Goal: Task Accomplishment & Management: Manage account settings

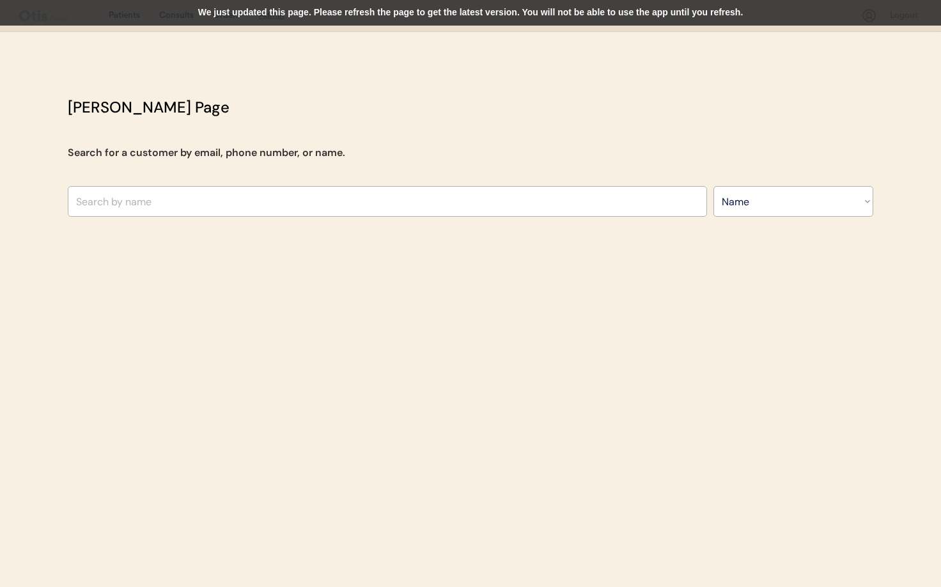
select select ""Name""
click at [209, 194] on input "text" at bounding box center [387, 201] width 639 height 31
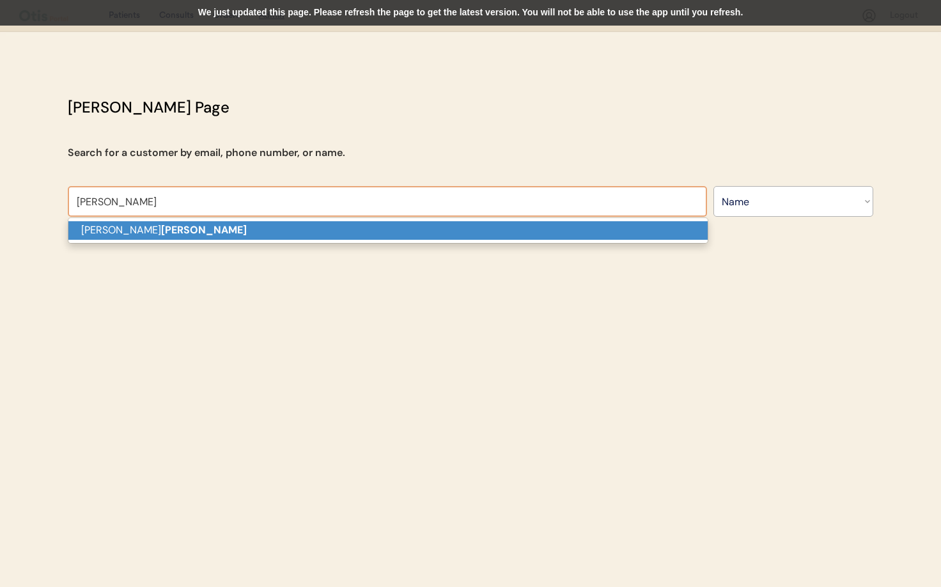
click at [198, 230] on p "Millie Lauer" at bounding box center [387, 230] width 639 height 19
type input "[PERSON_NAME]"
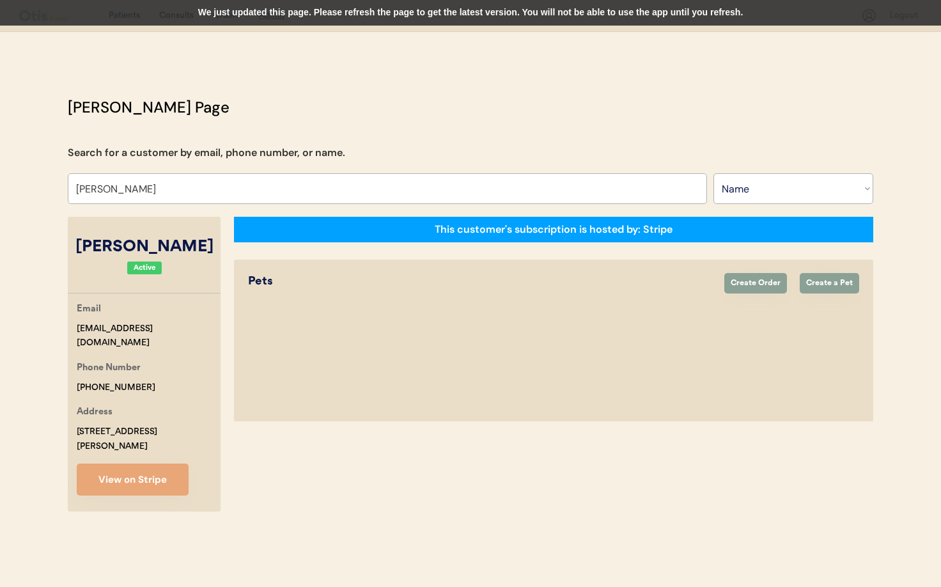
select select "true"
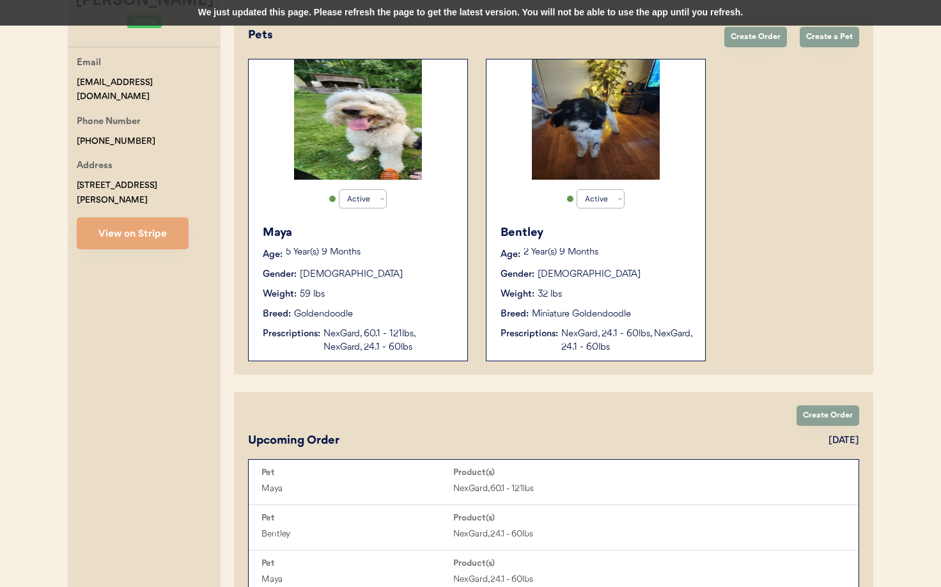
scroll to position [244, 0]
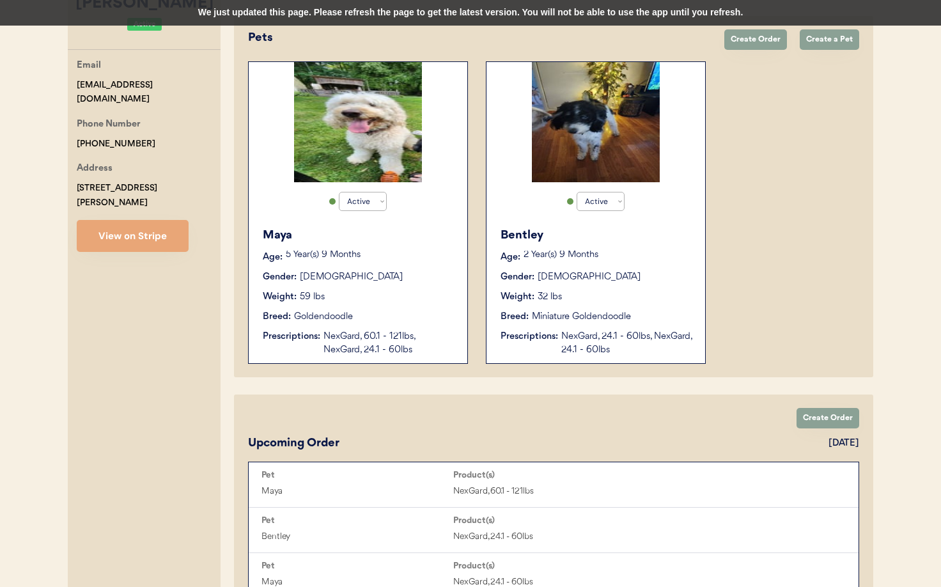
type input "[PERSON_NAME]"
click at [399, 347] on div "NexGard, 60.1 - 121lbs, NexGard, 24.1 - 60lbs" at bounding box center [389, 343] width 131 height 27
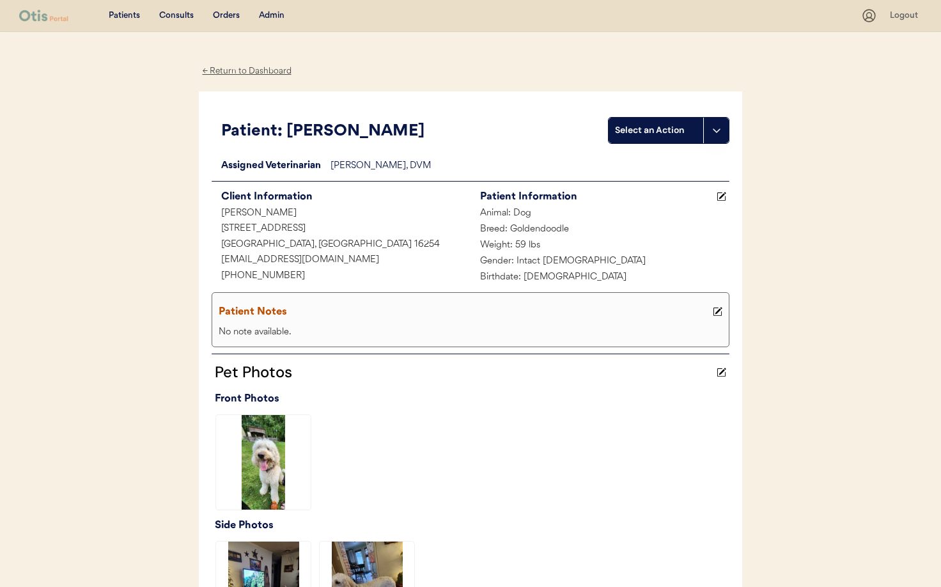
click at [242, 72] on div "← Return to Dashboard" at bounding box center [247, 71] width 96 height 15
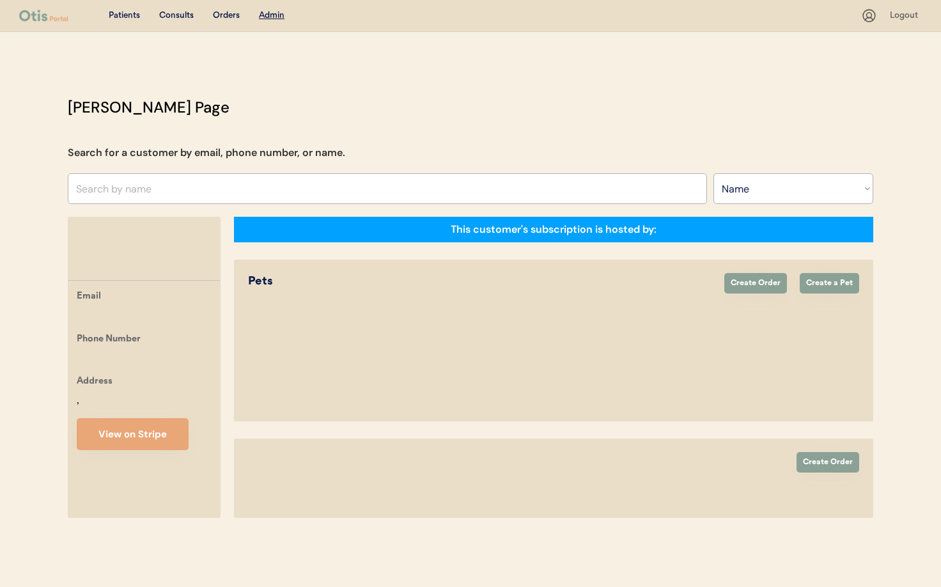
select select ""Name""
select select "true"
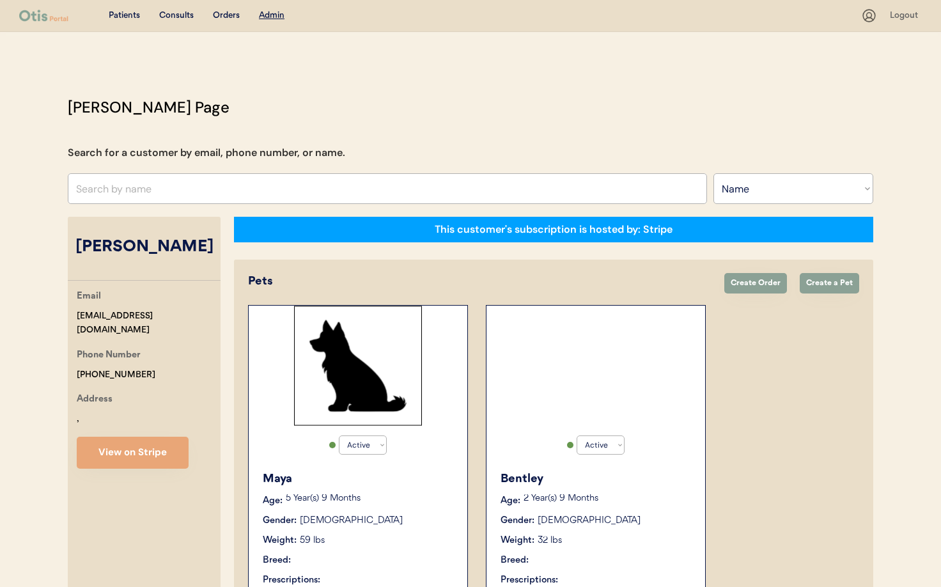
scroll to position [240, 0]
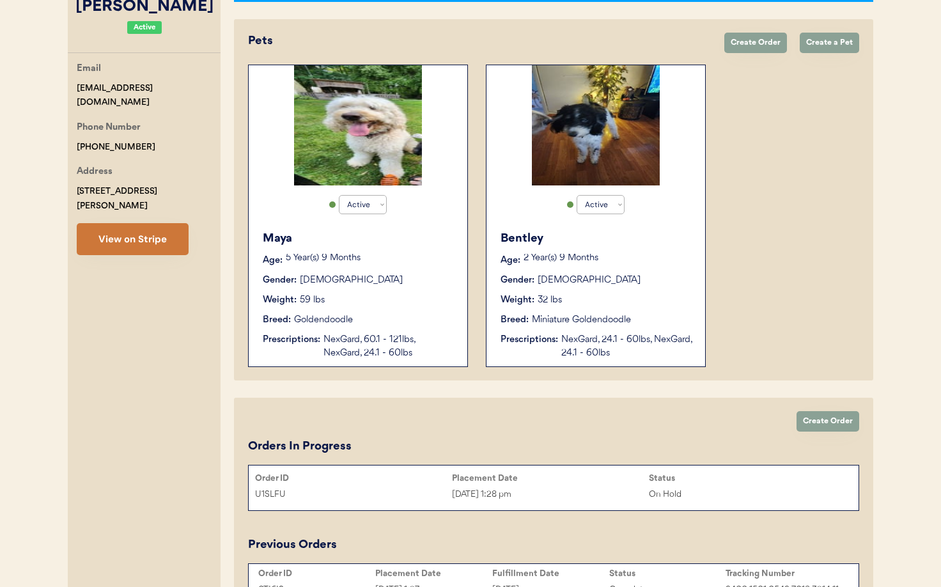
click at [108, 228] on button "View on Stripe" at bounding box center [133, 239] width 112 height 32
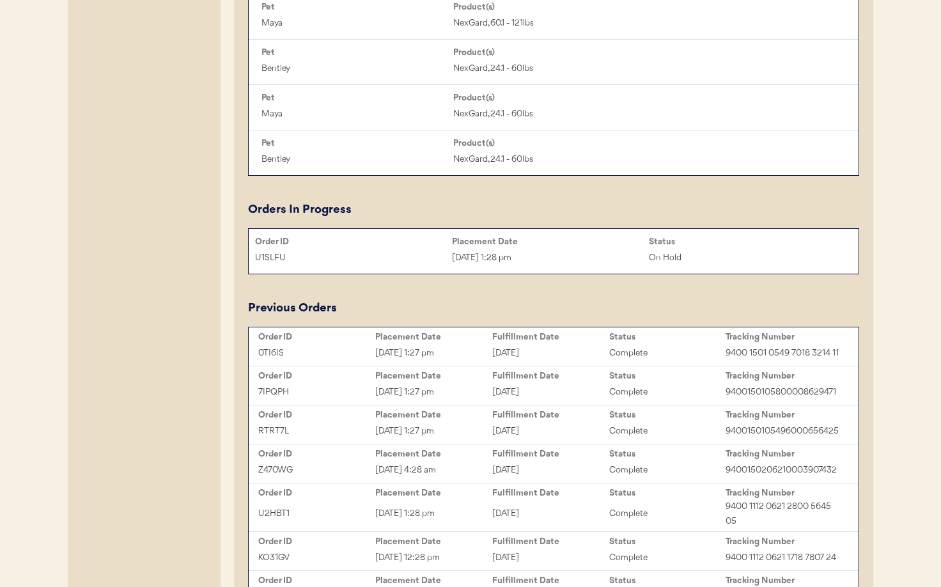
scroll to position [712, 0]
click at [521, 353] on div "[DATE]" at bounding box center [550, 352] width 117 height 15
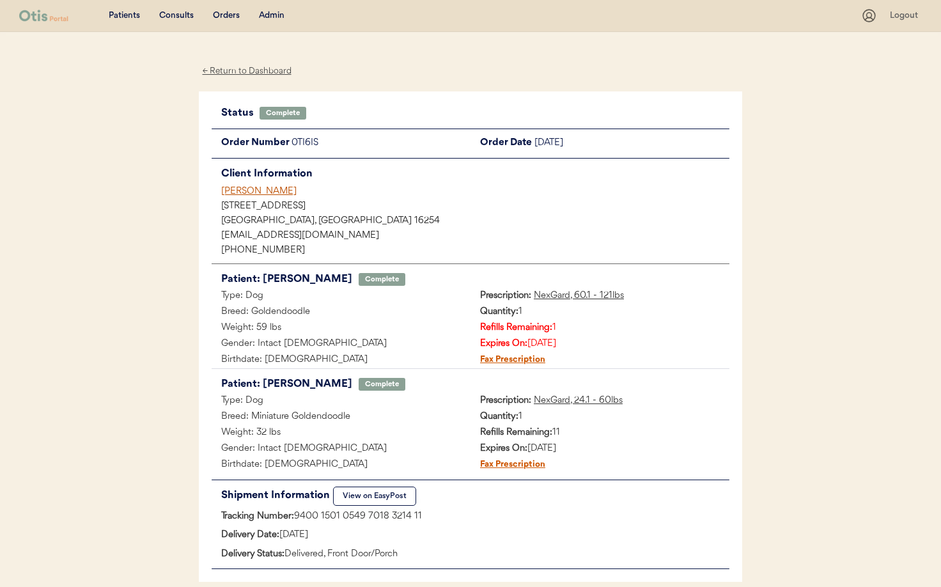
click at [239, 189] on div "[PERSON_NAME]" at bounding box center [475, 191] width 508 height 13
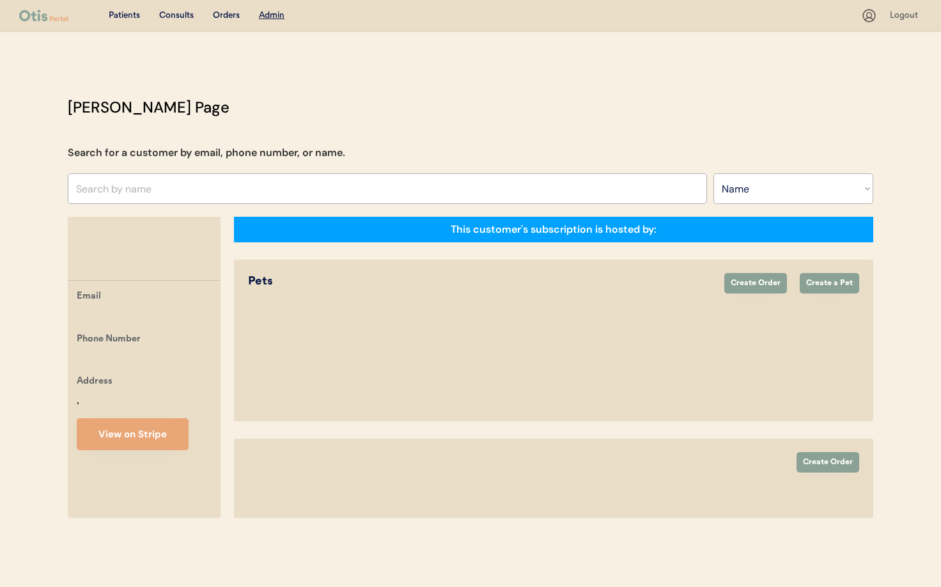
select select ""Name""
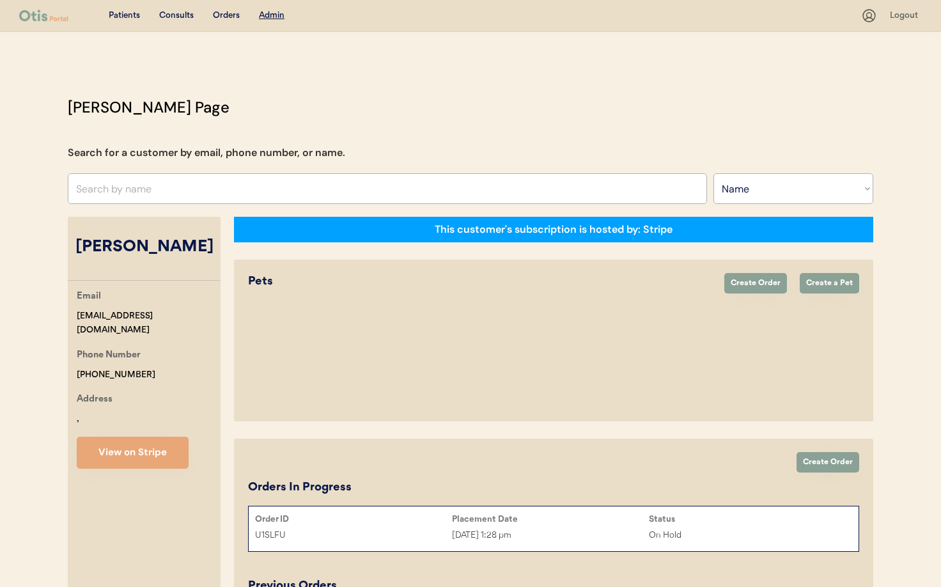
select select "true"
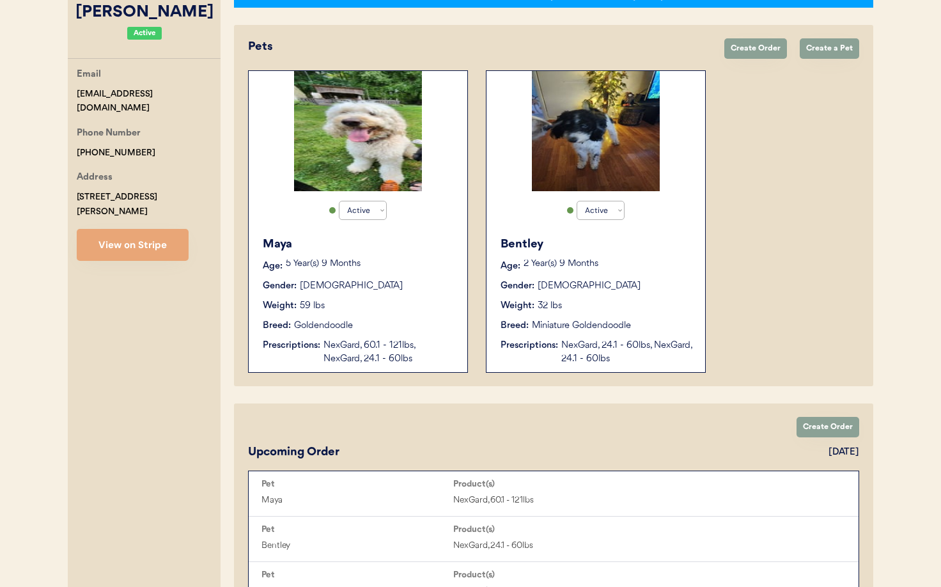
scroll to position [233, 0]
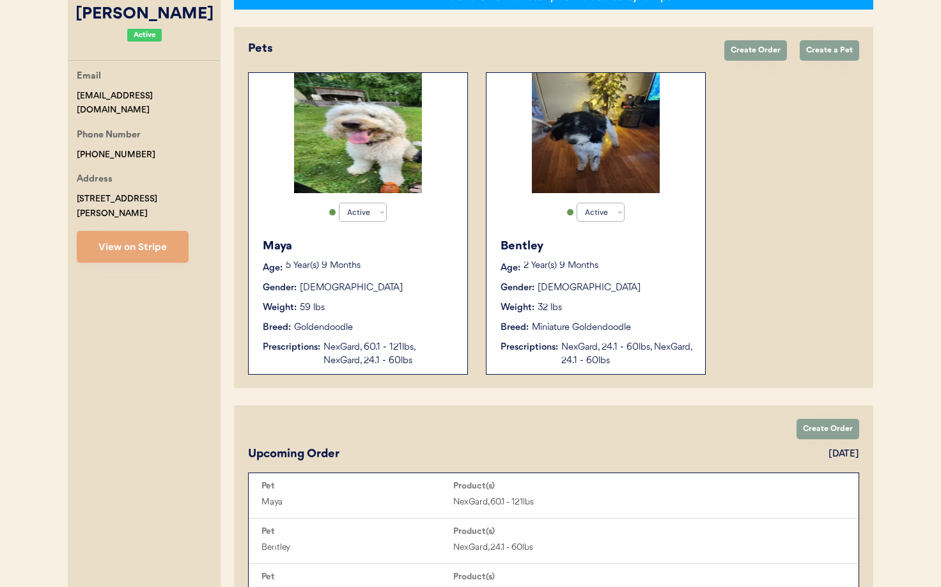
click at [391, 306] on div "Weight: 59 lbs" at bounding box center [359, 307] width 192 height 13
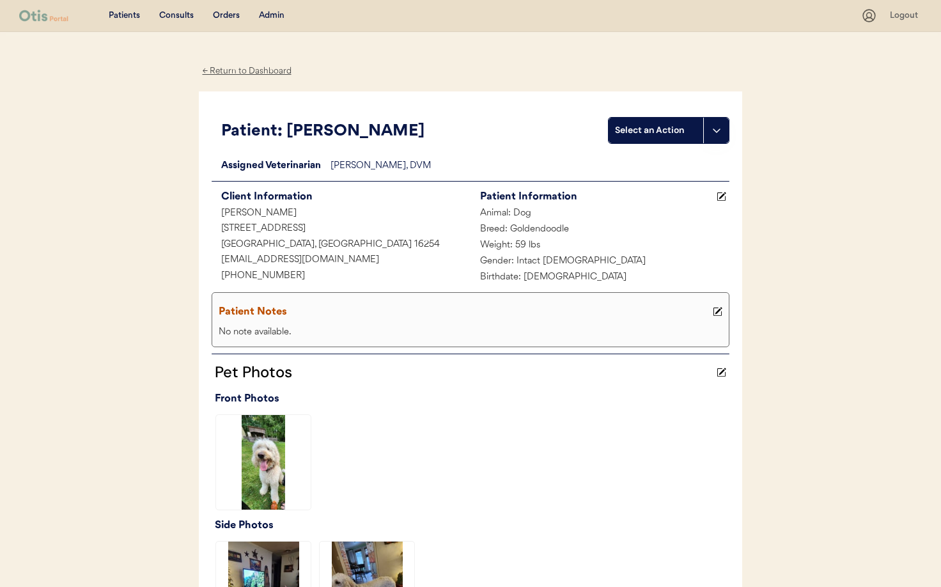
click at [233, 73] on div "← Return to Dashboard" at bounding box center [247, 71] width 96 height 15
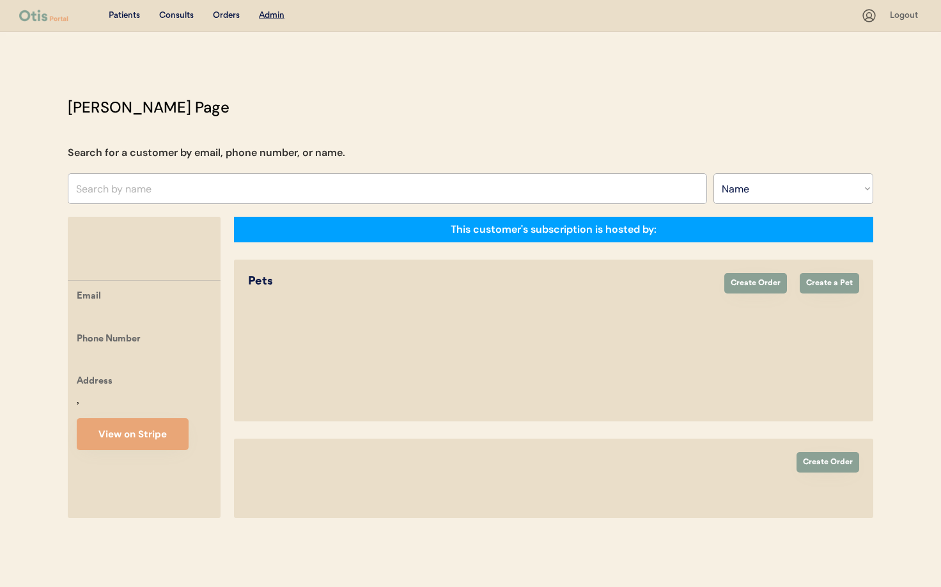
select select ""Name""
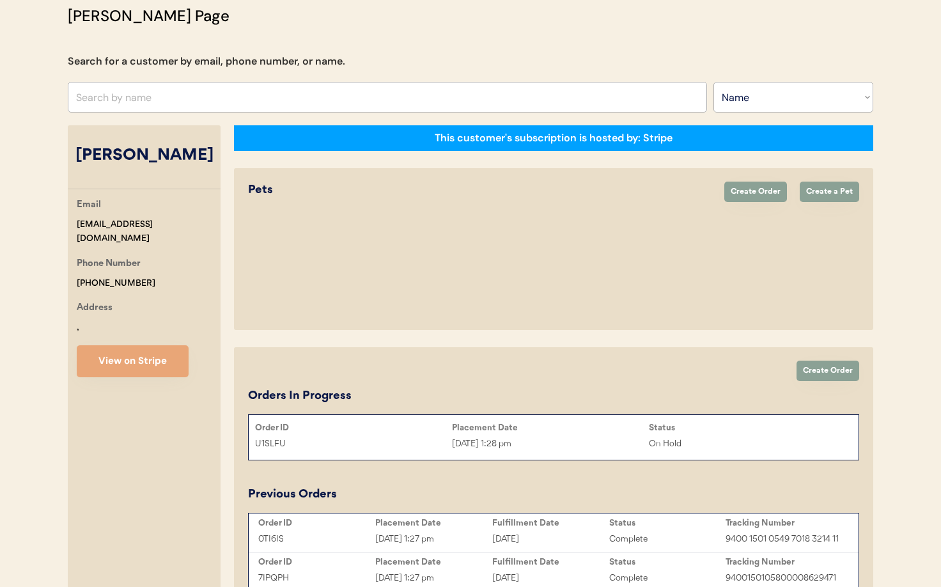
select select "true"
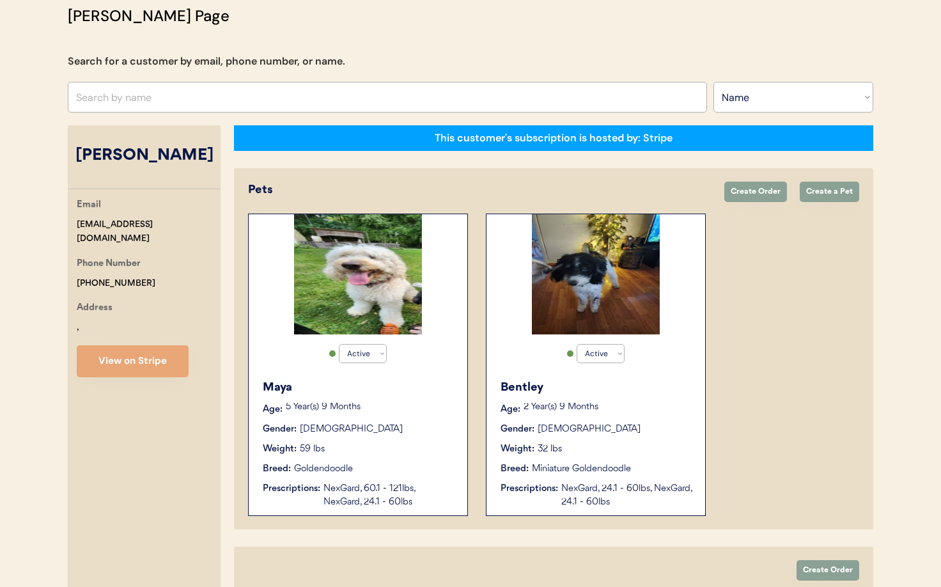
click at [635, 380] on div "Bentley" at bounding box center [597, 387] width 192 height 17
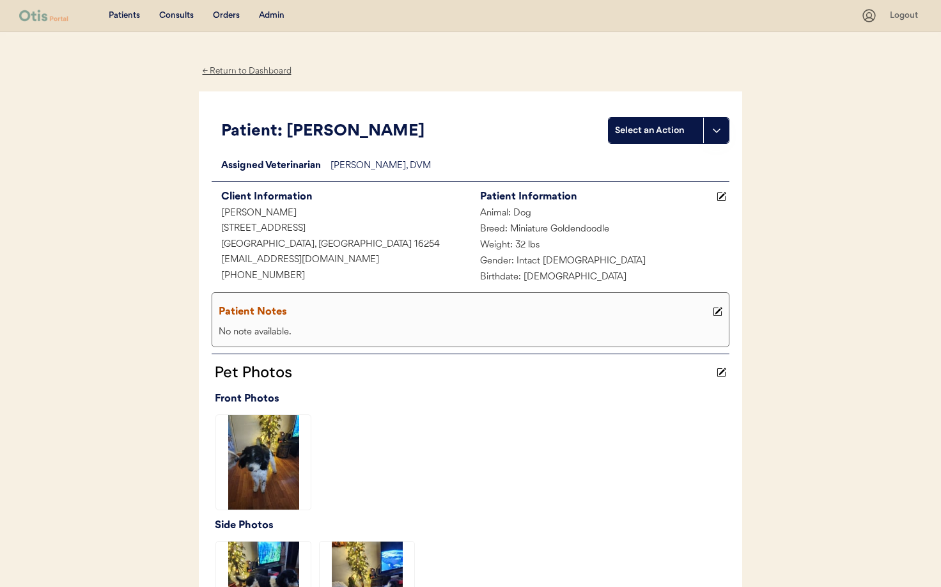
click at [254, 68] on div "← Return to Dashboard" at bounding box center [247, 71] width 96 height 15
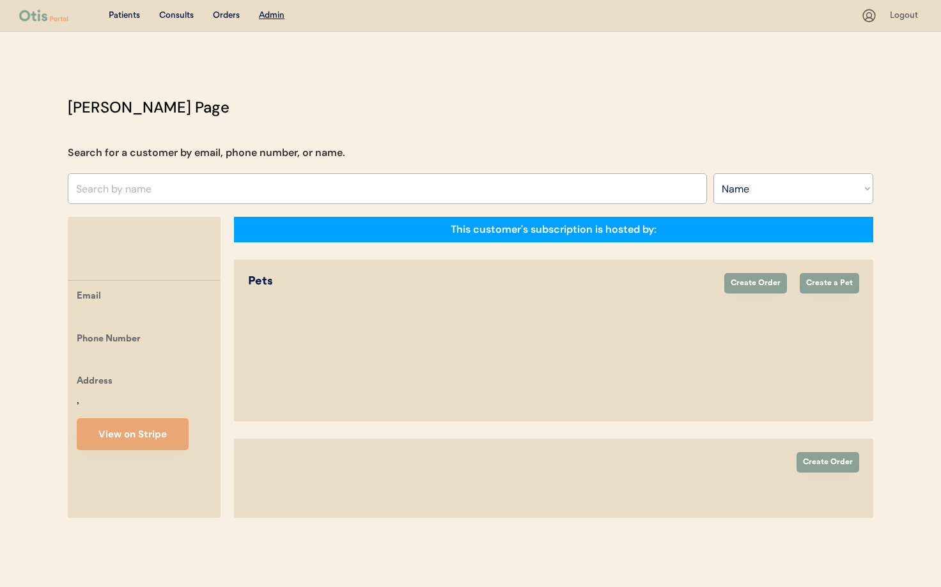
select select ""Name""
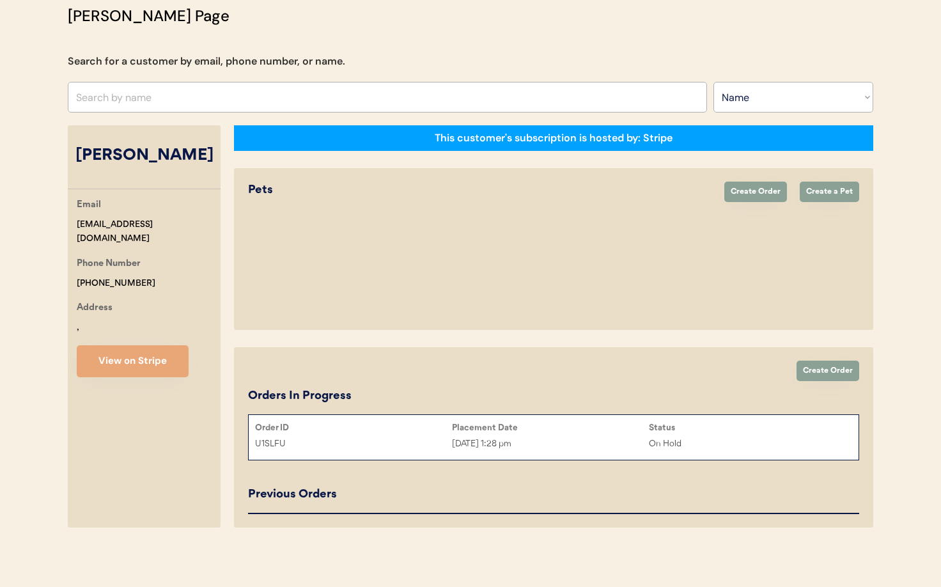
select select "true"
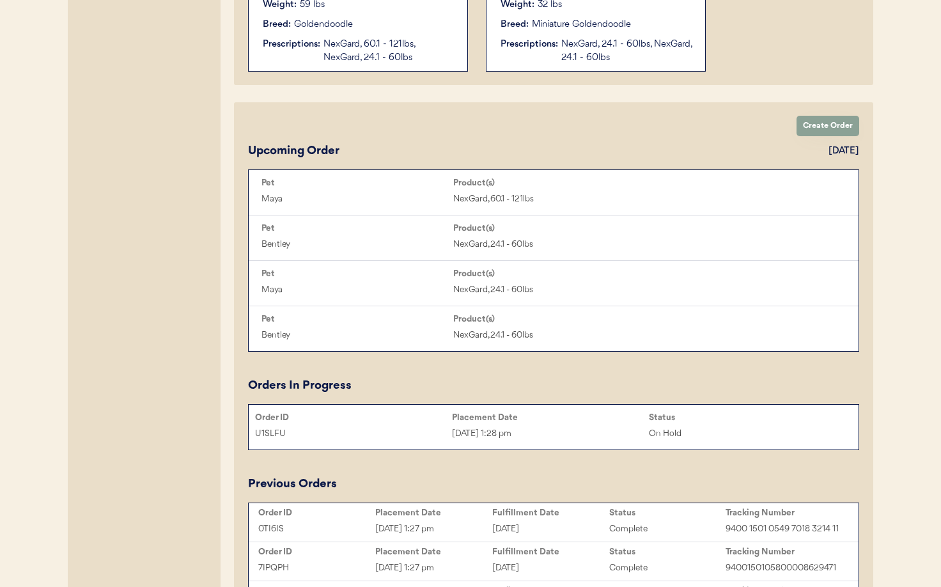
scroll to position [613, 0]
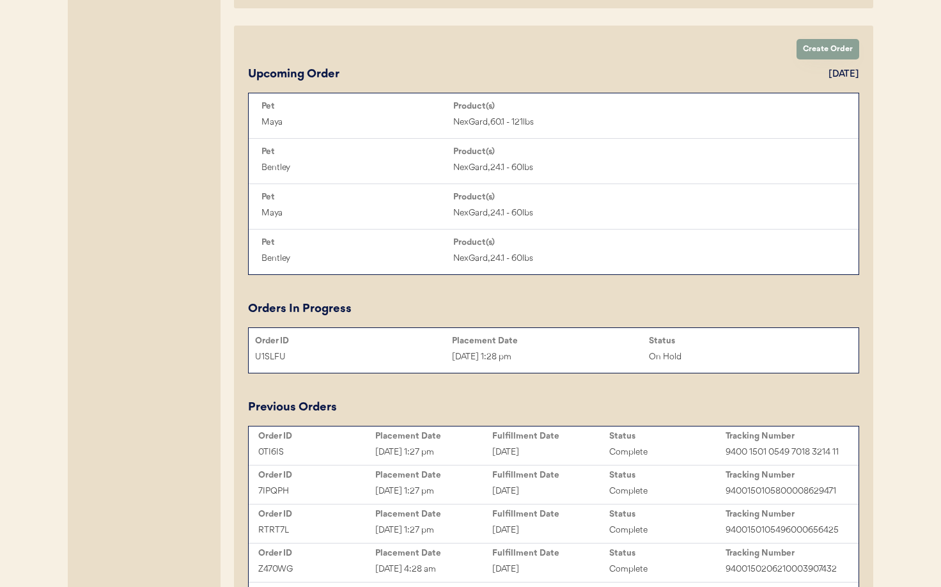
click at [569, 348] on div "U1SLFU Sep 5, 2025 1:28 pm On Hold" at bounding box center [554, 356] width 610 height 19
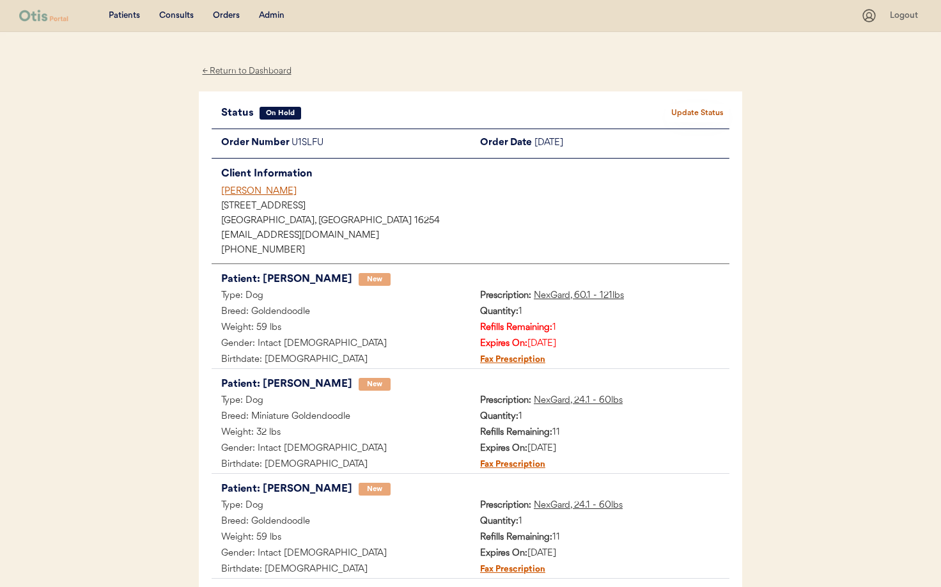
click at [688, 110] on button "Update Status" at bounding box center [698, 113] width 64 height 18
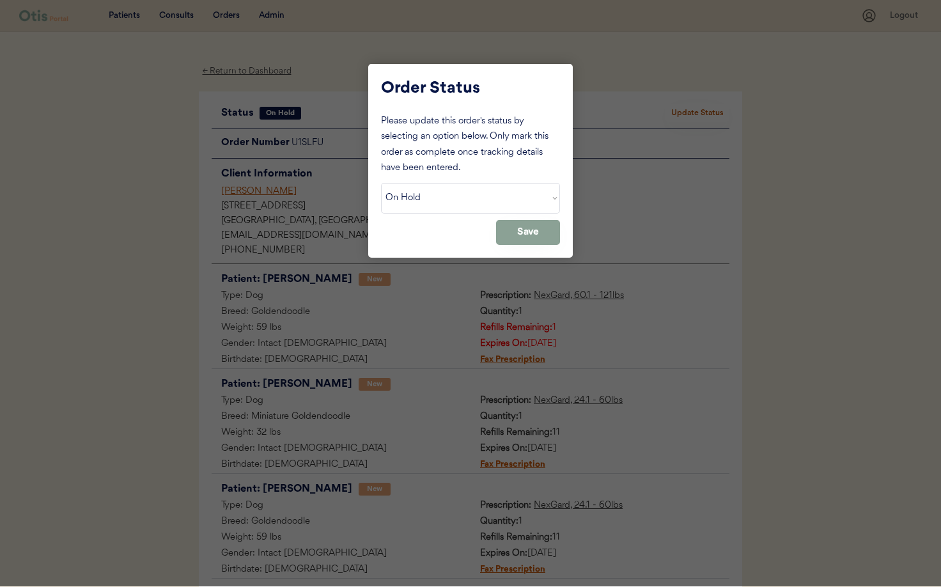
click at [499, 196] on select "Status On Hold New In Progress Complete Pending HW Consent Canceled" at bounding box center [470, 198] width 179 height 31
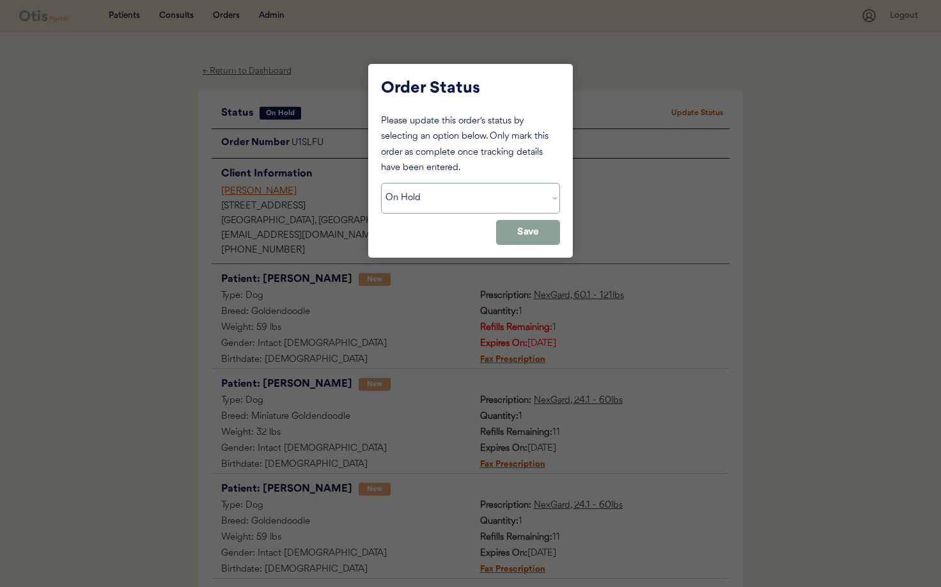
select select ""cancelled""
click at [381, 183] on select "Status On Hold New In Progress Complete Pending HW Consent Canceled" at bounding box center [470, 198] width 179 height 31
click at [525, 236] on button "Save" at bounding box center [528, 232] width 64 height 25
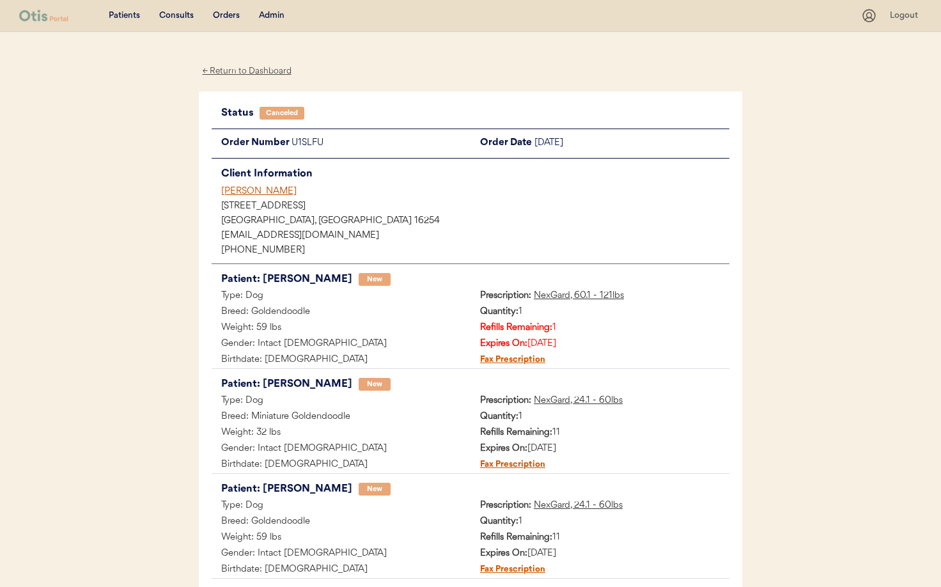
click at [246, 189] on div "[PERSON_NAME]" at bounding box center [475, 191] width 508 height 13
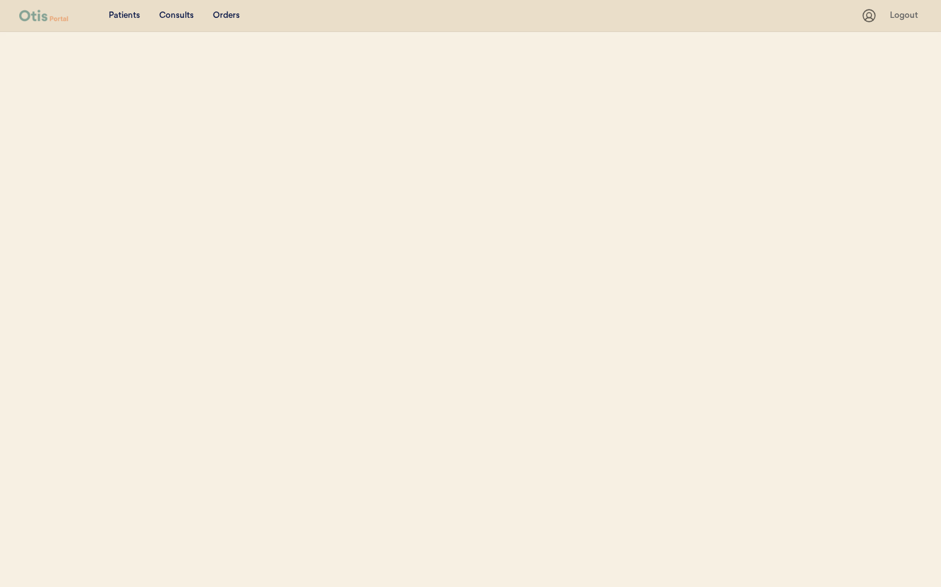
select select ""Name""
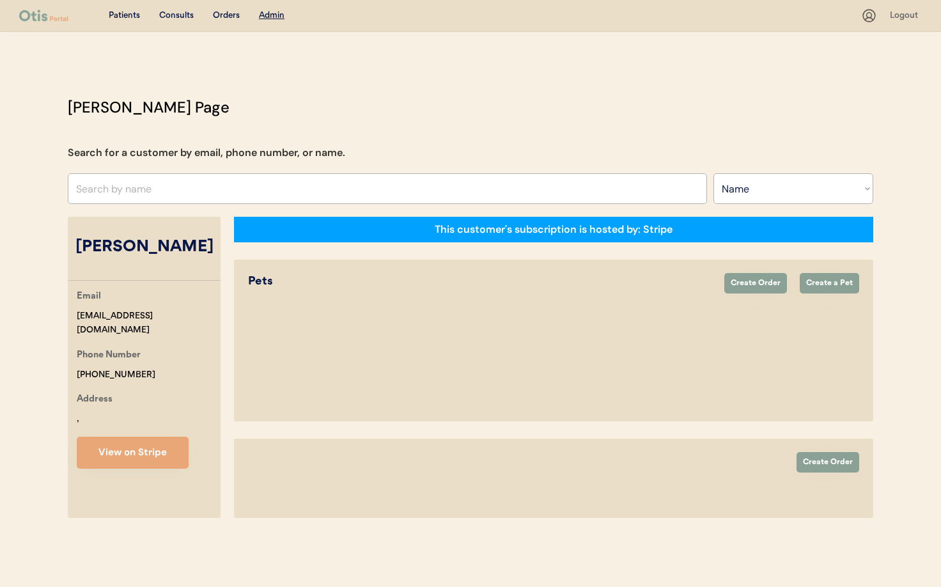
select select "true"
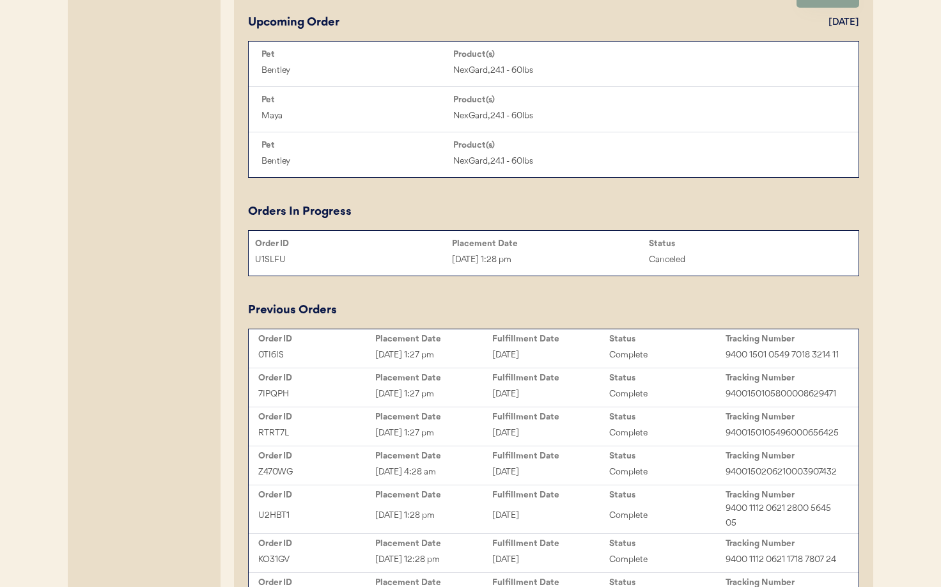
scroll to position [630, 0]
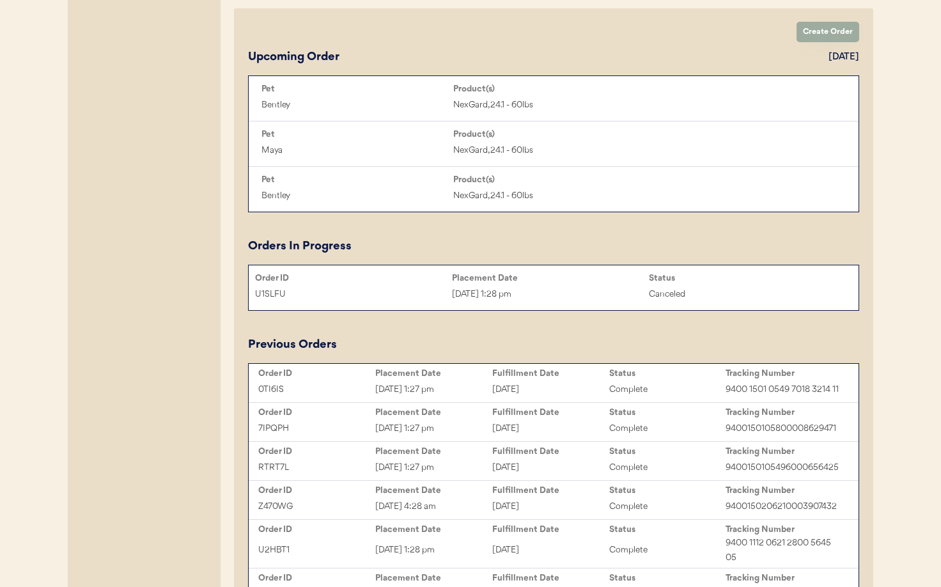
click at [839, 29] on button "Create Order" at bounding box center [828, 32] width 63 height 20
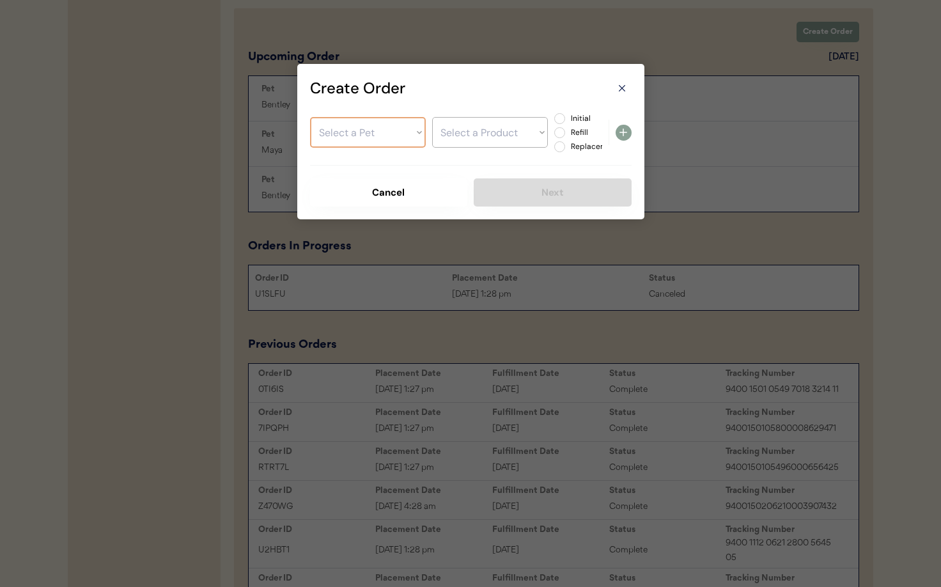
click at [388, 132] on select "Select a Pet [PERSON_NAME]" at bounding box center [368, 132] width 116 height 31
select select ""1348695171700984260__LOOKUP__1728148558191x962710424395448300""
click at [310, 117] on select "Select a Pet Maya Bentley" at bounding box center [368, 132] width 116 height 31
click at [481, 141] on select "Select a Product" at bounding box center [490, 132] width 116 height 31
select select ""1348695171700984260__LOOKUP__1754578722007x353942740442284000""
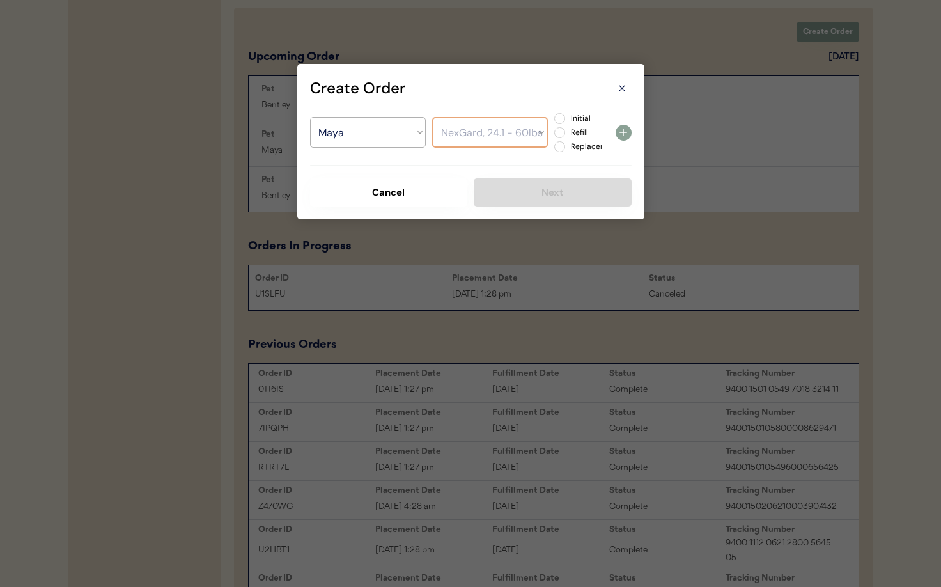
click at [432, 117] on select "Select a Product NexGard, 60.1 - 121lbs NexGard, 24.1 - 60lbs" at bounding box center [490, 132] width 116 height 31
click at [623, 85] on icon at bounding box center [622, 88] width 13 height 13
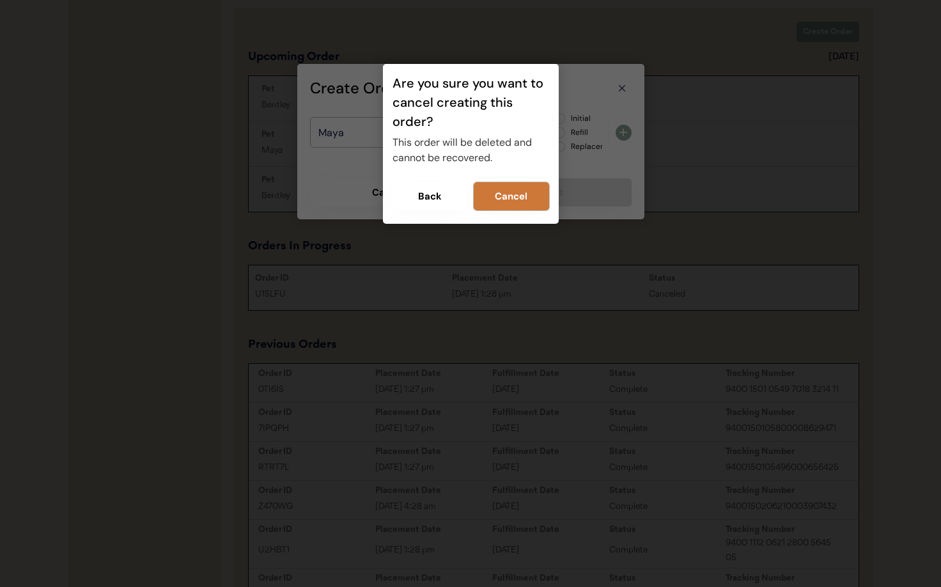
click at [507, 202] on button "Cancel" at bounding box center [511, 196] width 75 height 28
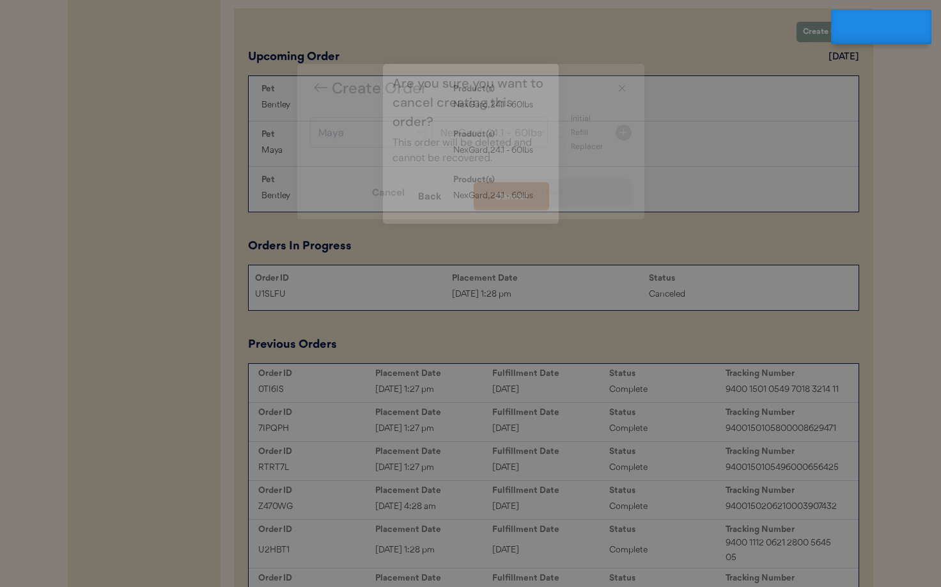
click at [621, 301] on div at bounding box center [470, 293] width 941 height 587
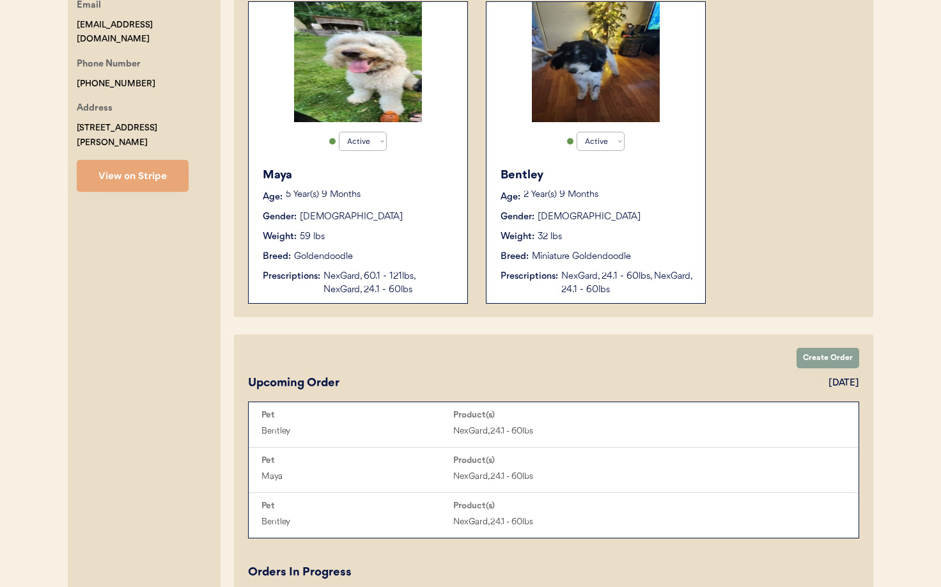
scroll to position [311, 0]
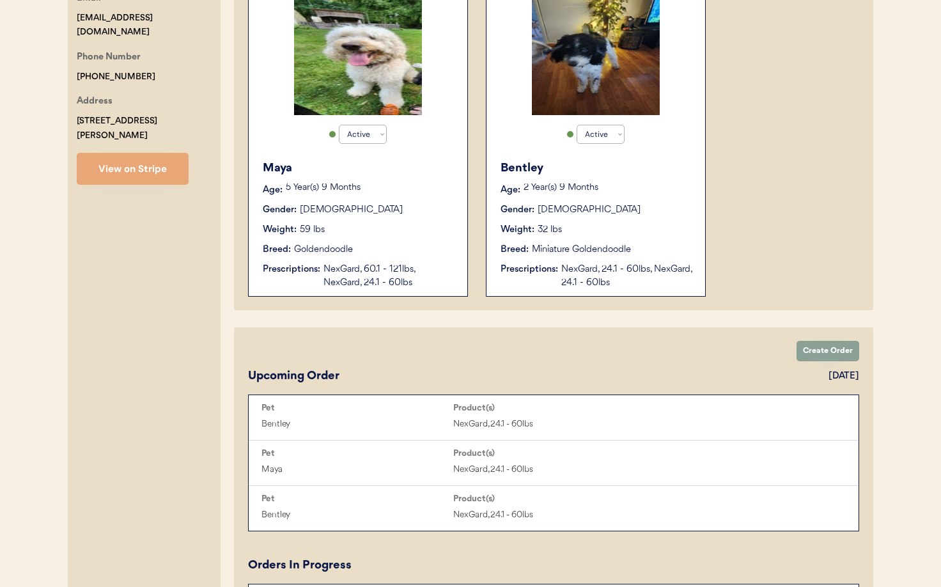
click at [625, 283] on div "NexGard, 24.1 - 60lbs, NexGard, 24.1 - 60lbs" at bounding box center [626, 276] width 131 height 27
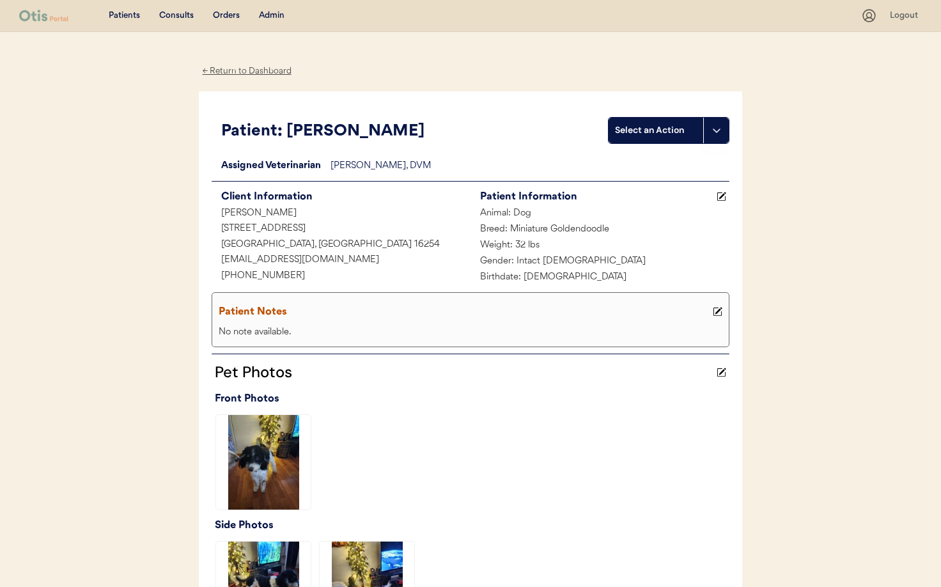
click at [253, 68] on div "← Return to Dashboard" at bounding box center [247, 71] width 96 height 15
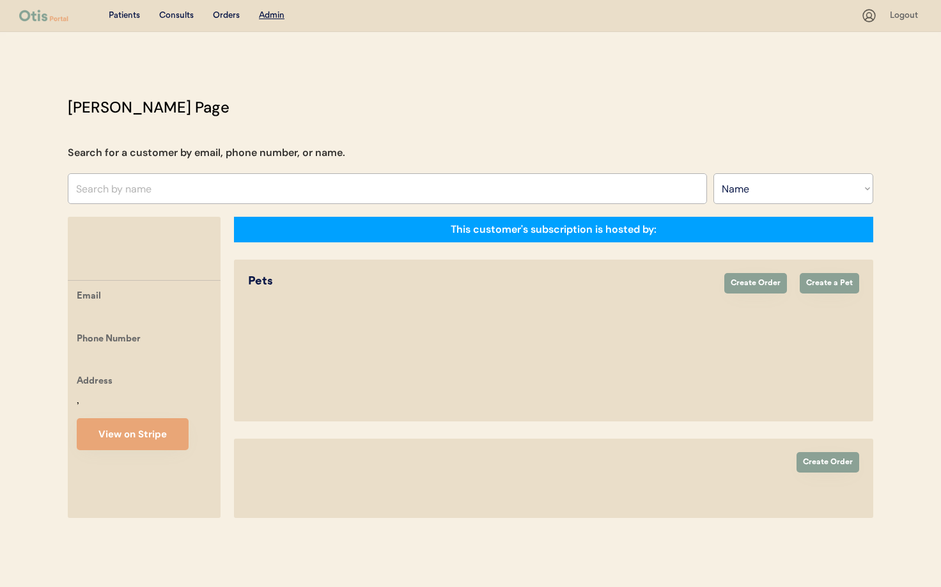
select select ""Name""
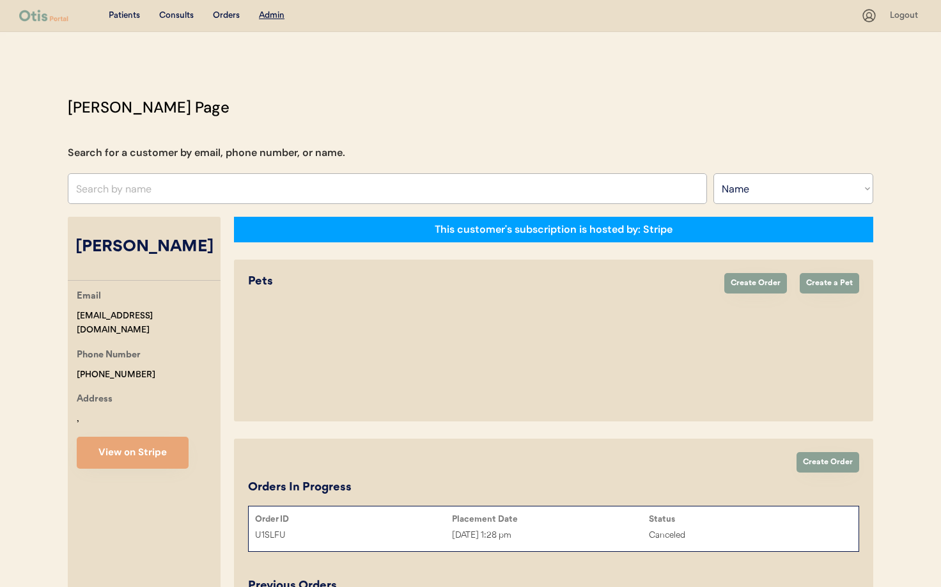
select select "true"
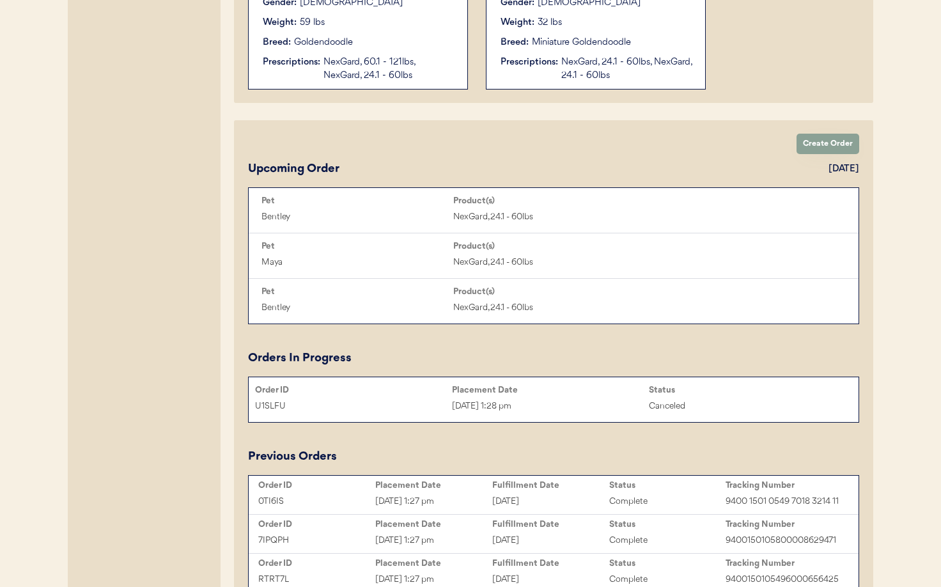
scroll to position [522, 0]
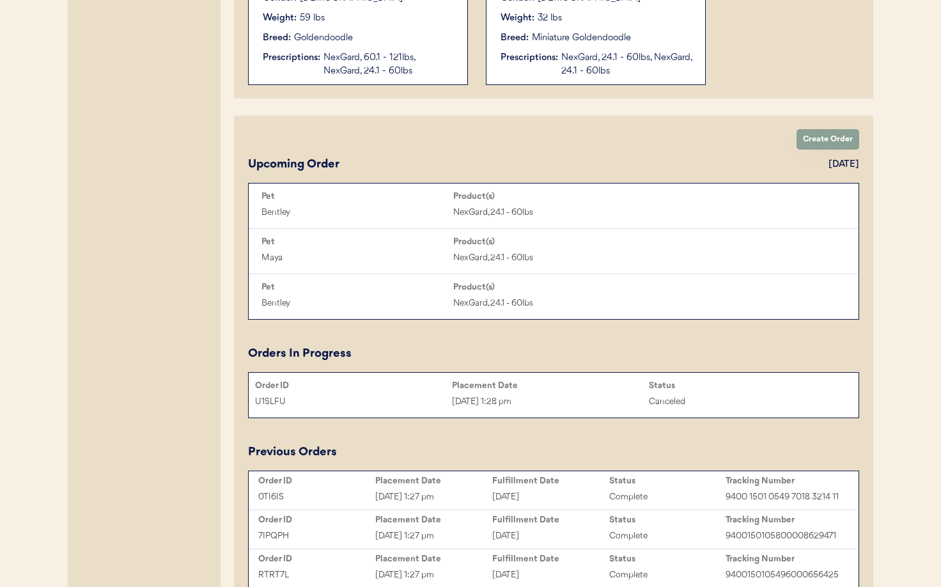
click at [499, 485] on div "Fulfillment Date" at bounding box center [550, 481] width 117 height 10
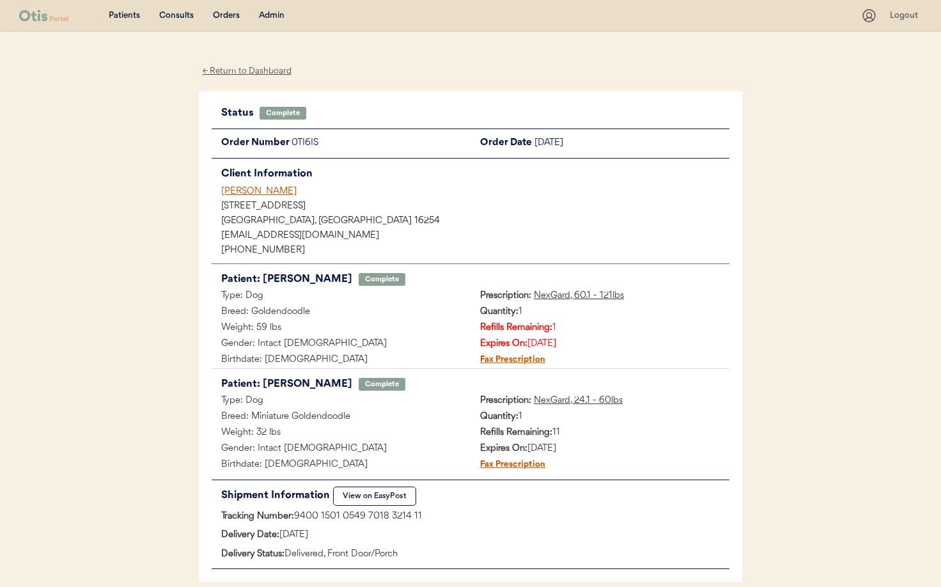
click at [240, 70] on div "← Return to Dashboard" at bounding box center [247, 71] width 96 height 15
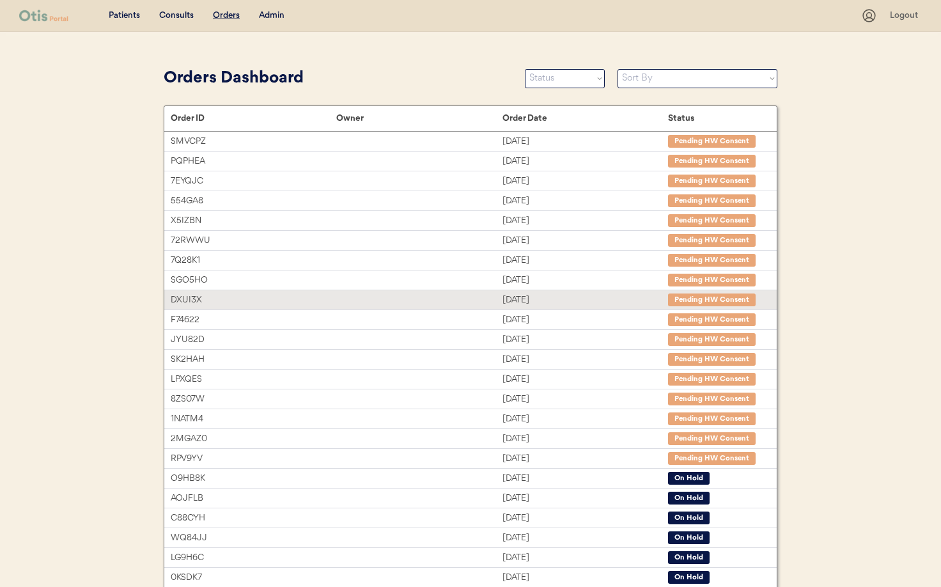
scroll to position [2, 0]
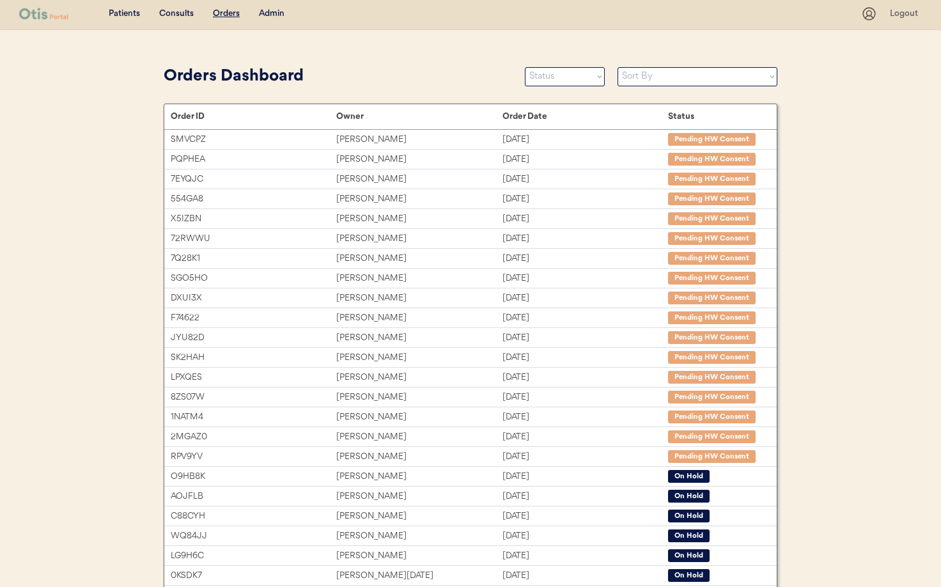
click at [273, 10] on div "Admin" at bounding box center [272, 14] width 26 height 13
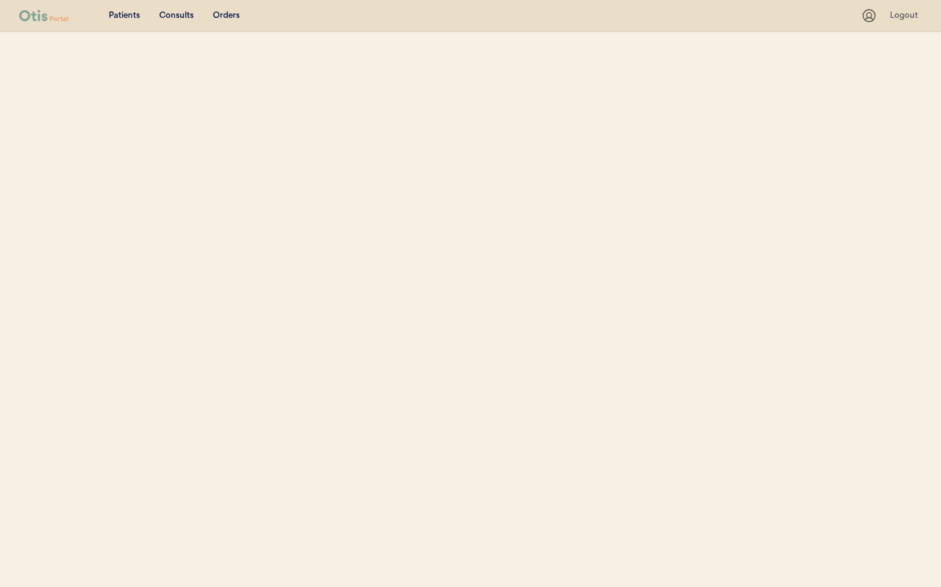
select select ""Name""
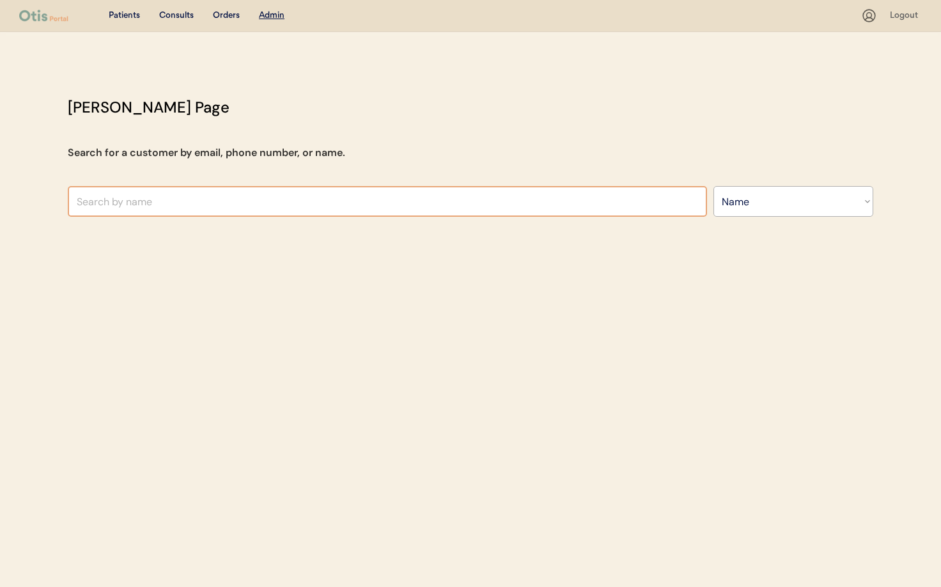
click at [235, 200] on input "text" at bounding box center [387, 201] width 639 height 31
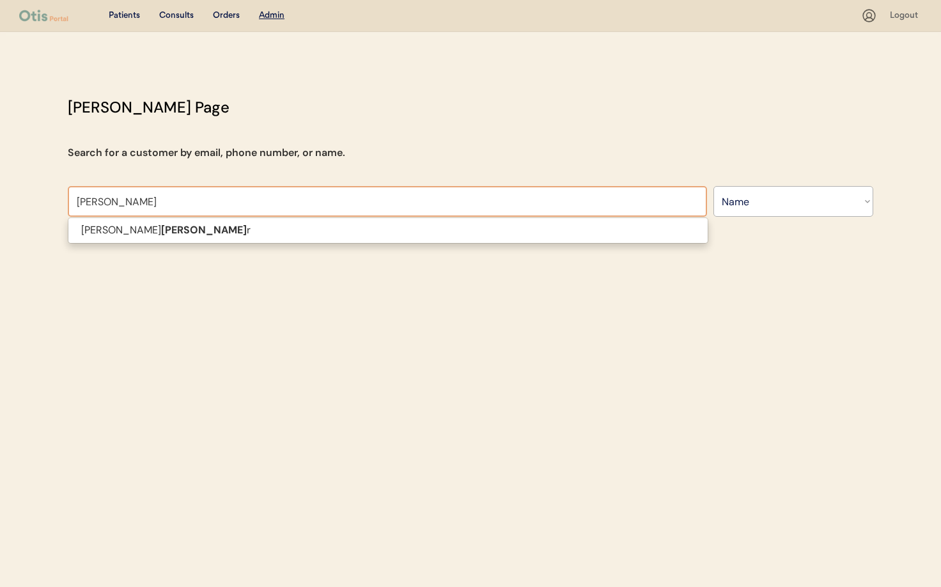
click at [224, 229] on p "Millie Laue r" at bounding box center [387, 230] width 639 height 19
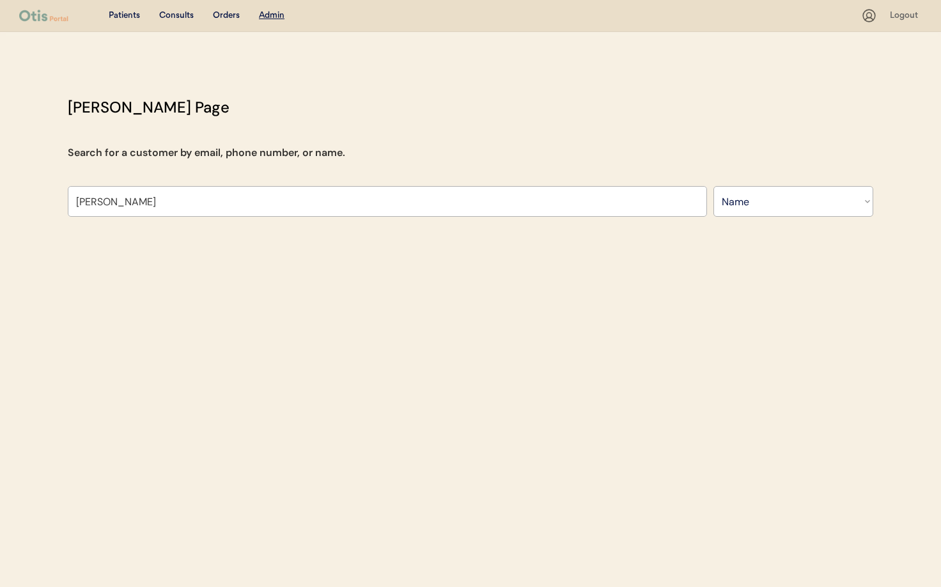
type input "Millie Lauer"
click at [120, 231] on div "Patients Consults Orders Admin Logout Otis Admin Page Search for a customer by …" at bounding box center [470, 293] width 941 height 587
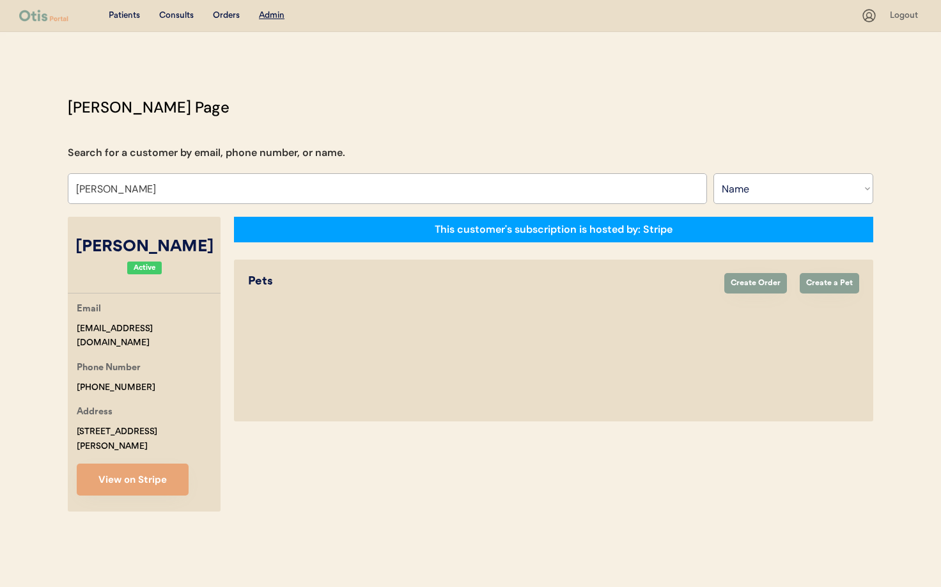
select select "true"
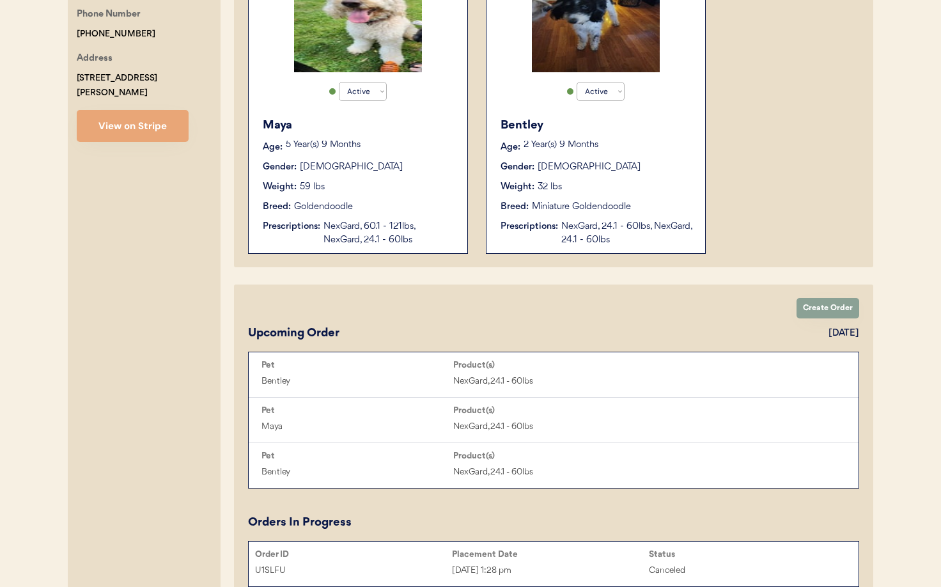
scroll to position [474, 0]
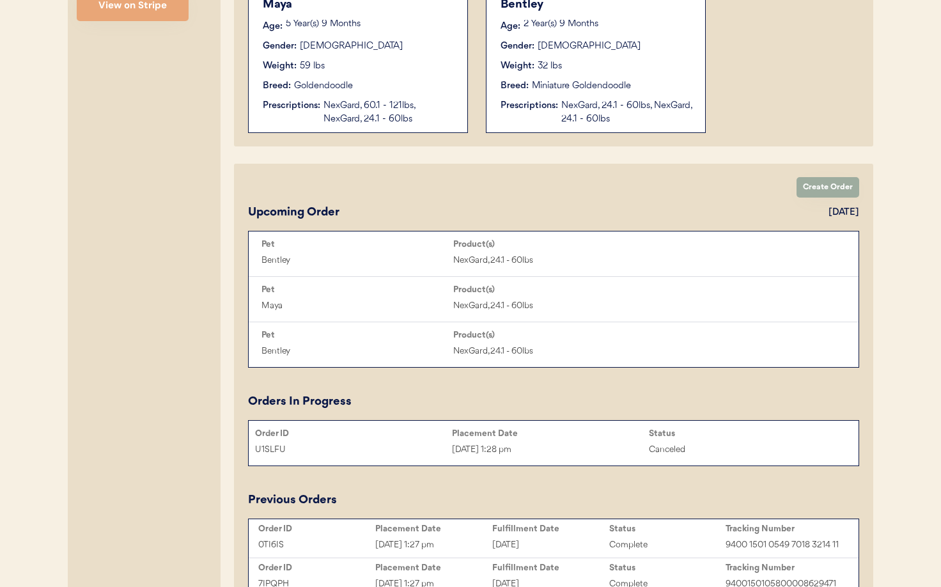
click at [824, 189] on button "Create Order" at bounding box center [828, 187] width 63 height 20
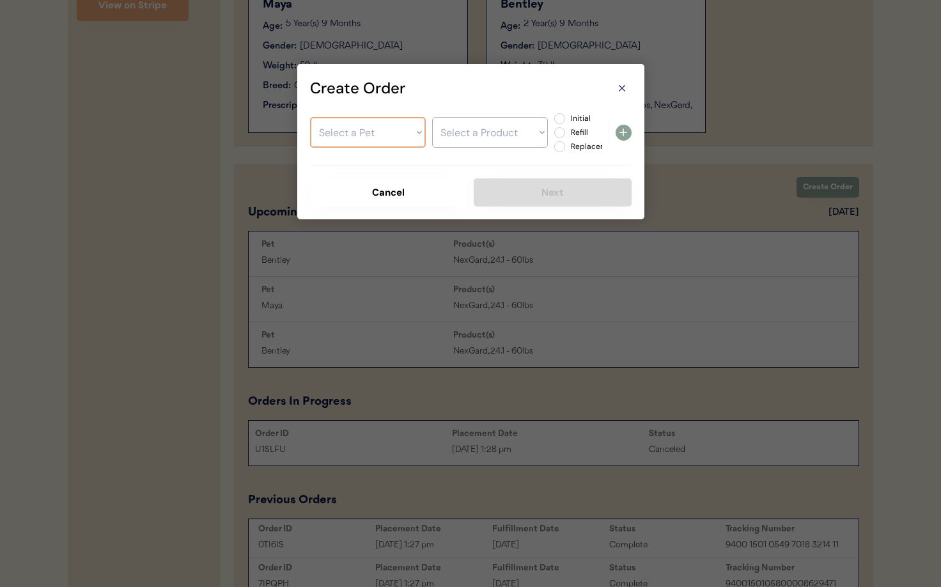
click at [377, 130] on select "Select a Pet Maya Bentley" at bounding box center [368, 132] width 116 height 31
select select ""1348695171700984260__LOOKUP__1728148558191x962710424395448300""
click at [310, 117] on select "Select a Pet Maya Bentley" at bounding box center [368, 132] width 116 height 31
click at [528, 136] on select "Select a Product" at bounding box center [490, 132] width 116 height 31
select select ""1348695171700984260__LOOKUP__1754578722007x353942740442284000""
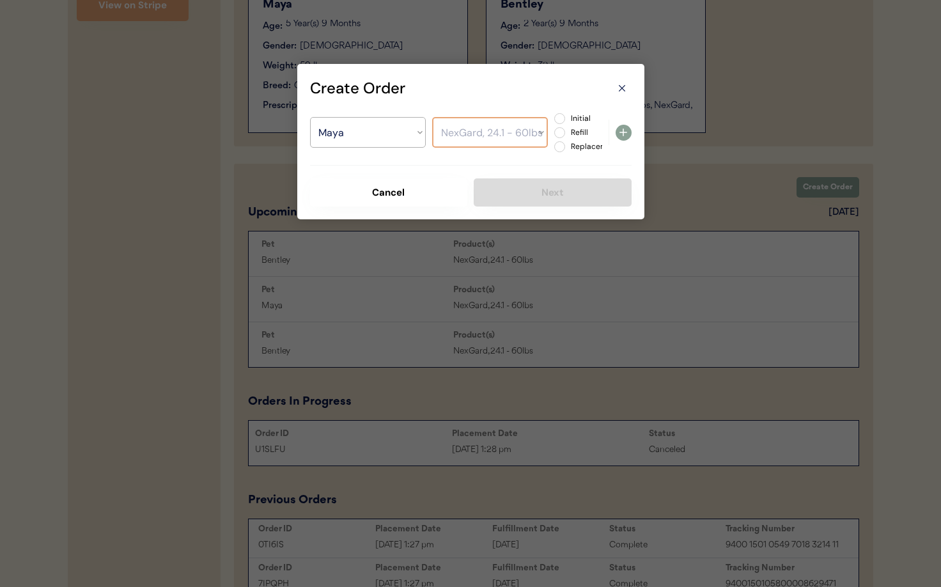
click at [432, 117] on select "Select a Product NexGard, 60.1 - 121lbs NexGard, 24.1 - 60lbs" at bounding box center [490, 132] width 116 height 31
click at [567, 120] on label "Initial" at bounding box center [595, 118] width 56 height 8
click at [553, 120] on input "Initial" at bounding box center [549, 118] width 8 height 8
radio input "true"
click at [625, 132] on icon at bounding box center [623, 132] width 15 height 15
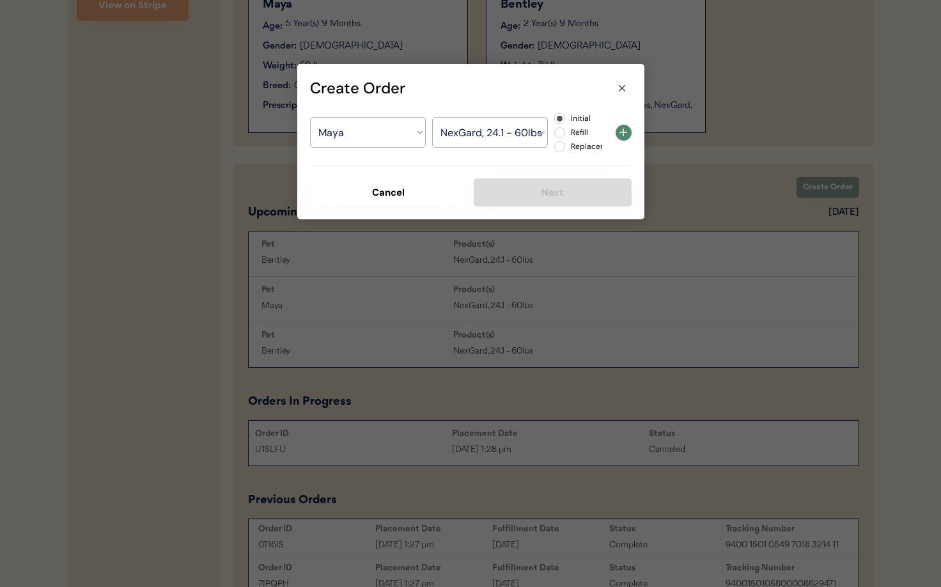
select select ""PLACEHOLDER_1427118222253""
radio input "false"
select select ""PLACEHOLDER_1427118222253""
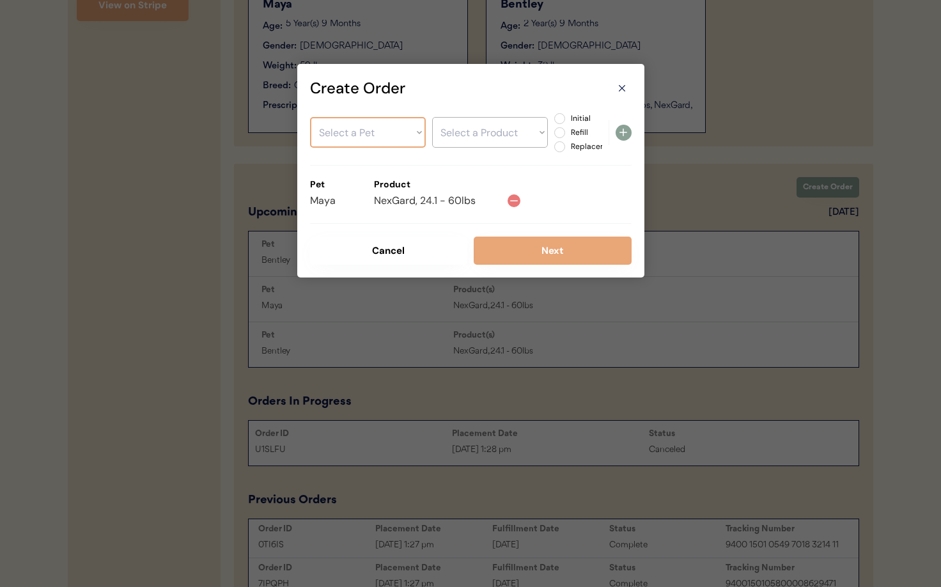
click at [352, 138] on select "Select a Pet Maya Bentley" at bounding box center [368, 132] width 116 height 31
select select ""1348695171700984260__LOOKUP__1728148610717x840925792813187100""
click at [310, 117] on select "Select a Pet Maya Bentley" at bounding box center [368, 132] width 116 height 31
click at [497, 134] on select "Select a Product NexGard, 24.1 - 60lbs NexGard, 24.1 - 60lbs" at bounding box center [490, 132] width 116 height 31
select select ""1348695171700984260__LOOKUP__1754578827851x930847341230424000""
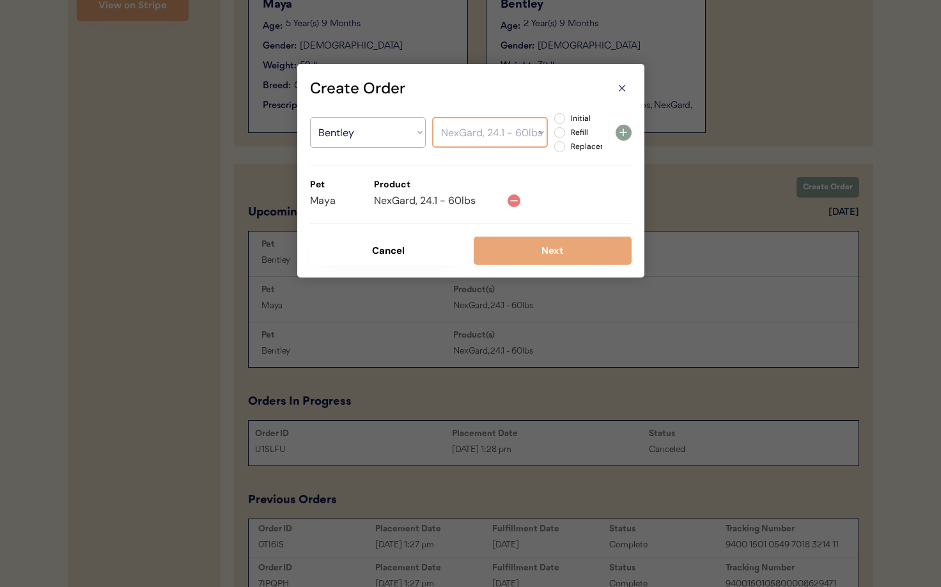
click at [432, 117] on select "Select a Product NexGard, 24.1 - 60lbs NexGard, 24.1 - 60lbs" at bounding box center [490, 132] width 116 height 31
click at [567, 130] on label "Refill" at bounding box center [595, 133] width 56 height 8
click at [553, 123] on input "Refill" at bounding box center [549, 118] width 8 height 8
radio input "true"
drag, startPoint x: 624, startPoint y: 132, endPoint x: 620, endPoint y: 145, distance: 13.5
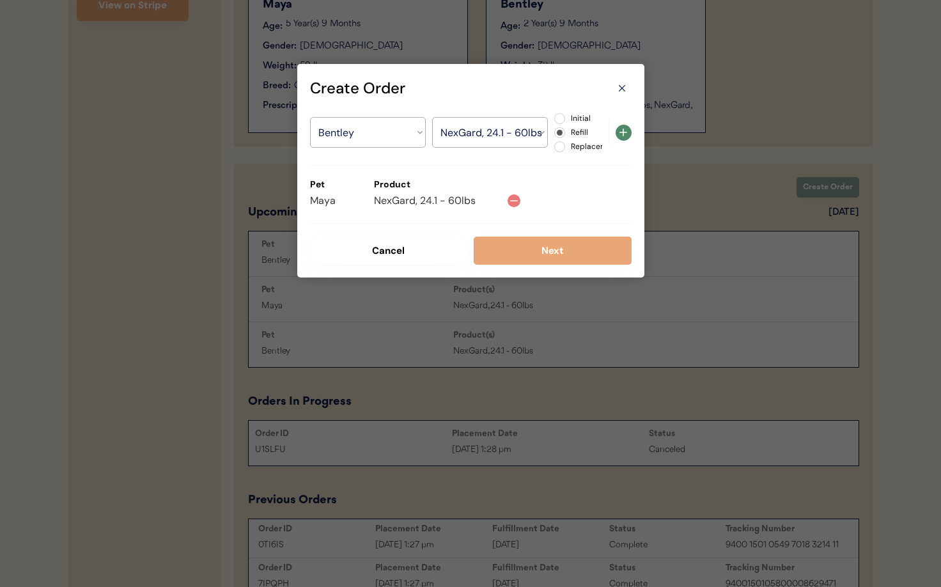
click at [624, 132] on use at bounding box center [624, 133] width 8 height 8
select select ""PLACEHOLDER_1427118222253""
radio input "false"
select select ""PLACEHOLDER_1427118222253""
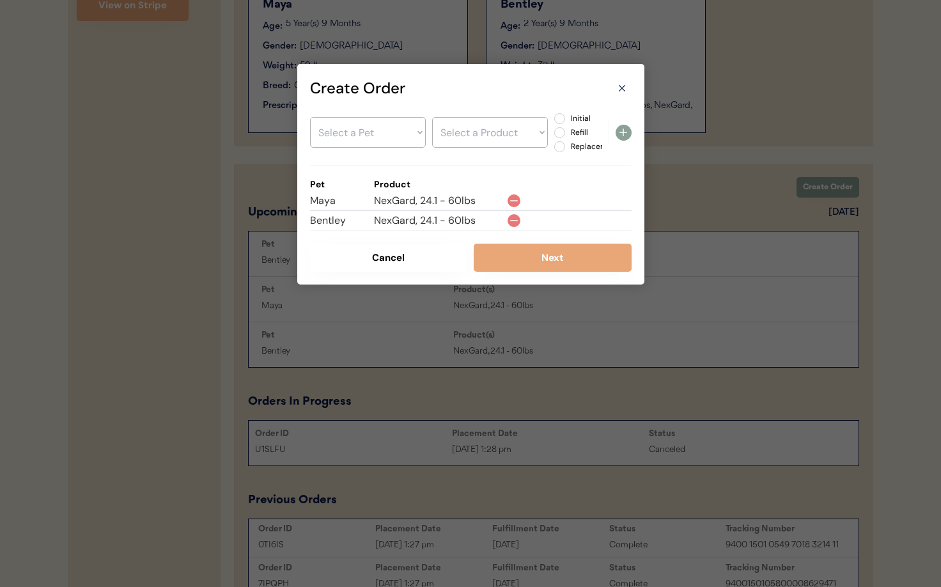
click at [512, 275] on div "Create Order Select a Pet Maya Bentley Select a Product Initial Refill Replacem…" at bounding box center [470, 174] width 347 height 221
click at [513, 248] on button "Next" at bounding box center [553, 258] width 158 height 28
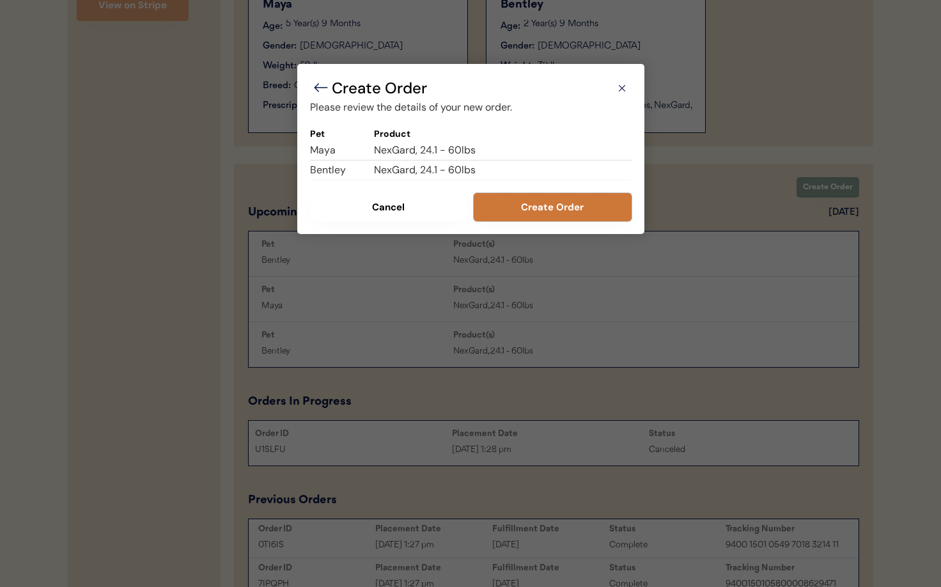
click at [554, 210] on button "Create Order" at bounding box center [553, 207] width 158 height 28
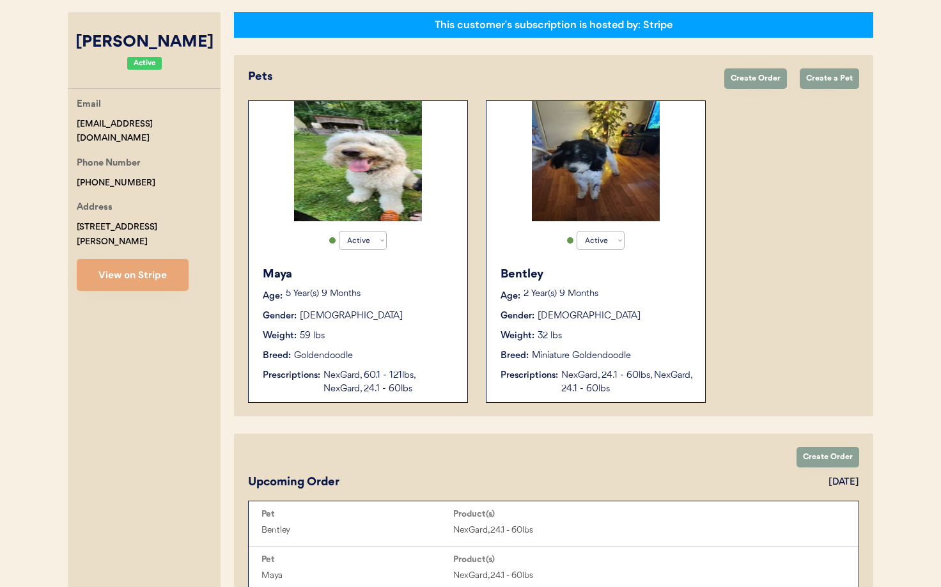
scroll to position [0, 0]
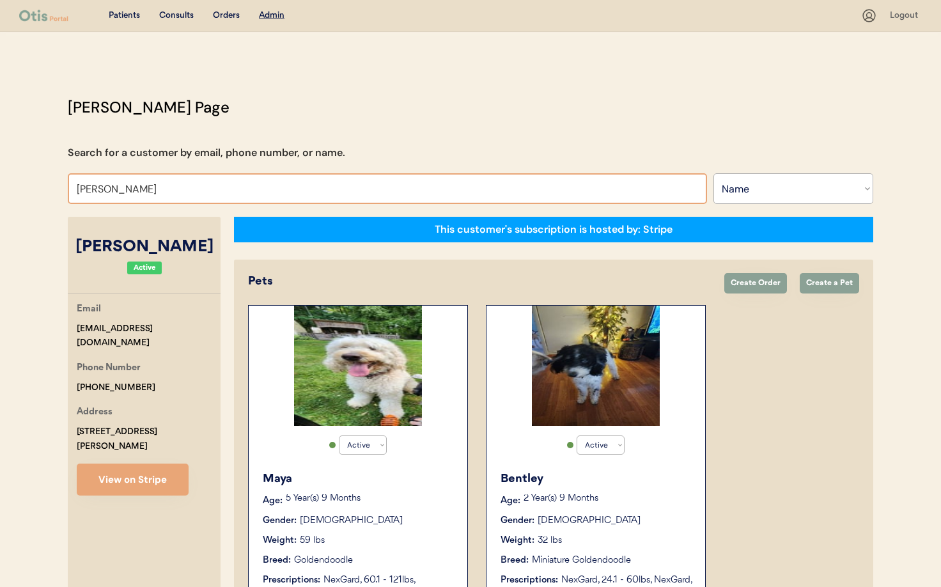
drag, startPoint x: 111, startPoint y: 190, endPoint x: 72, endPoint y: 187, distance: 39.1
click at [72, 187] on input "Millie Lauer" at bounding box center [387, 188] width 639 height 31
type input "young"
type input "youngjun Kim"
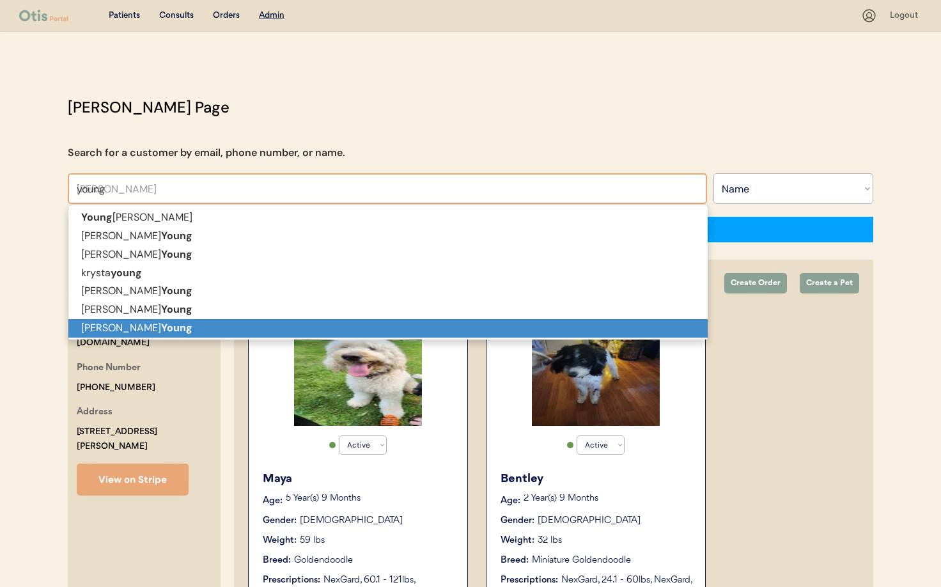
click at [108, 327] on p "Tameka Young" at bounding box center [387, 328] width 639 height 19
type input "Tameka Young"
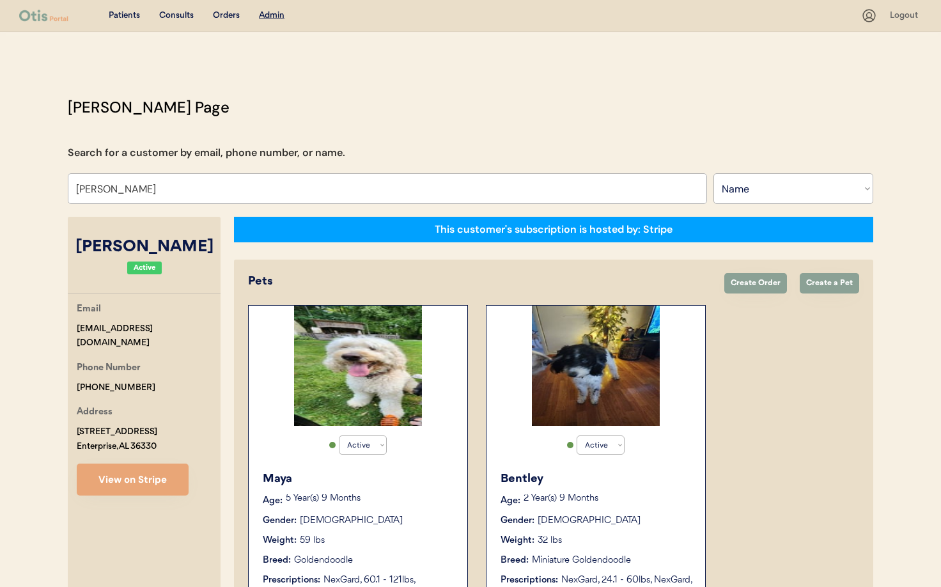
select select "false"
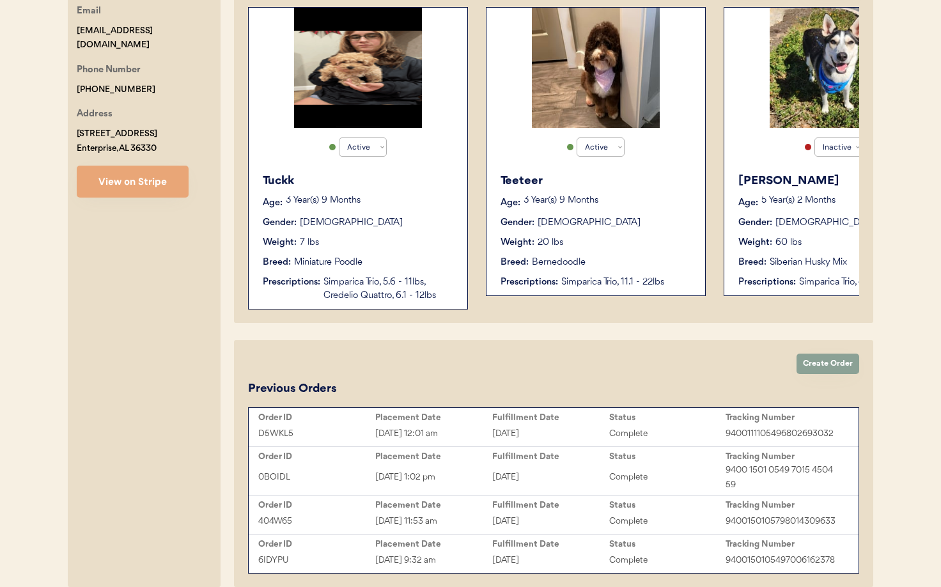
scroll to position [299, 0]
click at [117, 182] on button "View on Stripe" at bounding box center [133, 181] width 112 height 32
click at [0, 0] on div "Patients Consults Orders Admin Logout Otis Admin Page Search for a customer by …" at bounding box center [470, 173] width 941 height 944
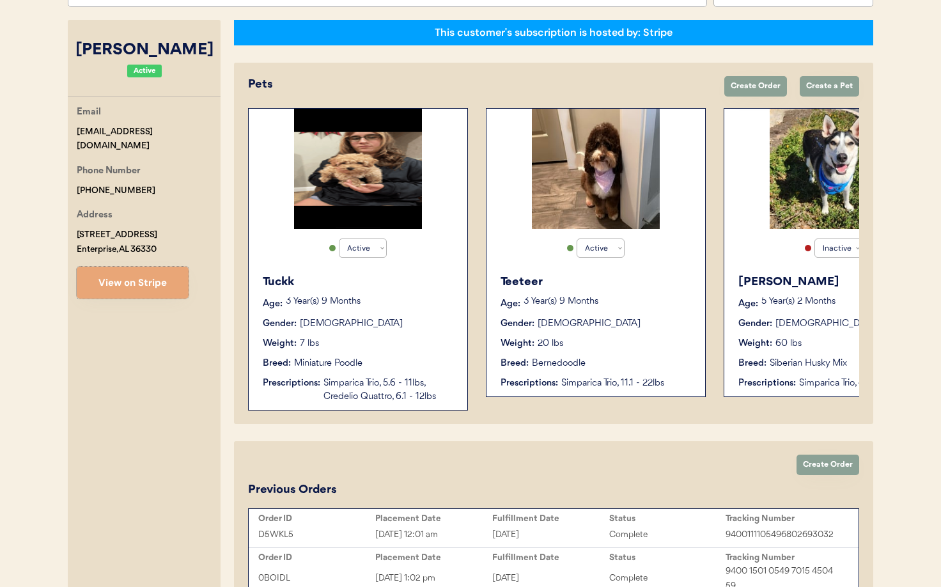
scroll to position [173, 0]
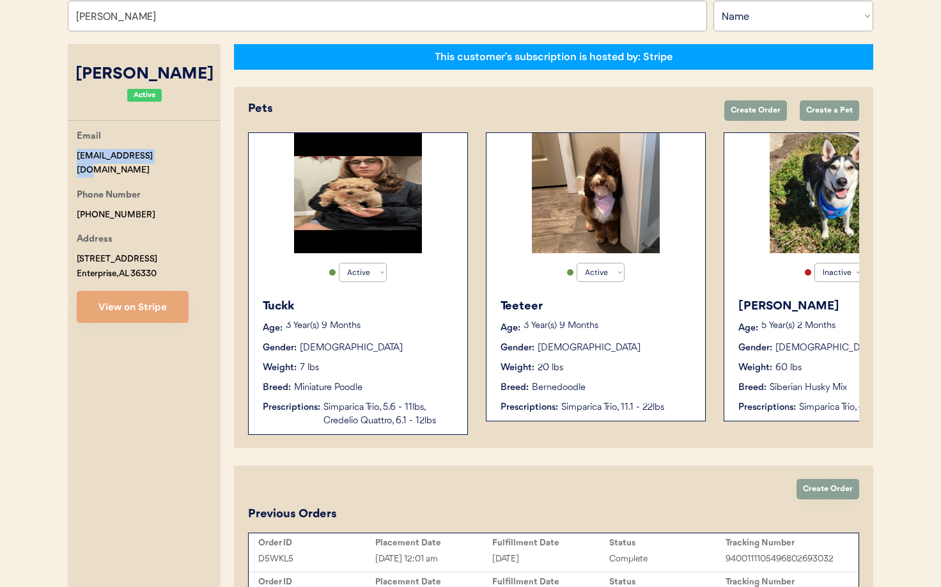
drag, startPoint x: 169, startPoint y: 156, endPoint x: 94, endPoint y: 157, distance: 74.8
click at [64, 156] on div "Otis Admin Page Search for a customer by email, phone number, or name. Tameka Y…" at bounding box center [470, 320] width 831 height 795
copy div "mekaseay@gmail.com"
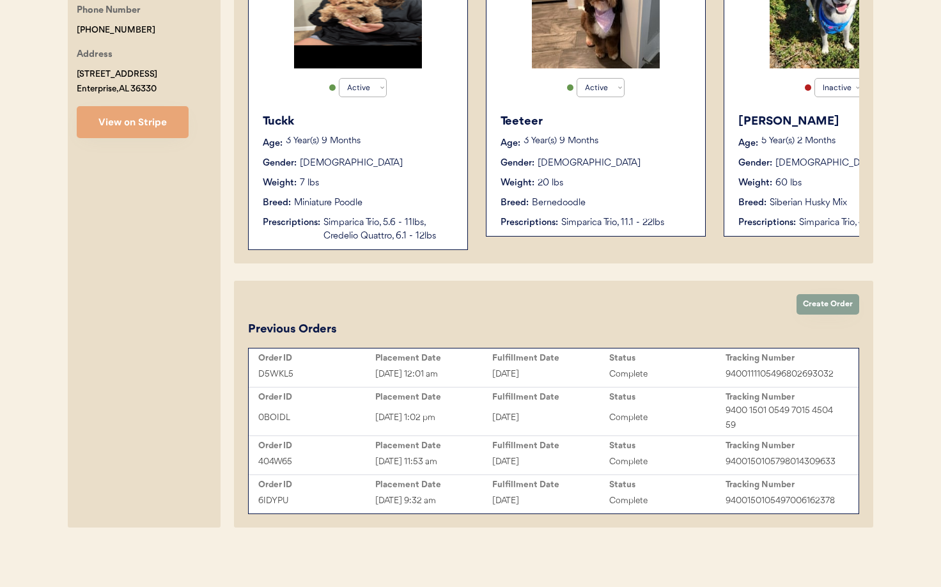
click at [378, 298] on div "Create Order Upcoming Order October 5, 2025 Pet Product(s) Bentley NexGard, 24.…" at bounding box center [553, 404] width 639 height 247
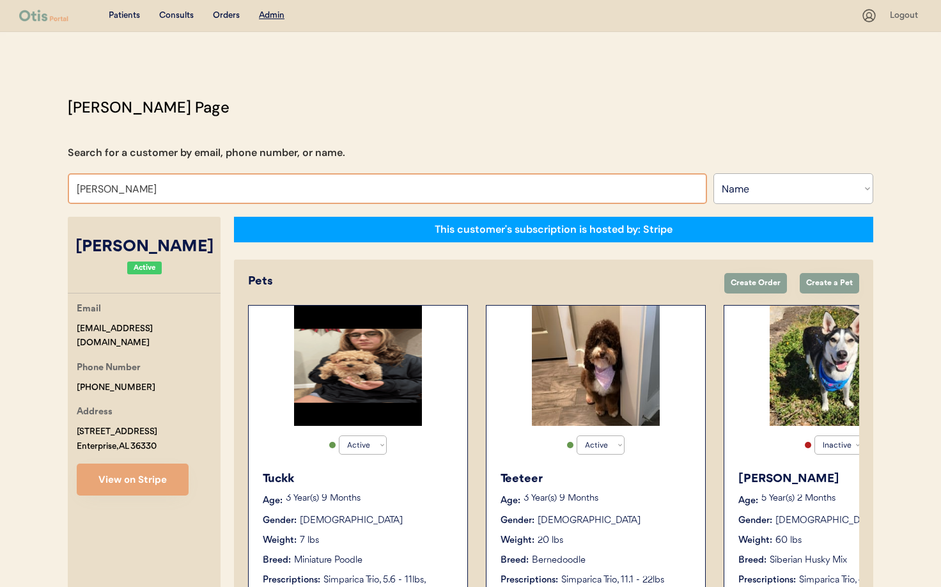
click at [144, 187] on input "Tameka Young" at bounding box center [387, 188] width 639 height 31
drag, startPoint x: 145, startPoint y: 189, endPoint x: 29, endPoint y: 185, distance: 115.8
click at [29, 185] on div "Patients Consults Orders Admin Logout Otis Admin Page Search for a customer by …" at bounding box center [470, 472] width 941 height 944
type input "Gin"
type input "Gina Hitson"
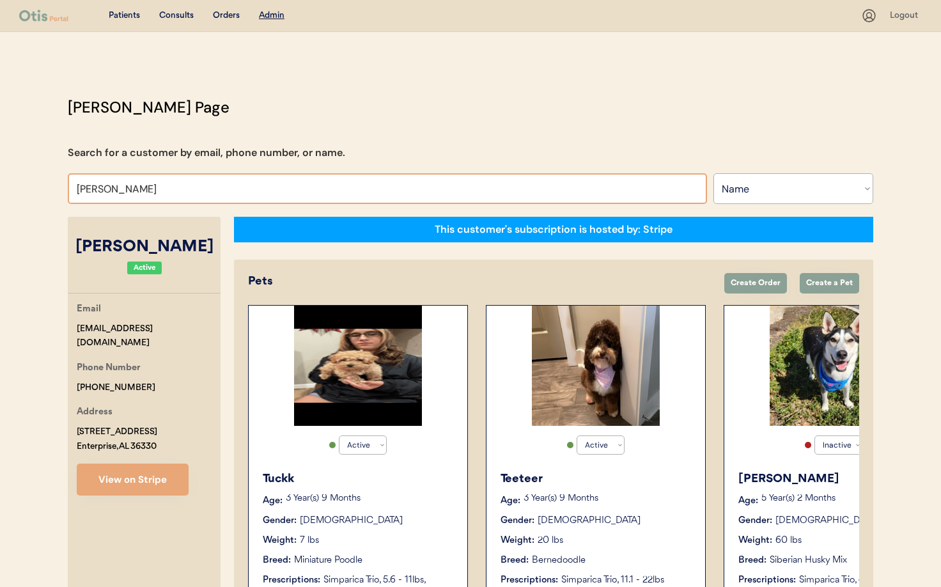
type input "Gina"
type input "Gina Pe"
type input "Gina Perce"
type input "Gina P"
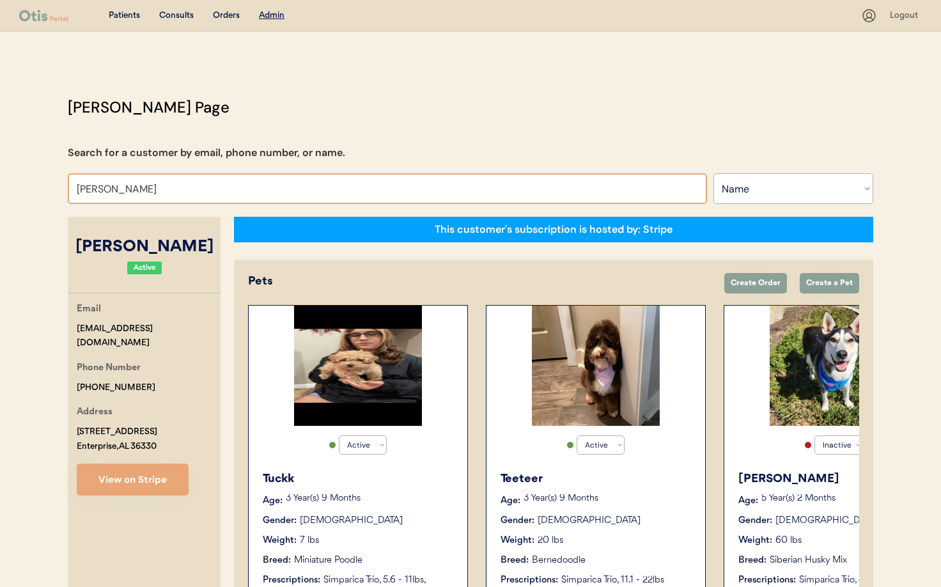
type input "Gina Perce"
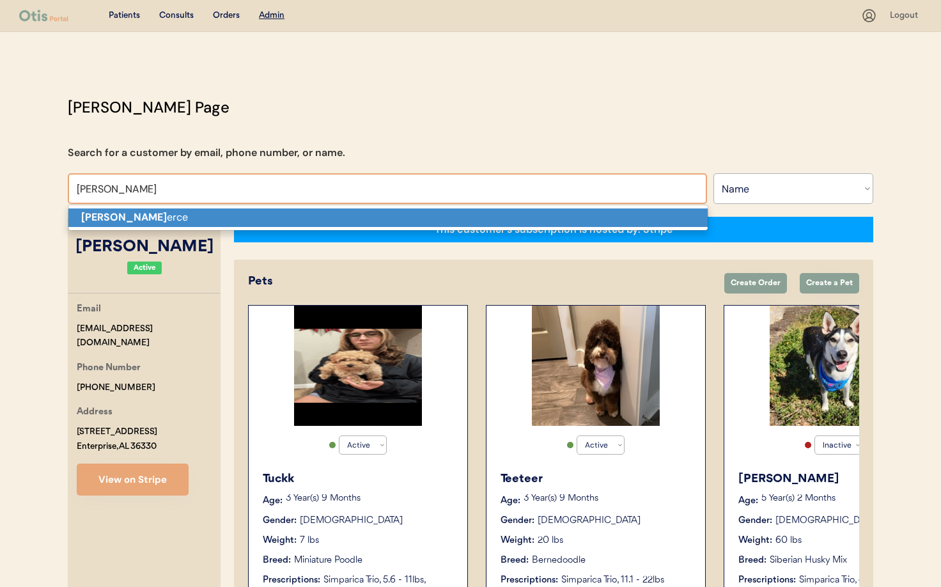
click at [91, 218] on strong "Gina P" at bounding box center [124, 216] width 86 height 13
type input "Gina Perce"
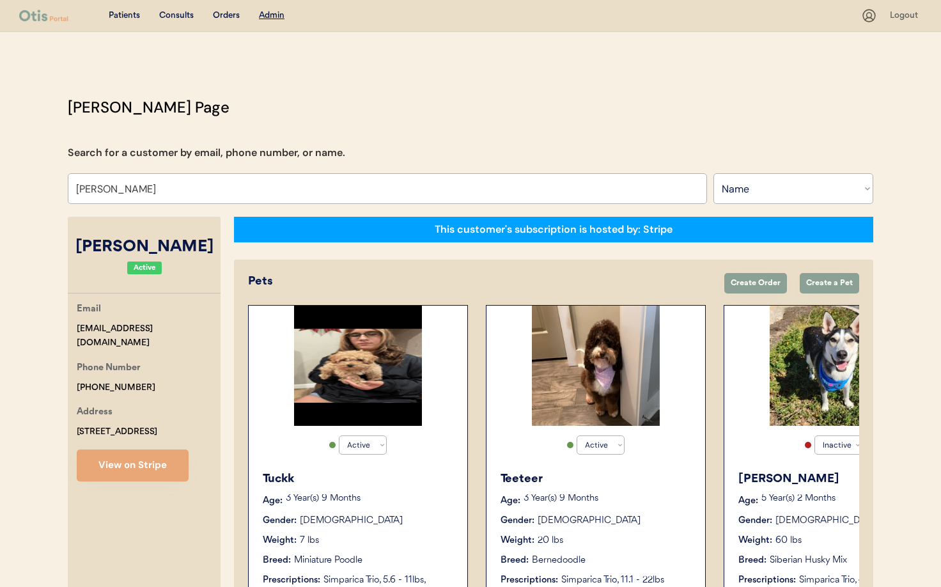
select select "true"
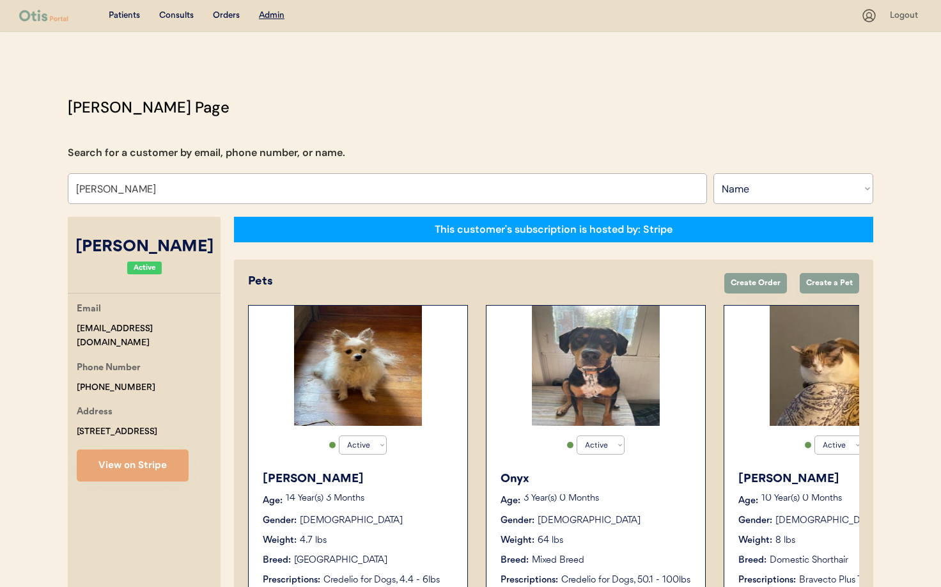
type input "Gina Perce"
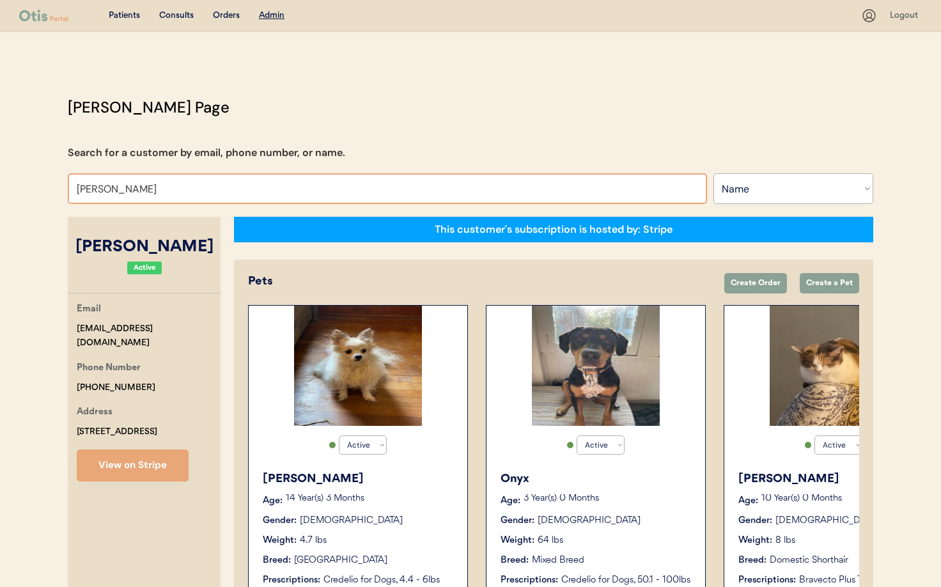
scroll to position [0, 102]
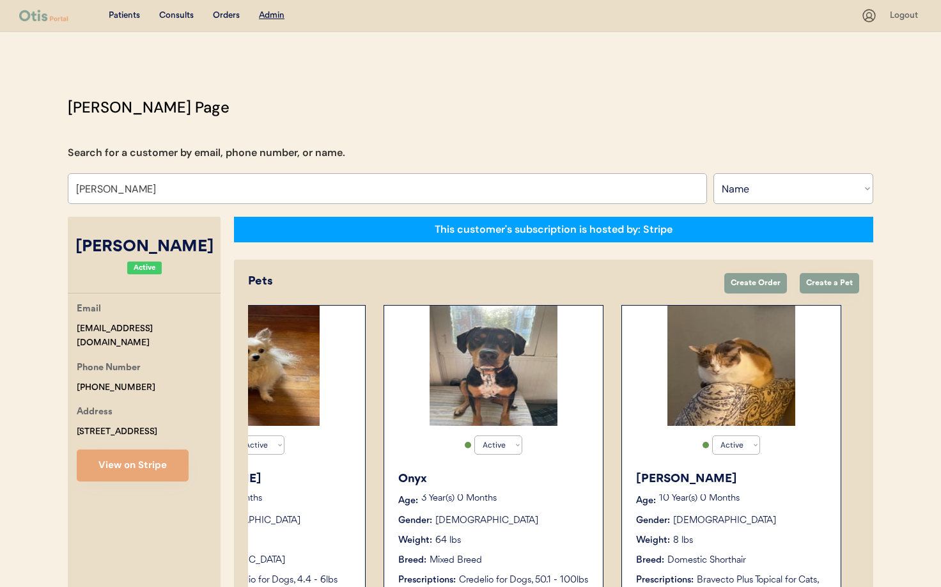
click at [782, 504] on div "10 Year(s) 0 Months" at bounding box center [743, 500] width 169 height 13
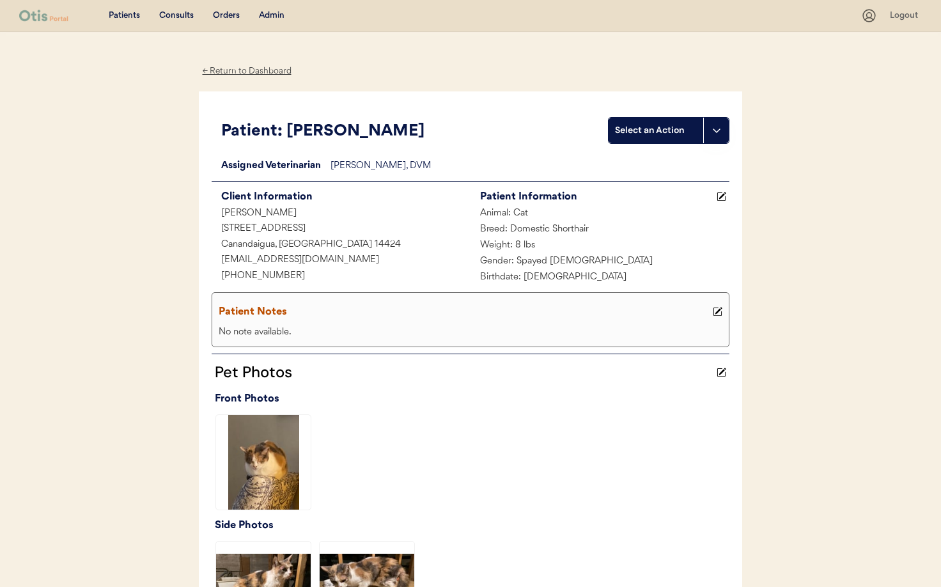
click at [258, 72] on div "← Return to Dashboard" at bounding box center [247, 71] width 96 height 15
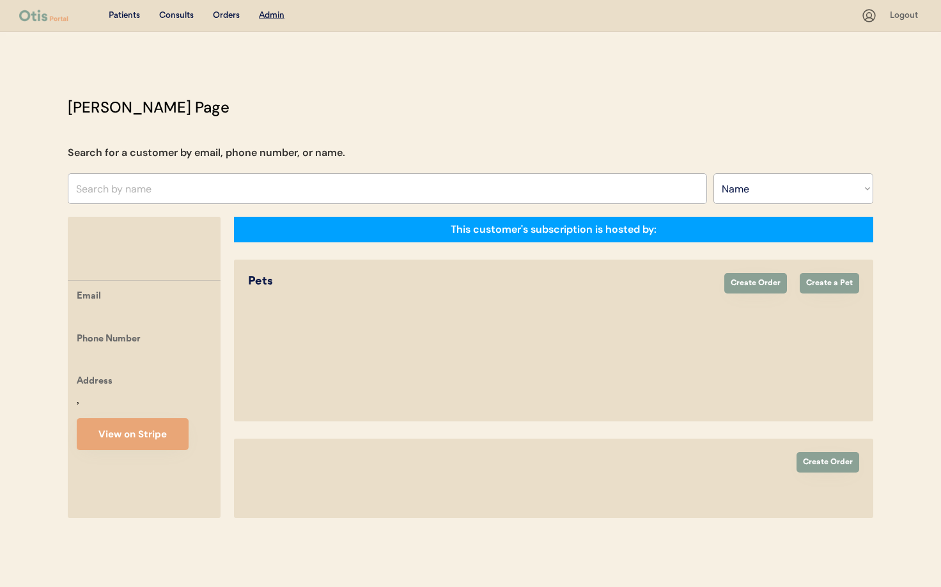
select select ""Name""
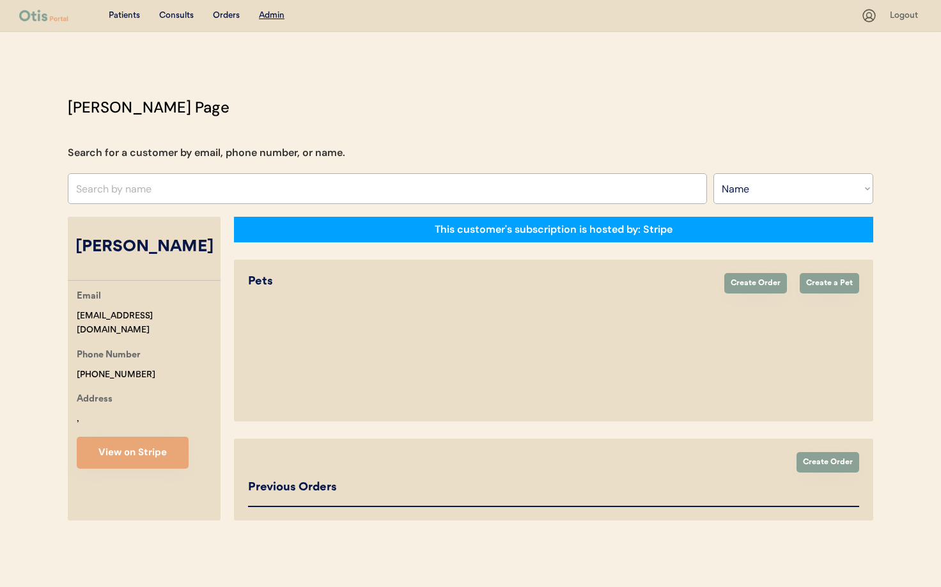
select select "true"
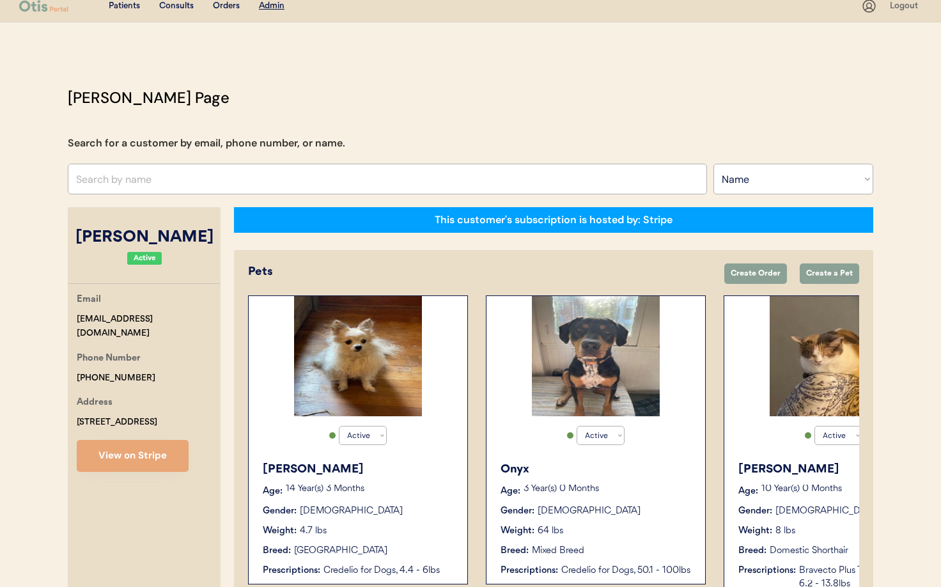
scroll to position [10, 0]
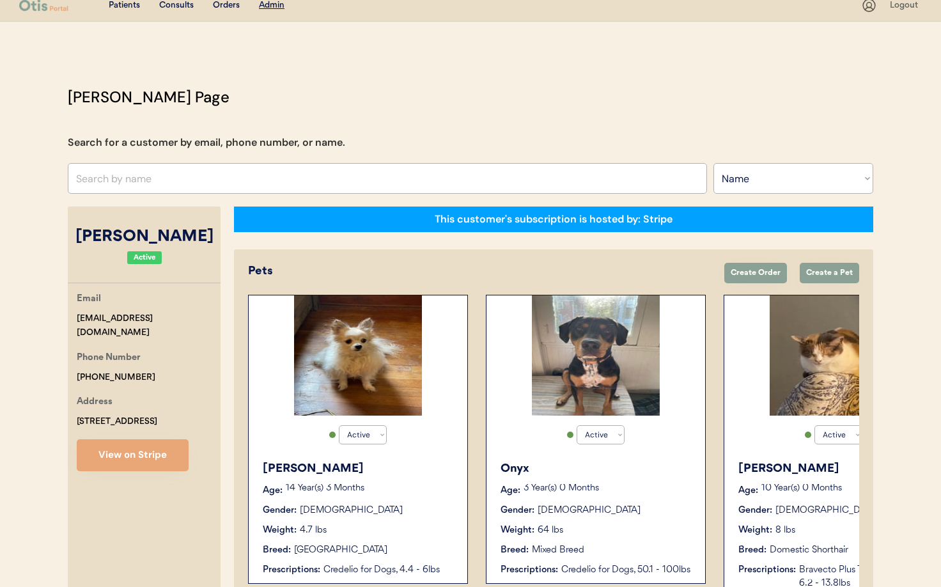
click at [816, 450] on div "Active Active Inactive Meah Age: 10 Year(s) 0 Months Gender: Female Weight: 8 l…" at bounding box center [834, 446] width 220 height 302
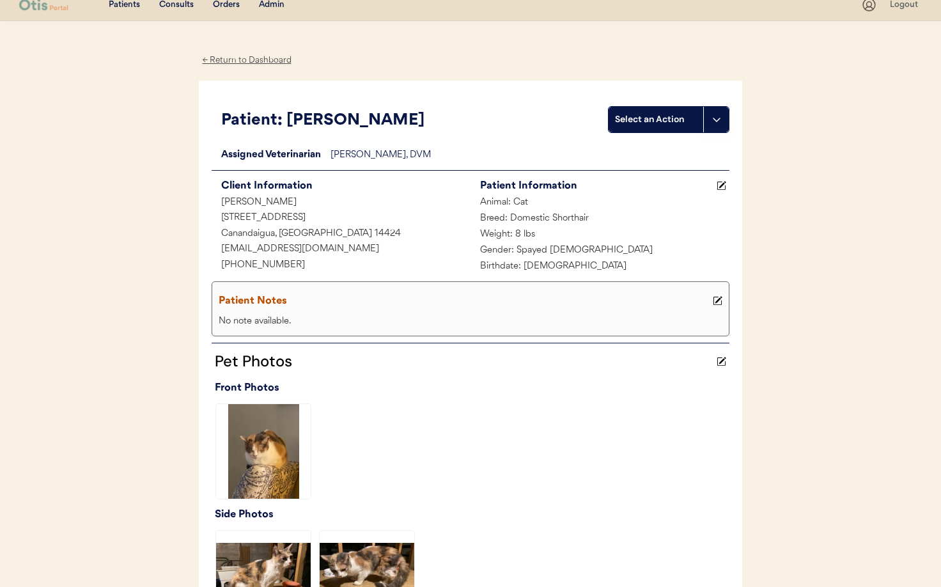
scroll to position [12, 0]
click at [239, 59] on div "← Return to Dashboard" at bounding box center [247, 59] width 96 height 15
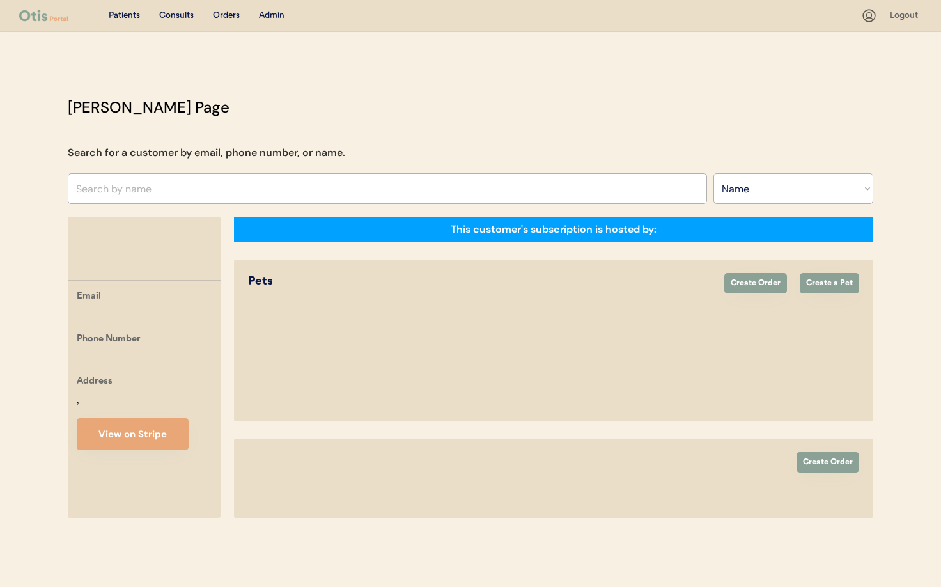
select select ""Name""
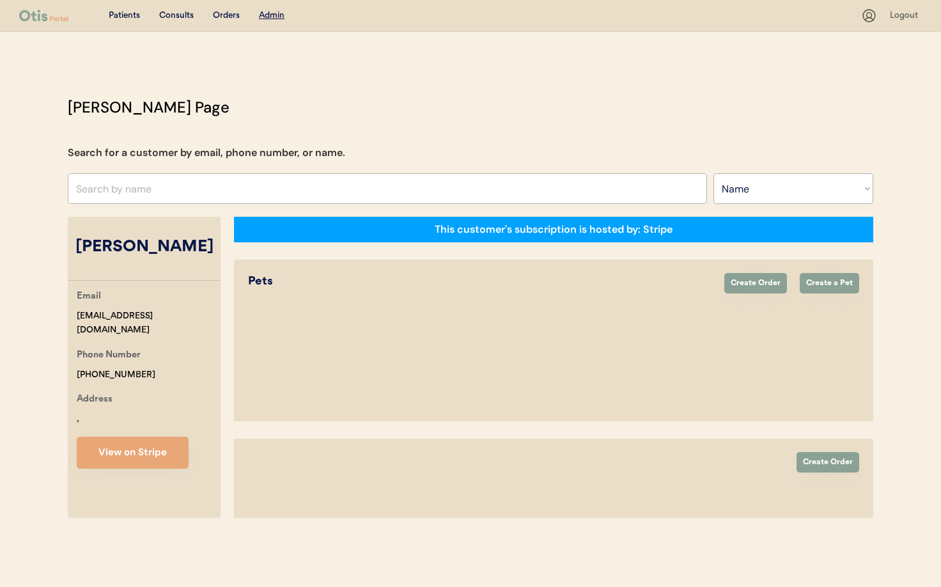
select select "true"
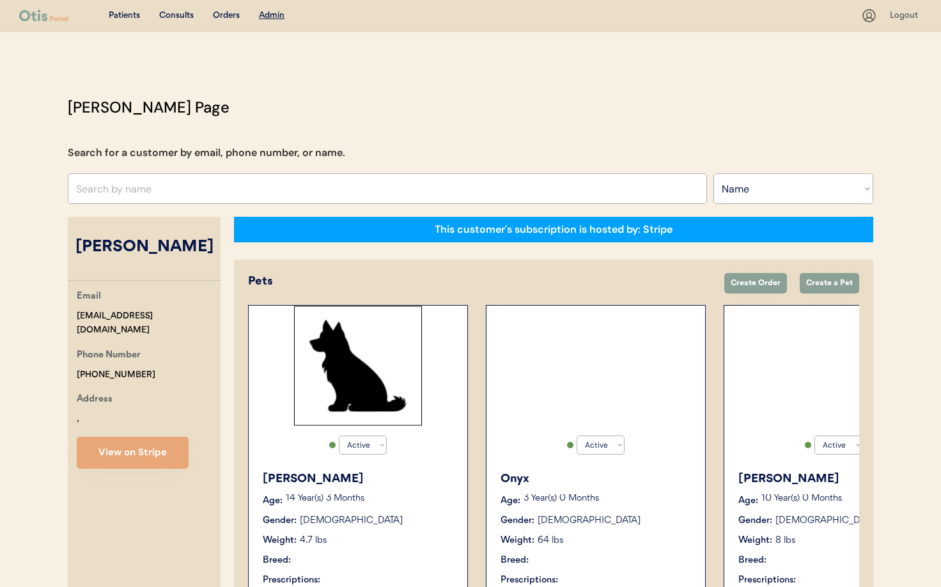
select select "true"
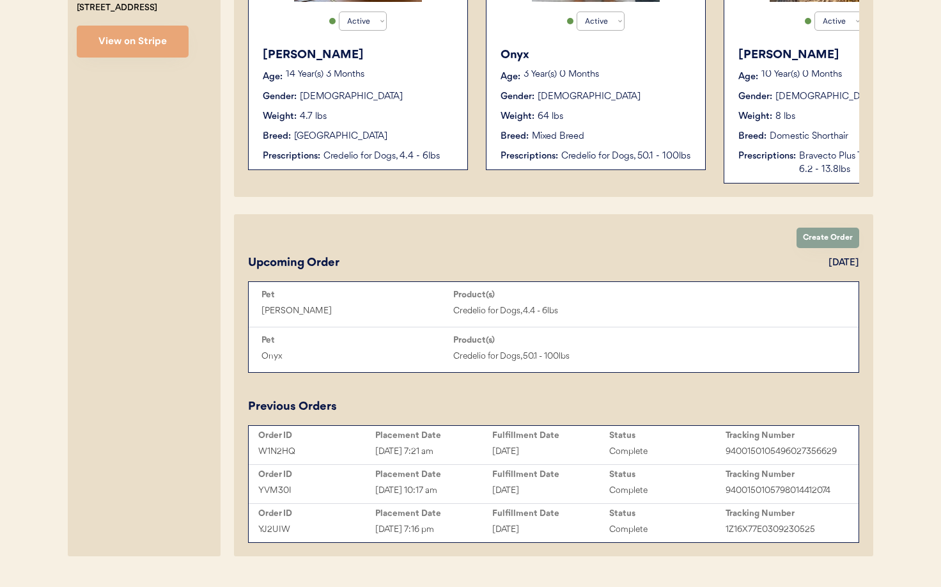
scroll to position [0, 102]
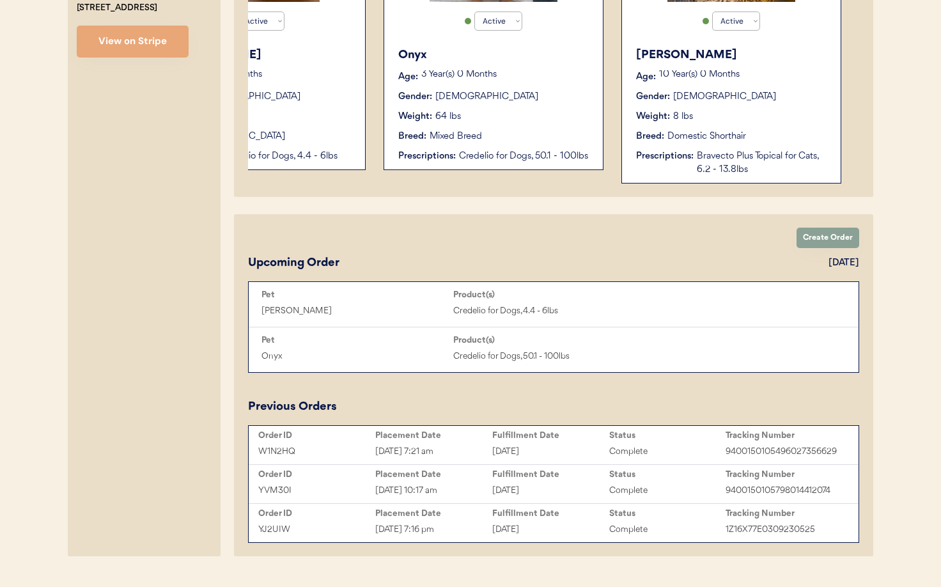
click at [555, 437] on div "Fulfillment Date" at bounding box center [550, 435] width 117 height 10
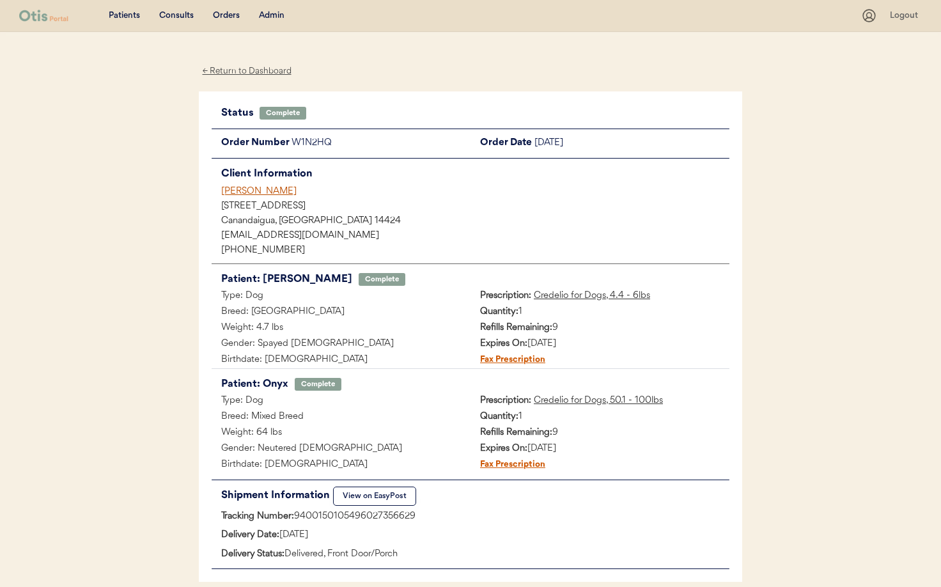
click at [238, 72] on div "← Return to Dashboard" at bounding box center [247, 71] width 96 height 15
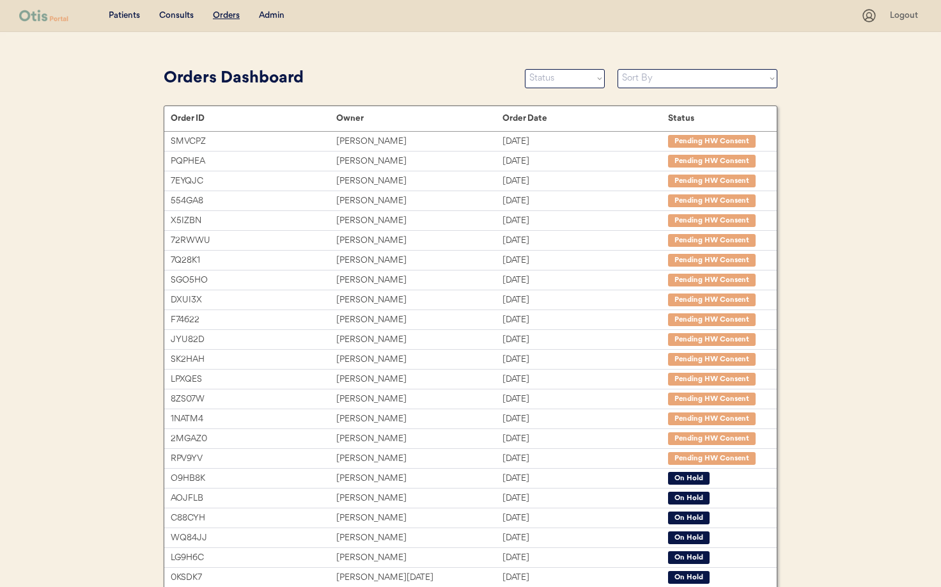
click at [265, 10] on div "Admin" at bounding box center [272, 16] width 26 height 13
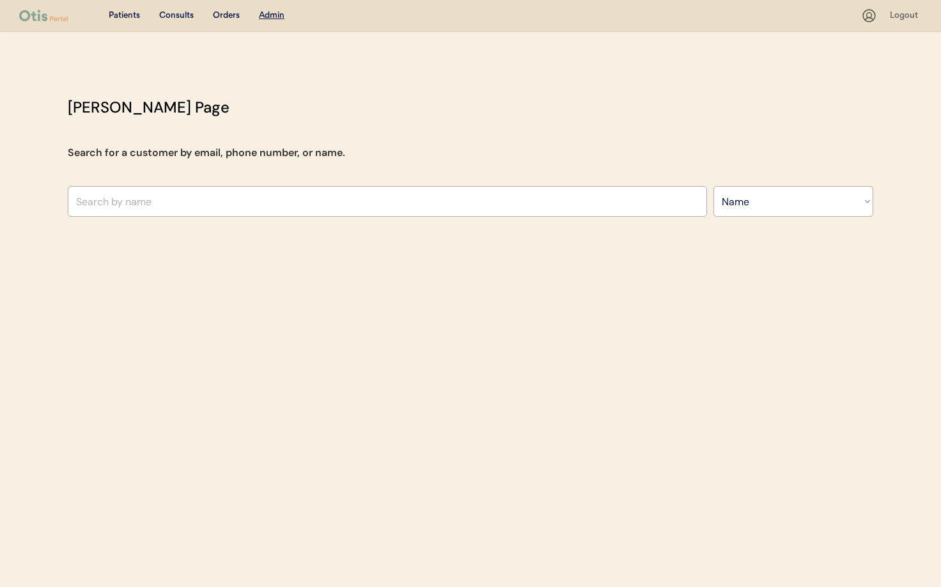
select select ""Name""
click at [253, 191] on input "text" at bounding box center [387, 201] width 639 height 31
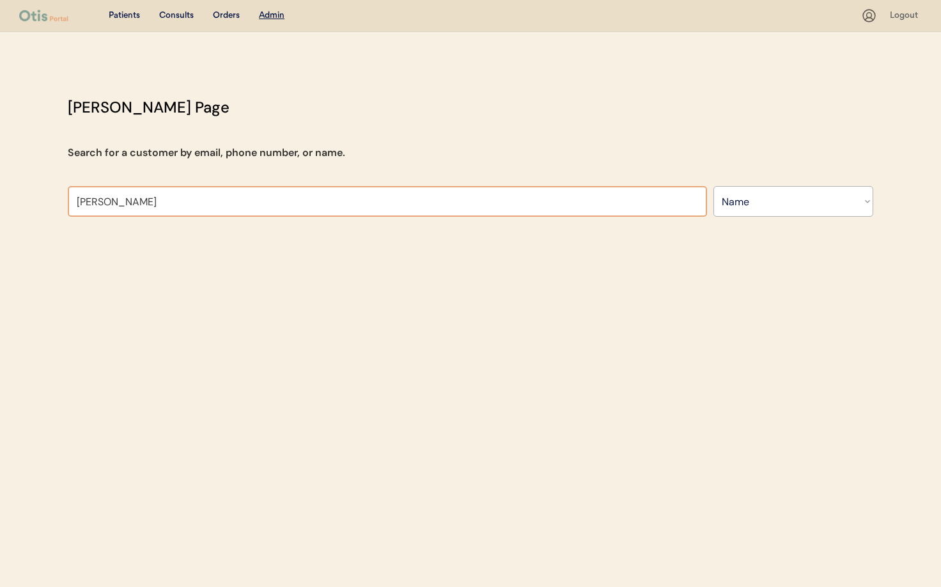
type input "[PERSON_NAME]"
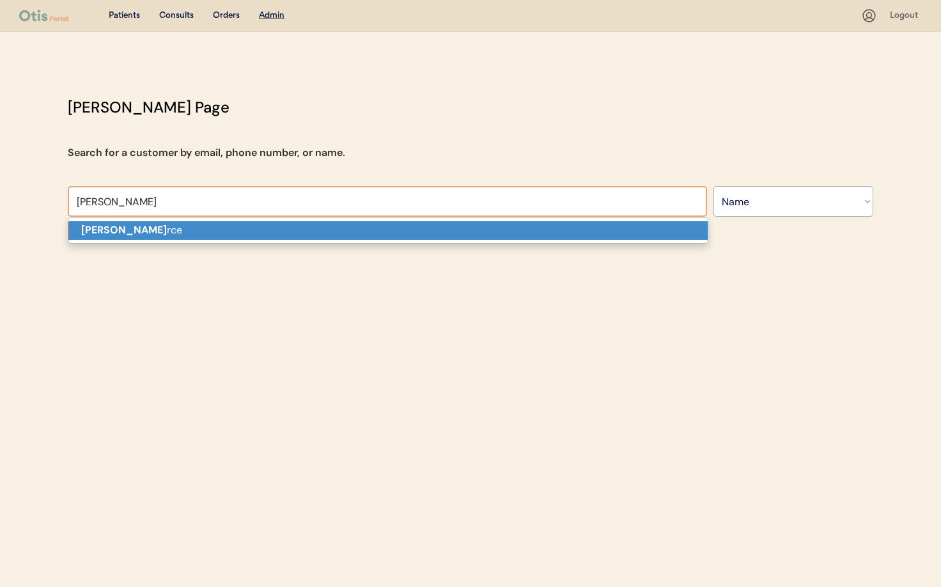
click at [242, 228] on p "Gina Pe rce" at bounding box center [387, 230] width 639 height 19
type input "Gina Perce"
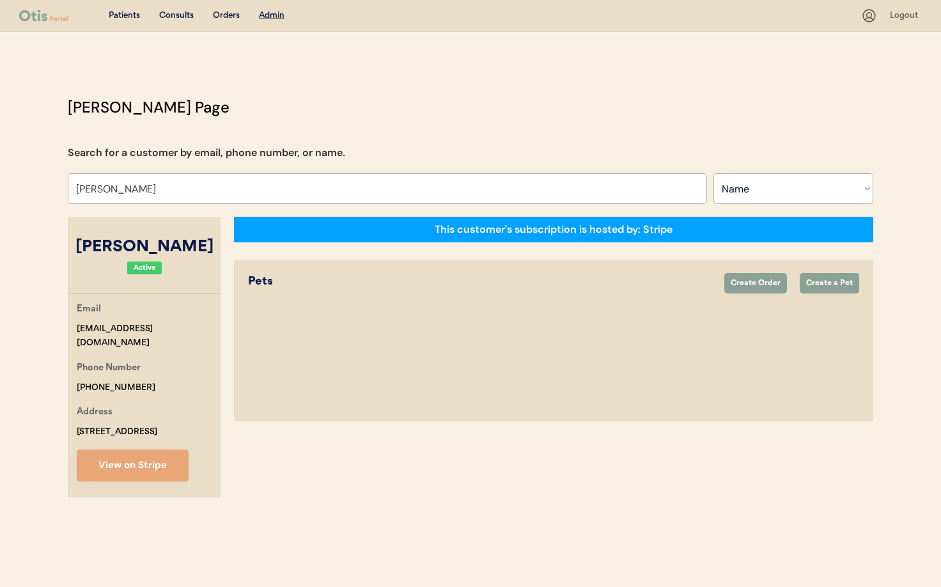
select select "true"
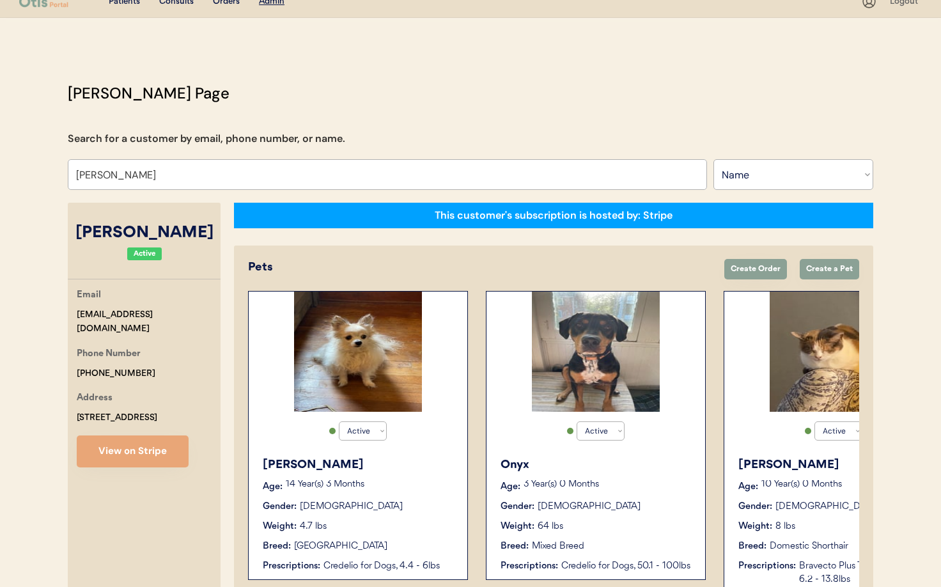
scroll to position [16, 0]
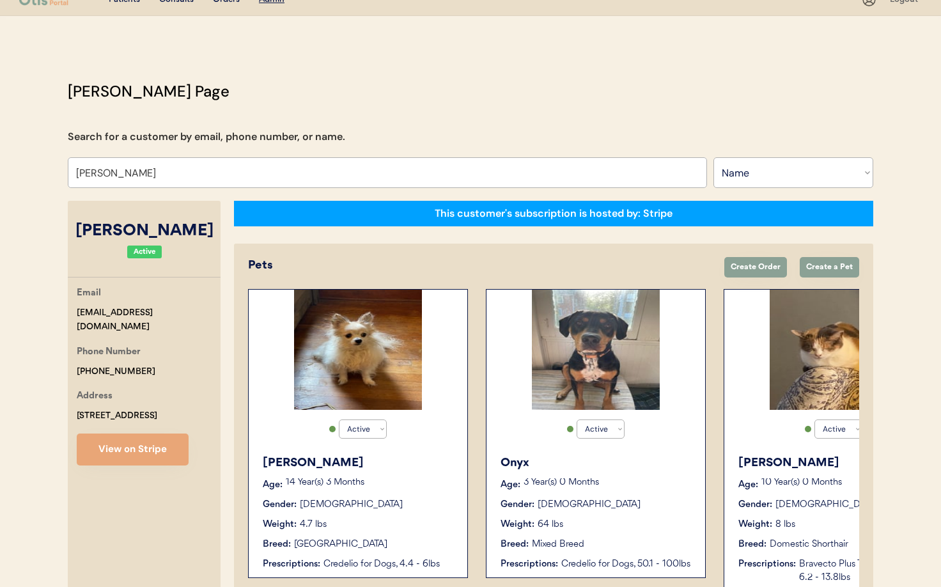
type input "Gina Perce"
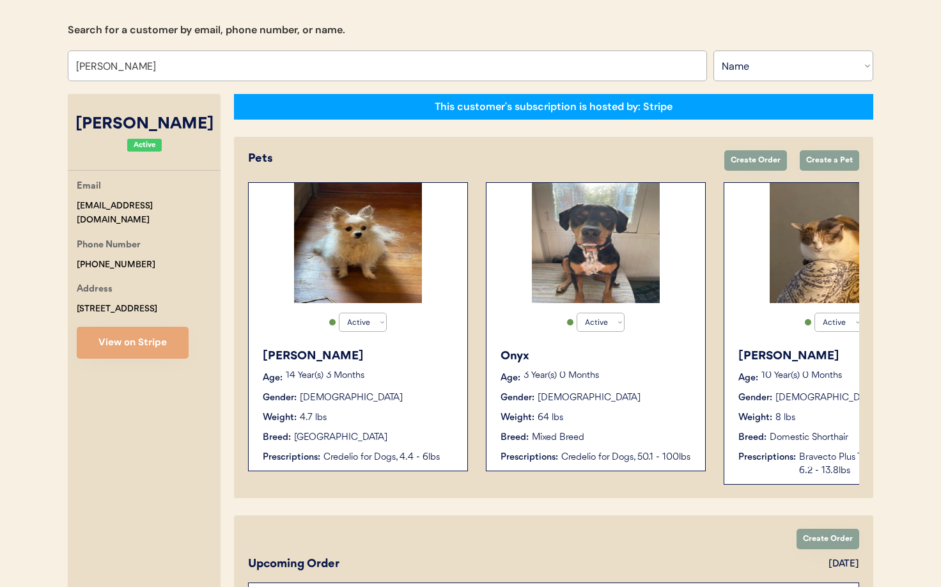
scroll to position [0, 102]
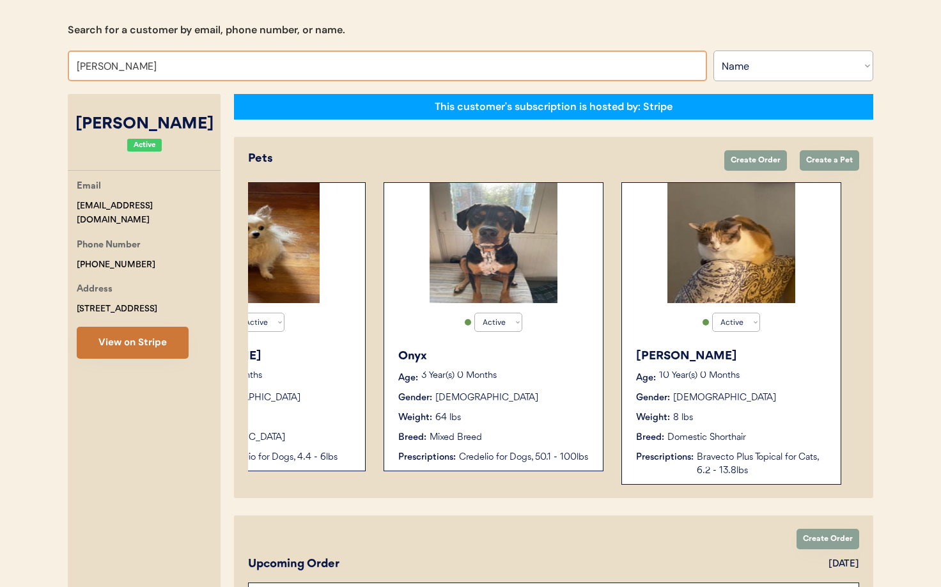
click at [122, 338] on button "View on Stripe" at bounding box center [133, 343] width 112 height 32
click at [0, 56] on html "Patients Consults Orders Admin Logout Otis Admin Page Search for a customer by …" at bounding box center [470, 170] width 941 height 587
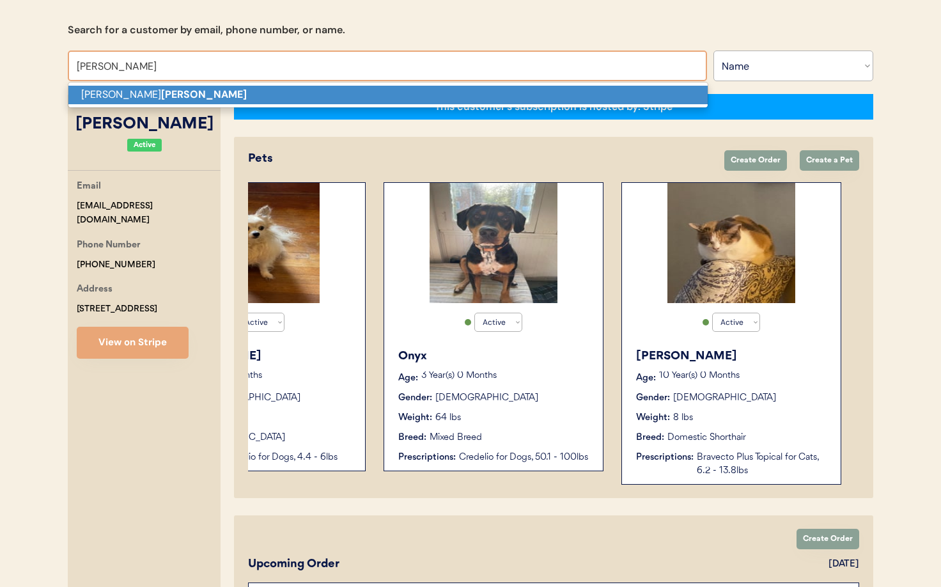
click at [161, 91] on strong "Davison" at bounding box center [204, 94] width 86 height 13
type input "Amy Davison"
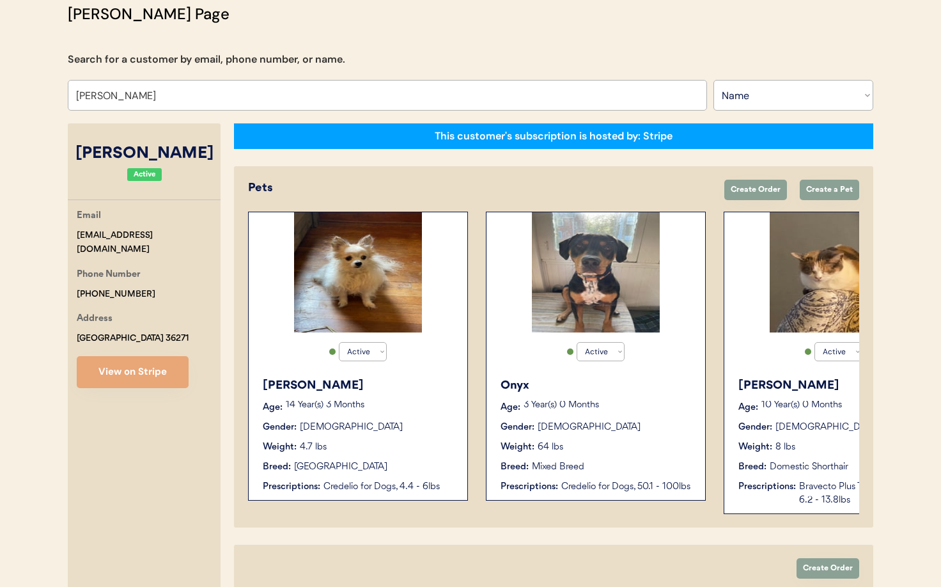
select select "true"
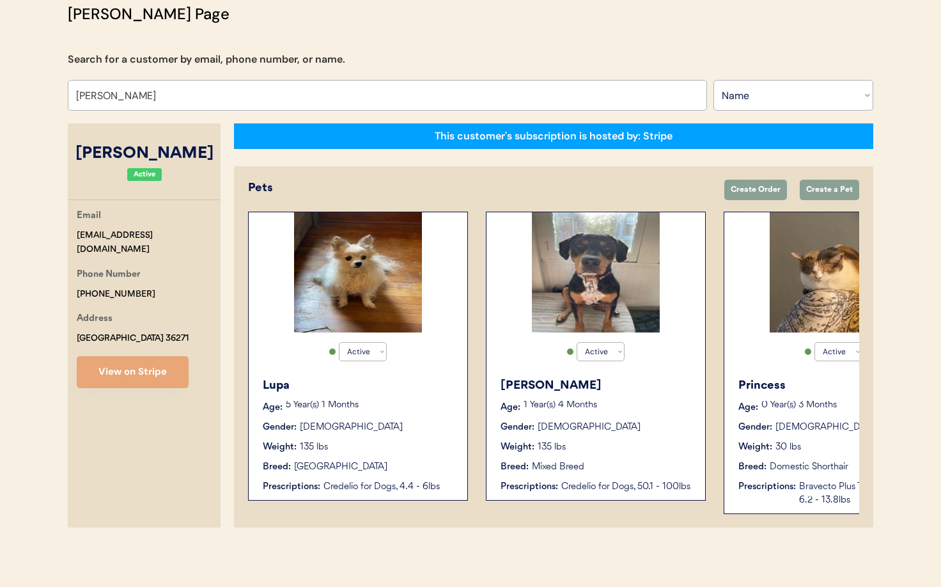
scroll to position [80, 0]
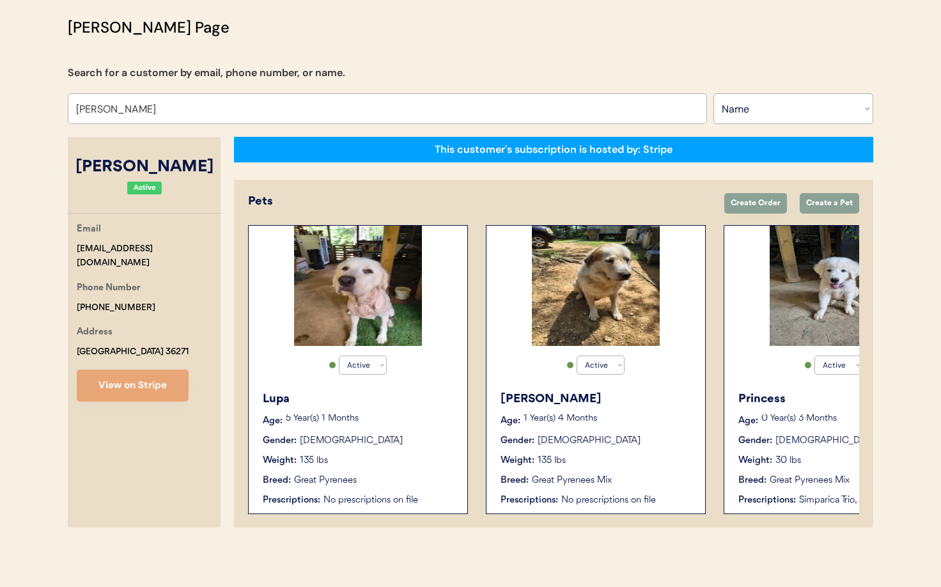
type input "Amy Davison"
click at [606, 439] on div "Gender: Male" at bounding box center [597, 440] width 192 height 13
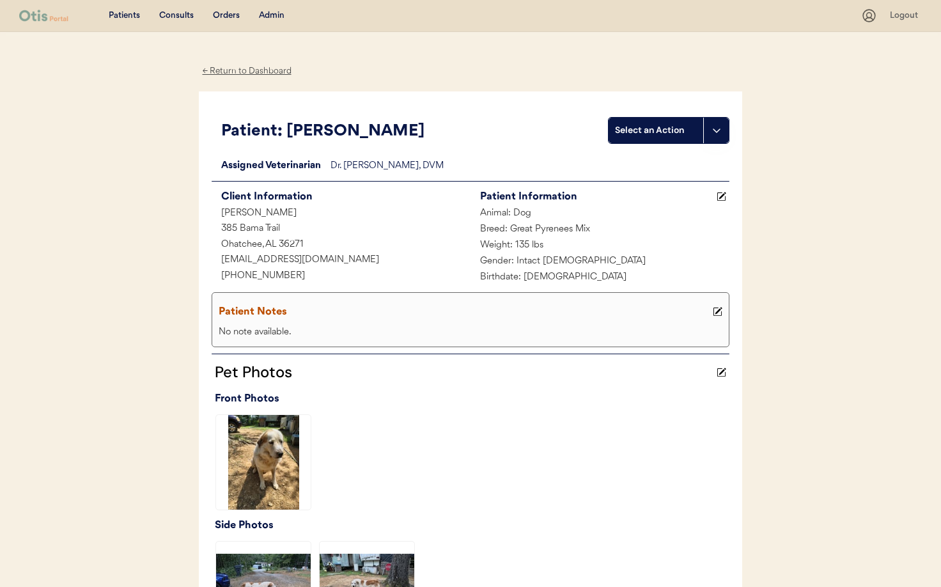
drag, startPoint x: 230, startPoint y: 70, endPoint x: 239, endPoint y: 64, distance: 11.0
click at [232, 70] on div "← Return to Dashboard" at bounding box center [247, 71] width 96 height 15
click at [266, 12] on div "Admin" at bounding box center [272, 16] width 26 height 13
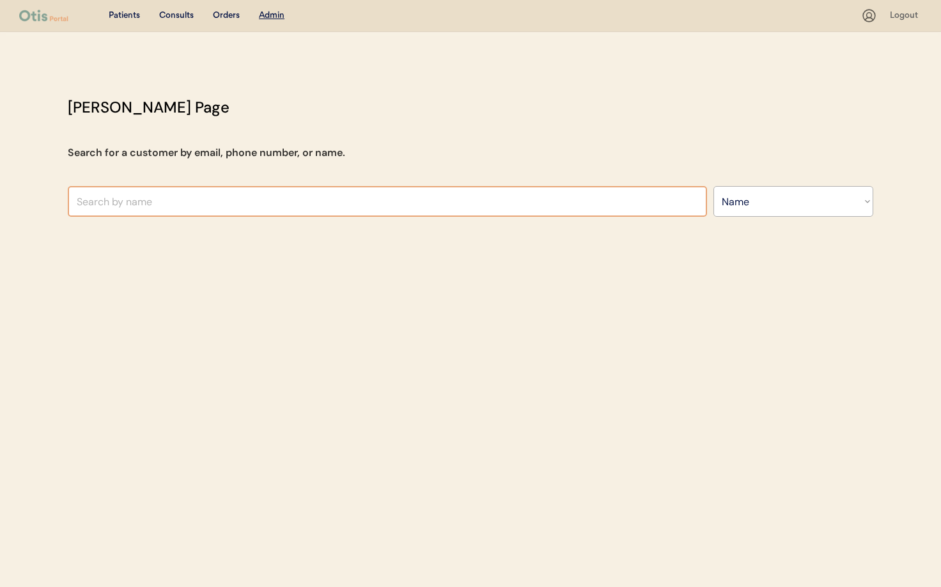
select select ""Name""
click at [213, 207] on input "text" at bounding box center [387, 201] width 639 height 31
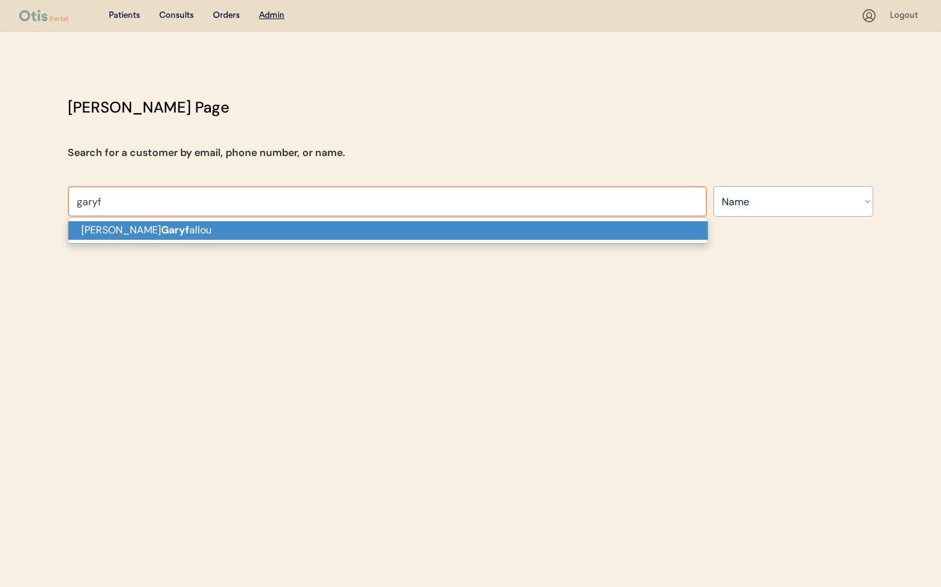
click at [194, 232] on p "[PERSON_NAME] allou" at bounding box center [387, 230] width 639 height 19
type input "[PERSON_NAME]"
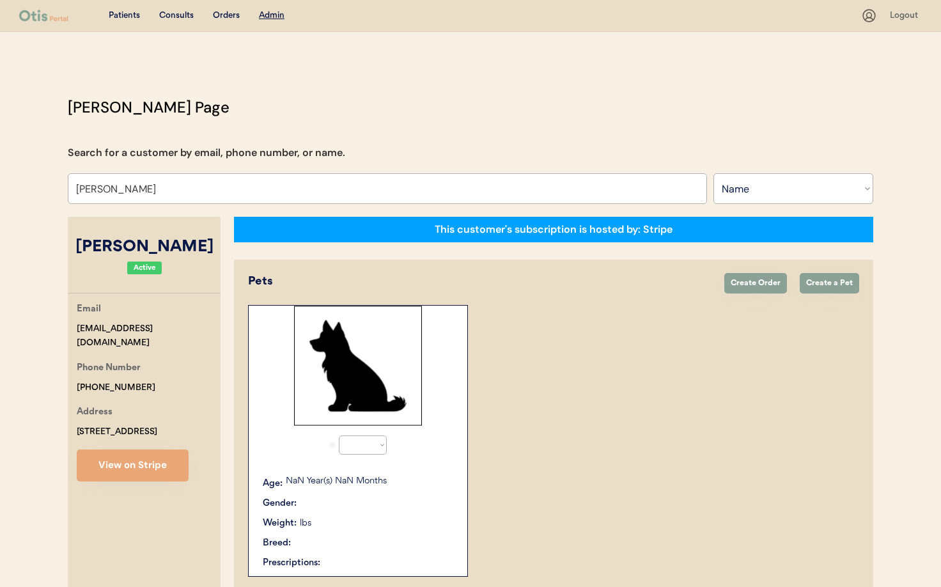
select select "true"
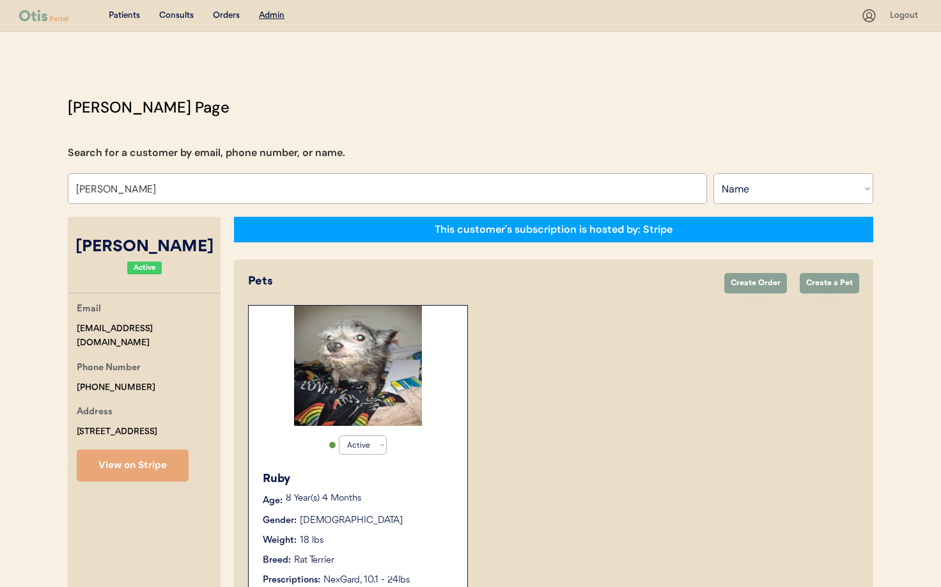
type input "[PERSON_NAME]"
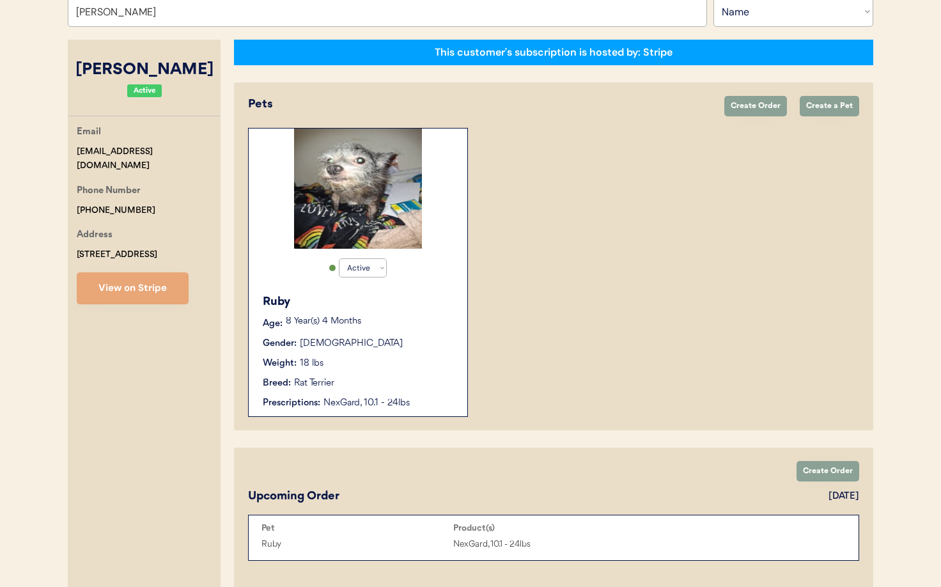
scroll to position [185, 0]
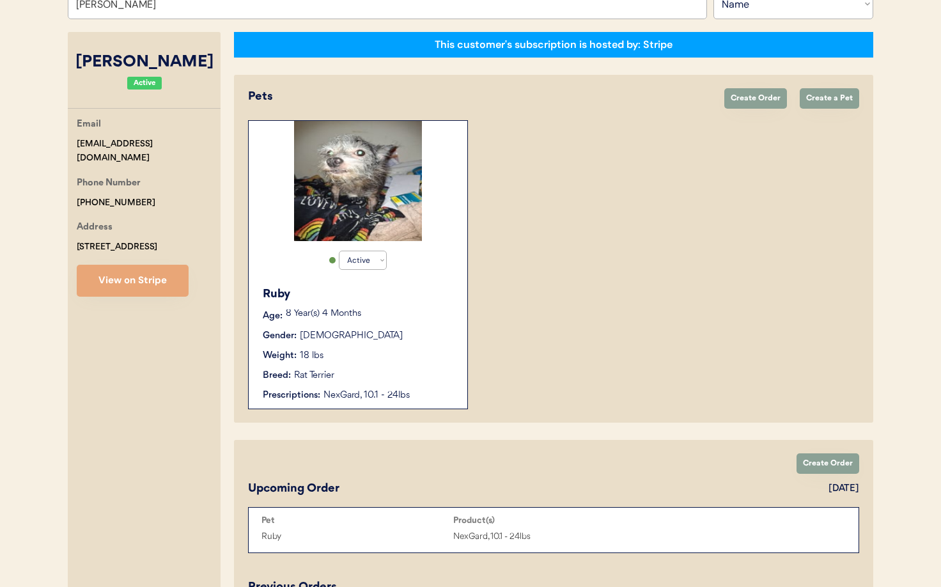
click at [404, 335] on div "Gender: Female" at bounding box center [359, 335] width 192 height 13
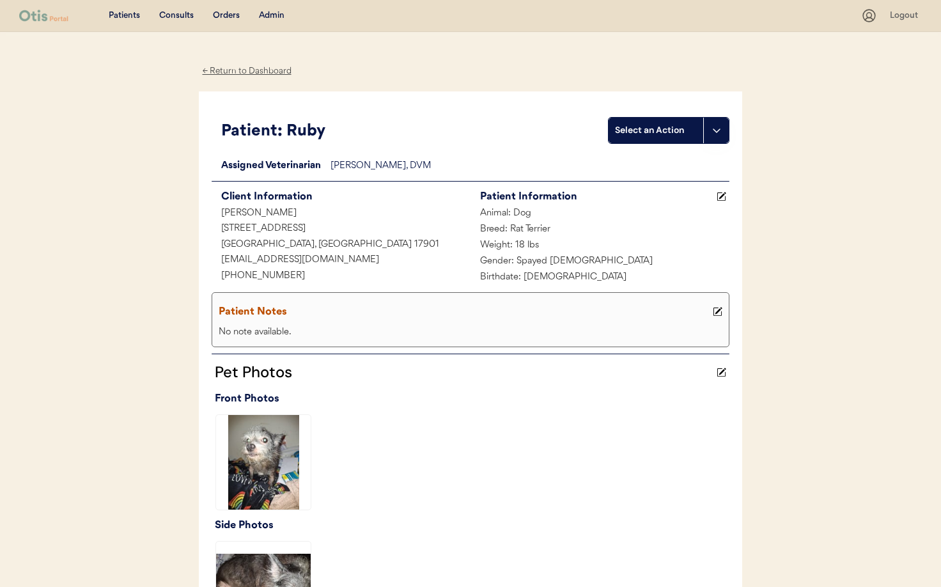
click at [270, 16] on div "Admin" at bounding box center [272, 16] width 26 height 13
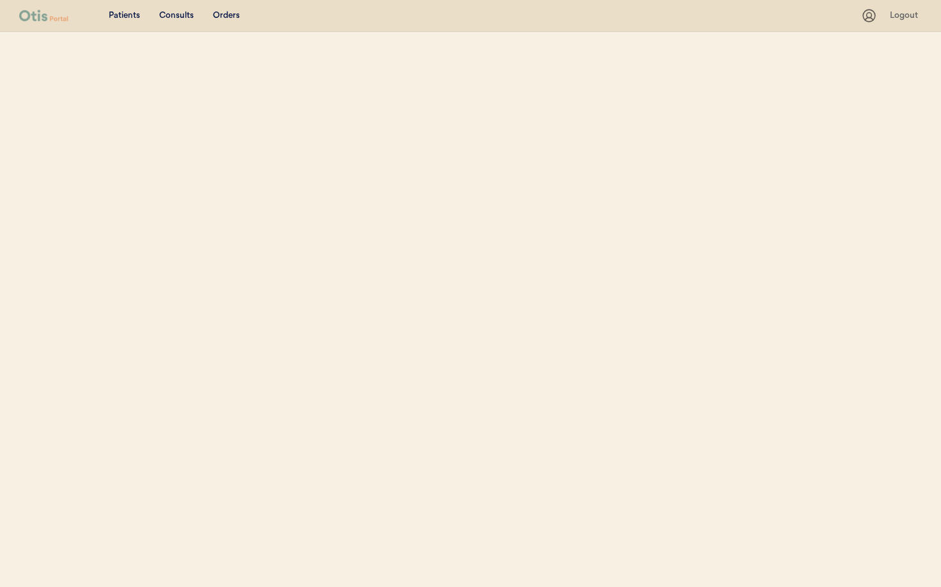
select select ""Name""
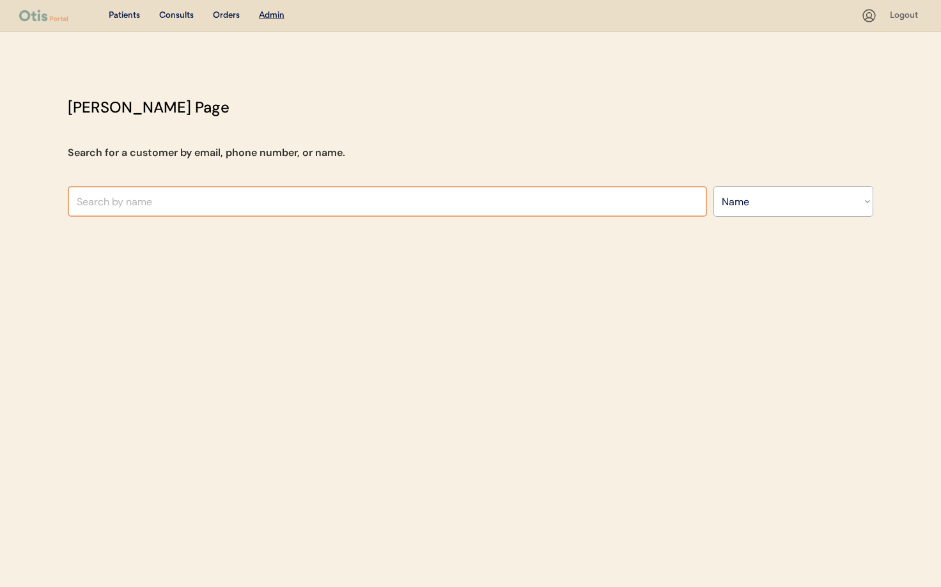
click at [168, 208] on input "text" at bounding box center [387, 201] width 639 height 31
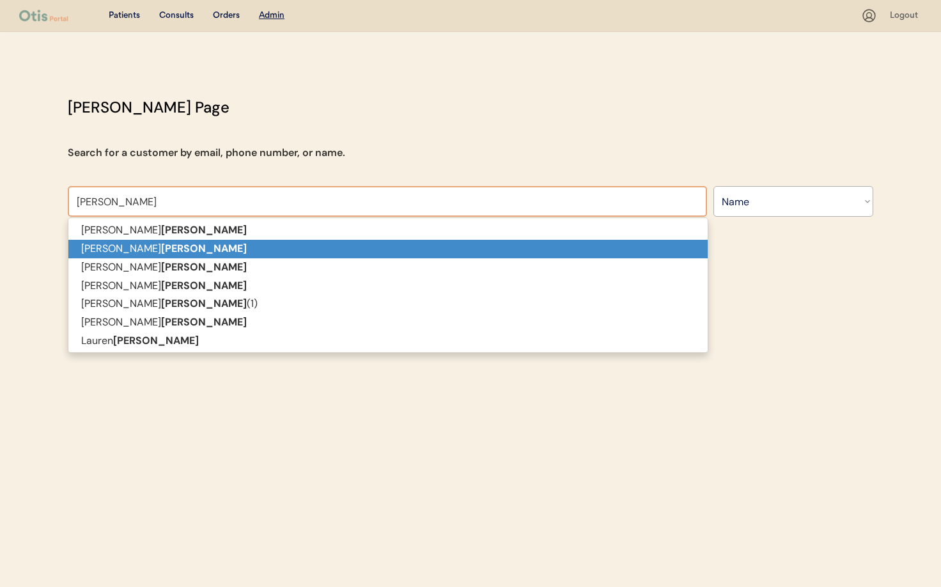
click at [161, 243] on strong "Freeman" at bounding box center [204, 248] width 86 height 13
type input "[PERSON_NAME]"
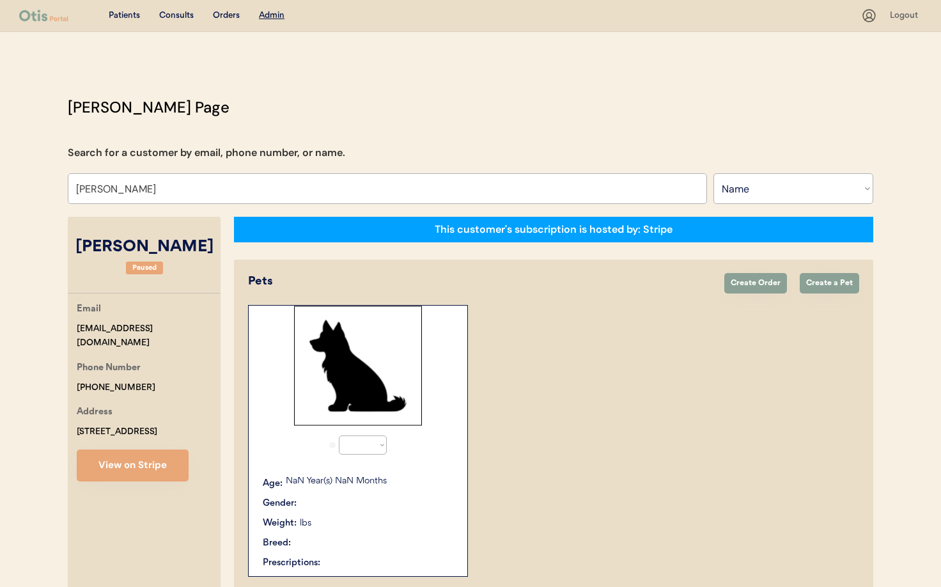
select select "true"
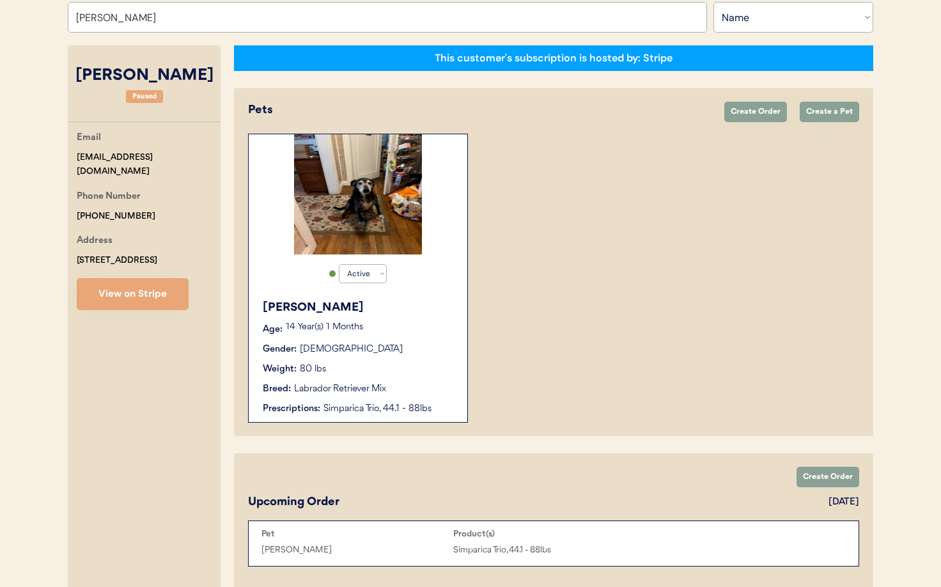
scroll to position [169, 0]
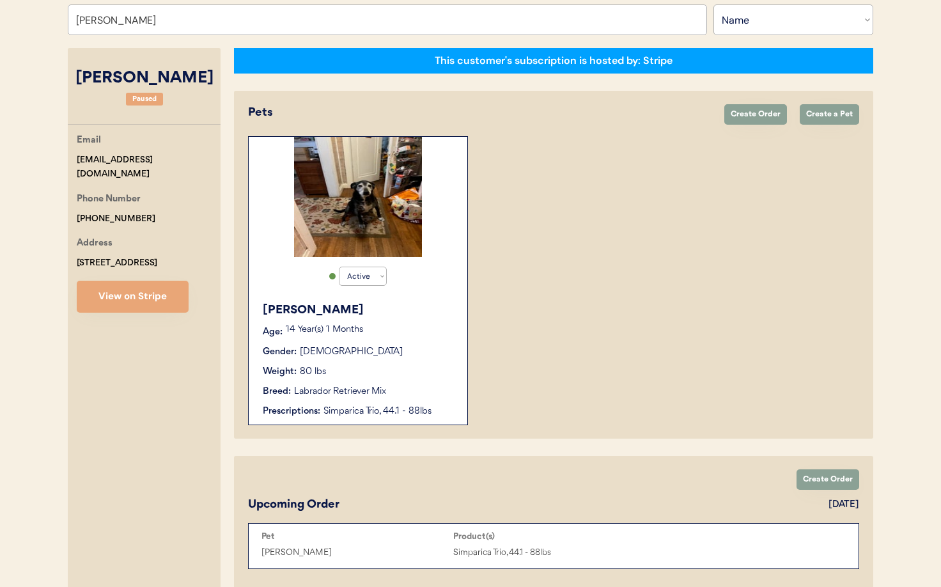
type input "Margee Freeman"
click at [422, 351] on div "Gender: Male" at bounding box center [359, 351] width 192 height 13
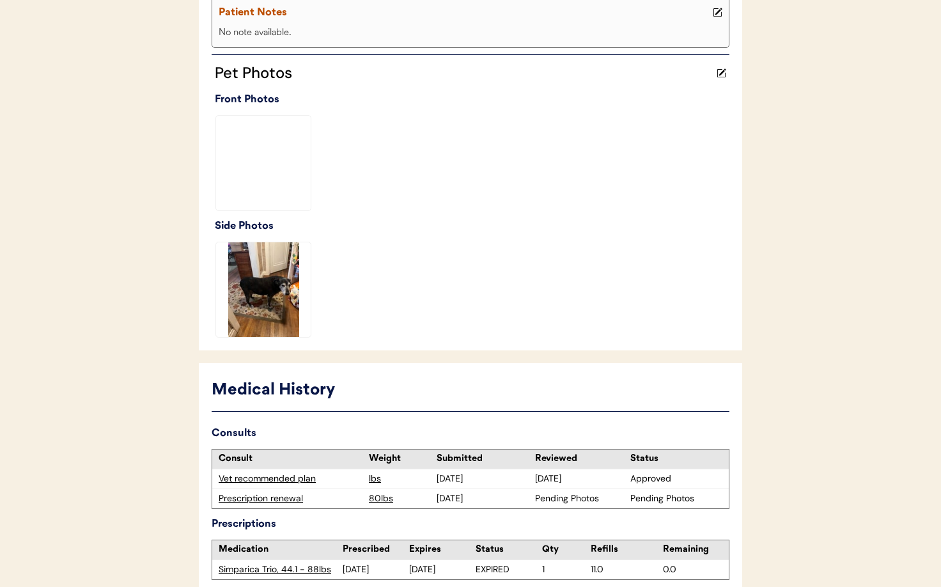
scroll to position [369, 0]
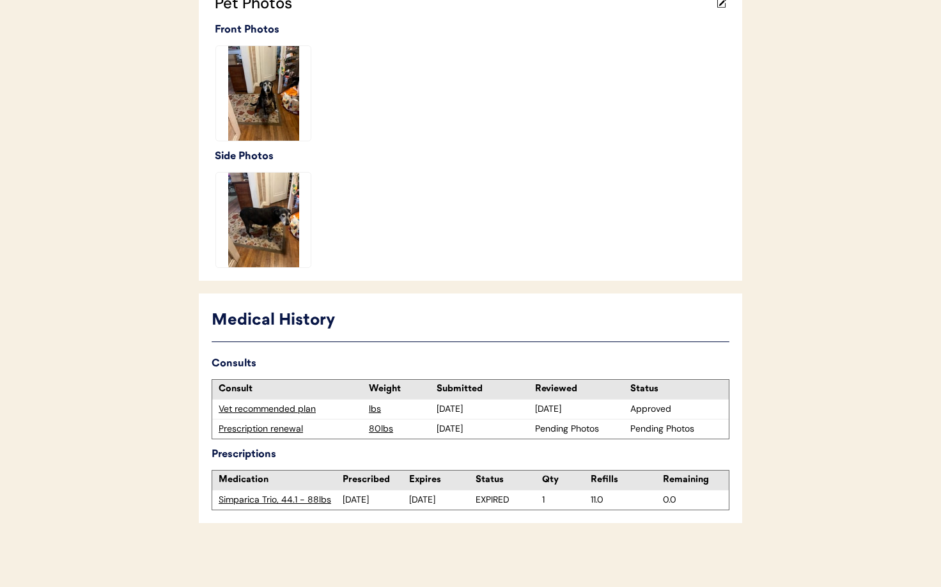
click at [257, 430] on div "Prescription renewal" at bounding box center [291, 429] width 144 height 13
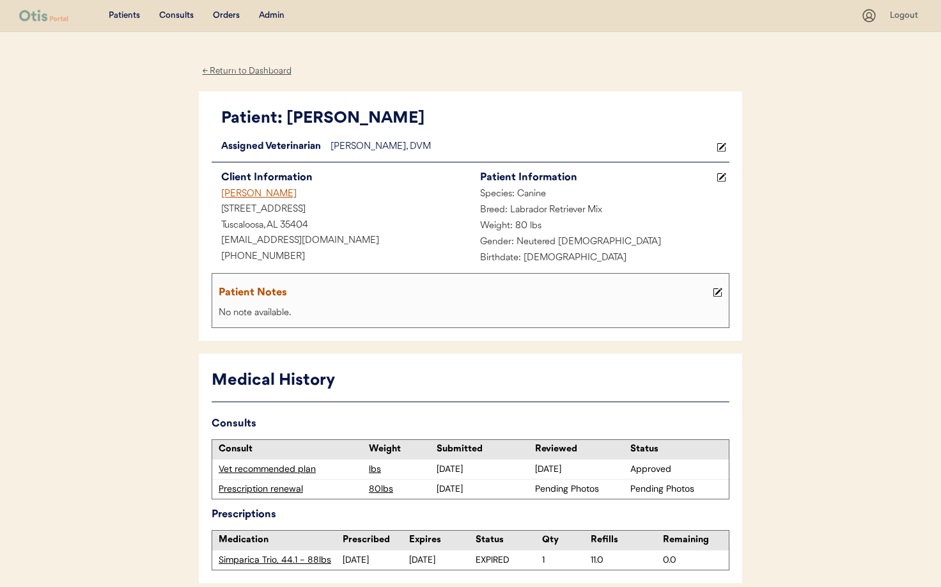
click at [262, 69] on div "← Return to Dashboard" at bounding box center [247, 71] width 96 height 15
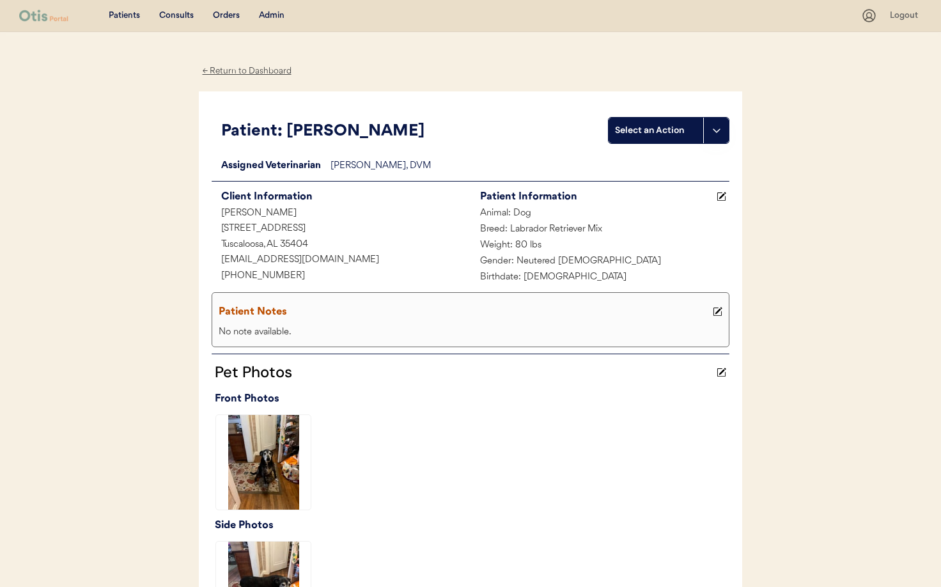
click at [269, 18] on div "Admin" at bounding box center [272, 16] width 26 height 13
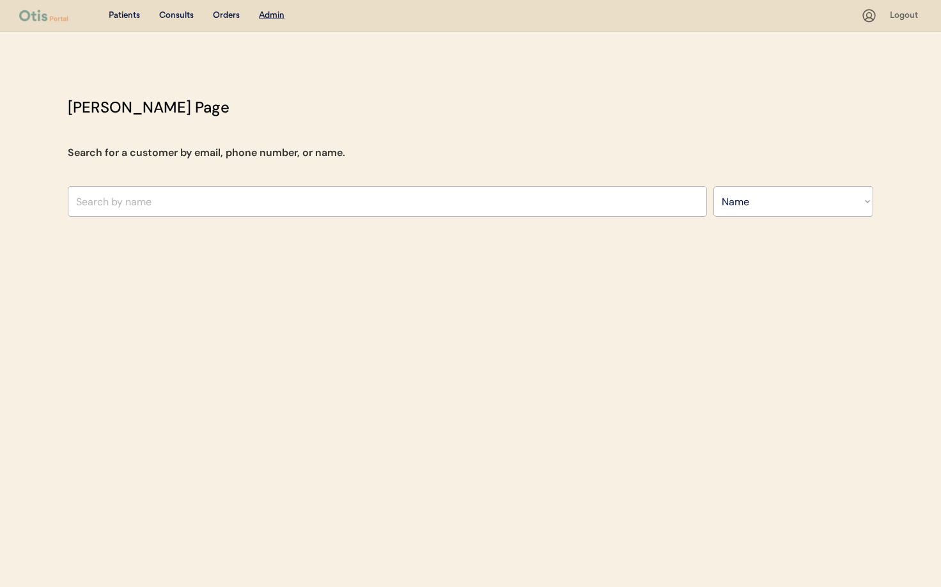
select select ""Name""
click at [201, 200] on input "text" at bounding box center [387, 201] width 639 height 31
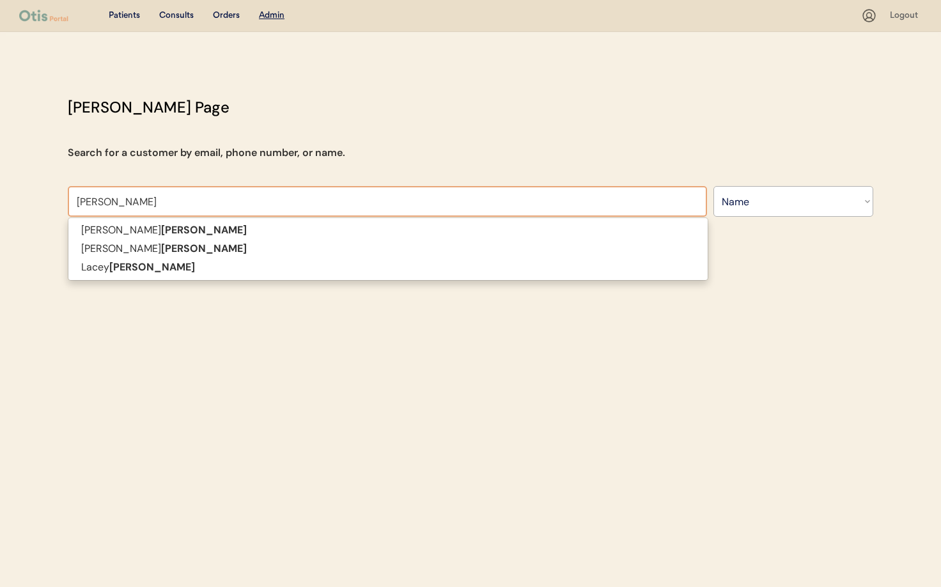
click at [194, 249] on p "[PERSON_NAME]" at bounding box center [387, 249] width 639 height 19
type input "[PERSON_NAME]"
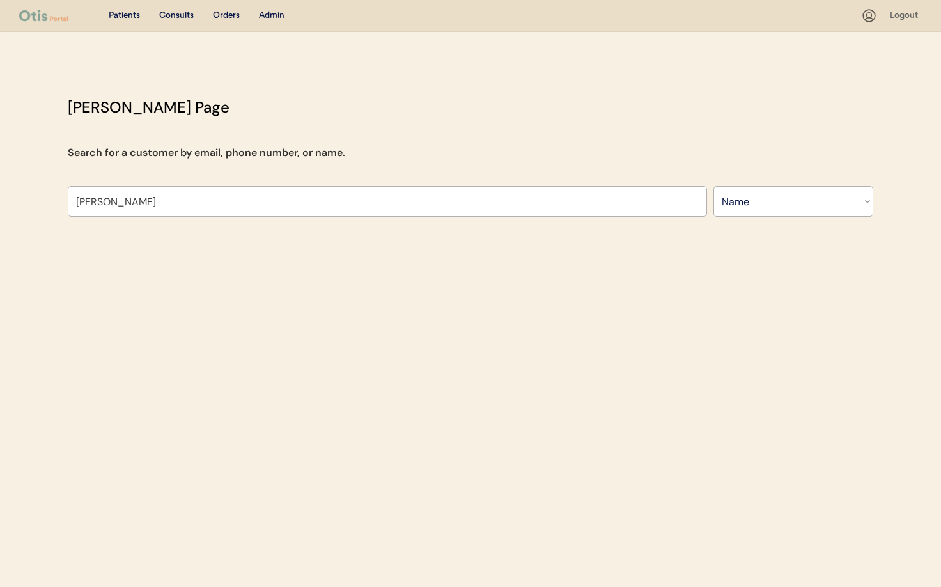
click at [143, 247] on div "Patients Consults Orders Admin Logout Otis Admin Page Search for a customer by …" at bounding box center [470, 293] width 941 height 587
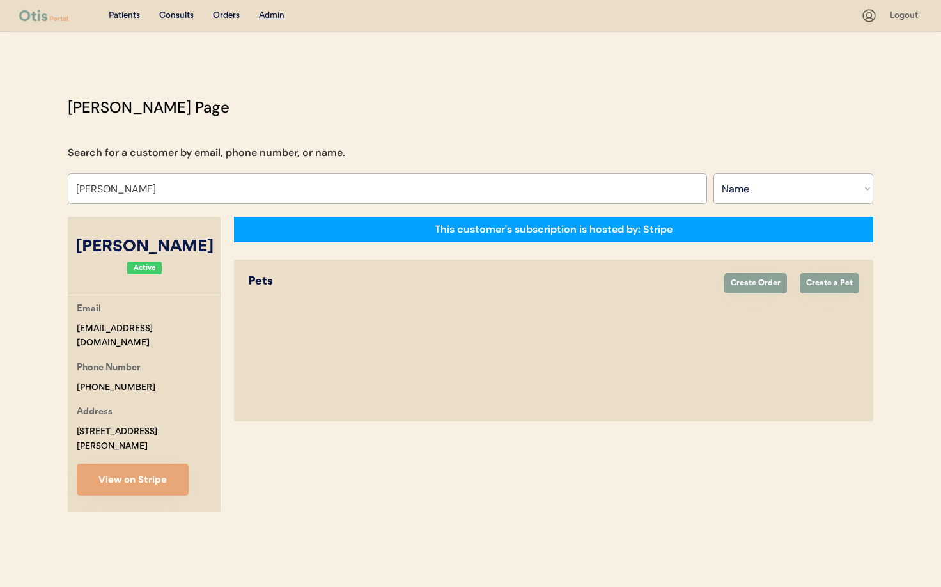
select select "true"
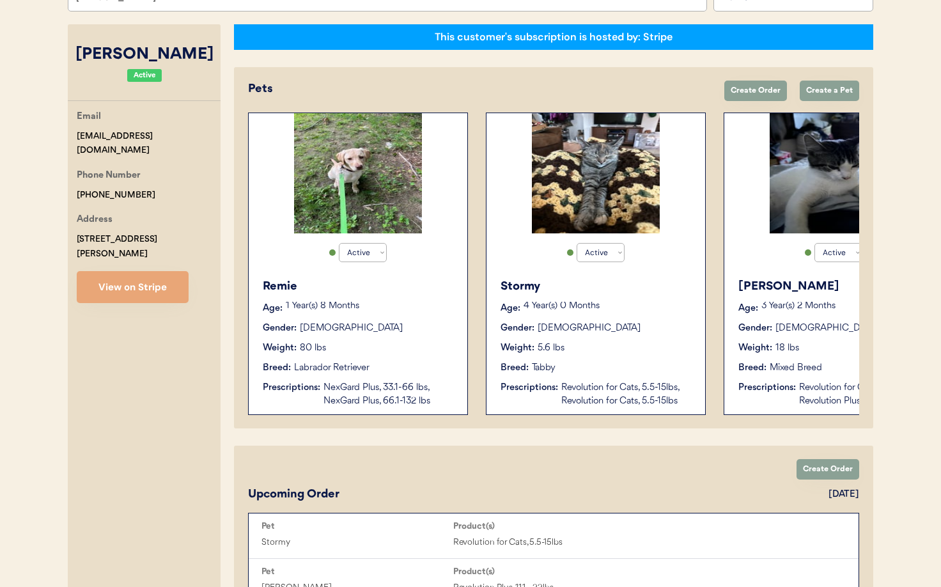
scroll to position [0, 102]
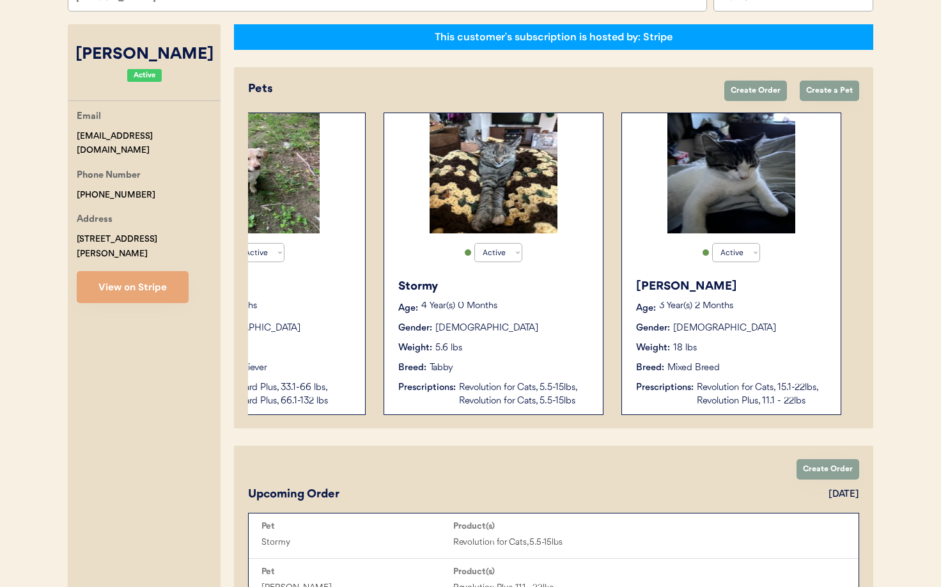
click at [702, 357] on div "Nora Age: 3 Year(s) 2 Months Gender: Male Weight: 18 lbs Breed: Mixed Breed Pre…" at bounding box center [732, 343] width 206 height 143
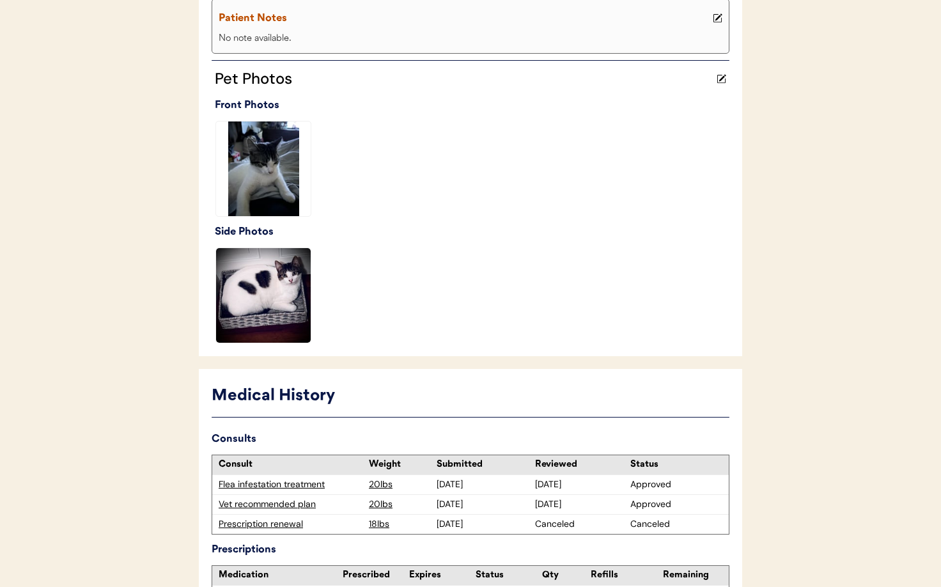
scroll to position [409, 0]
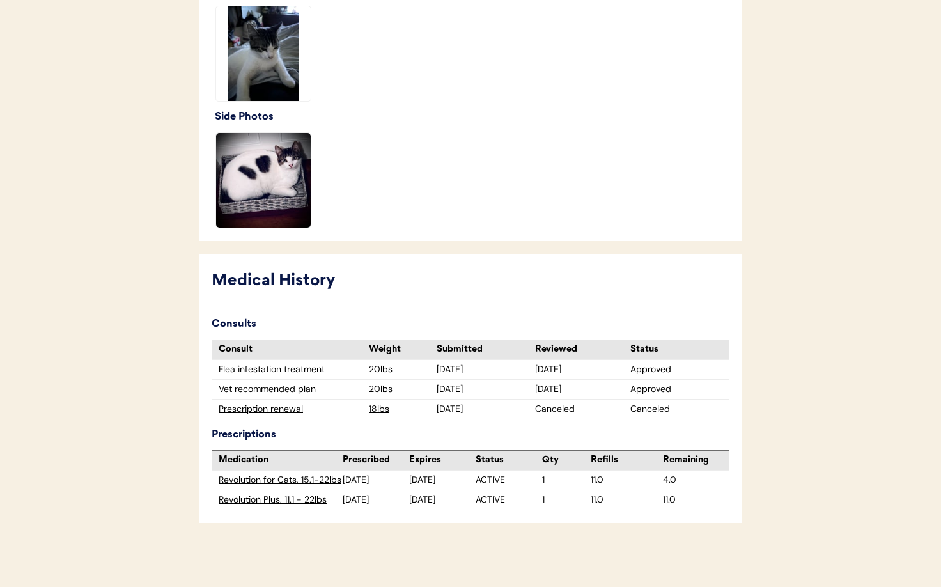
click at [272, 411] on div "Prescription renewal" at bounding box center [291, 409] width 144 height 13
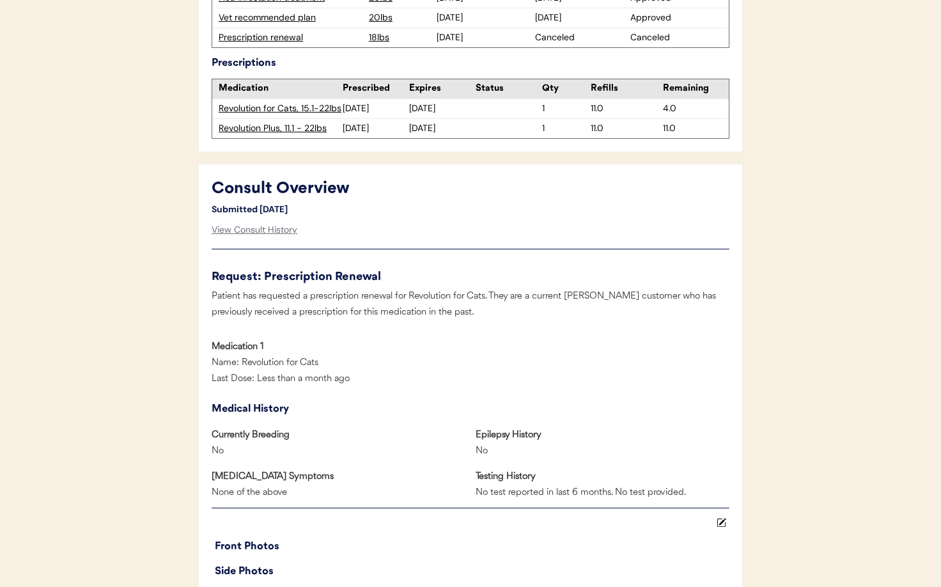
scroll to position [373, 0]
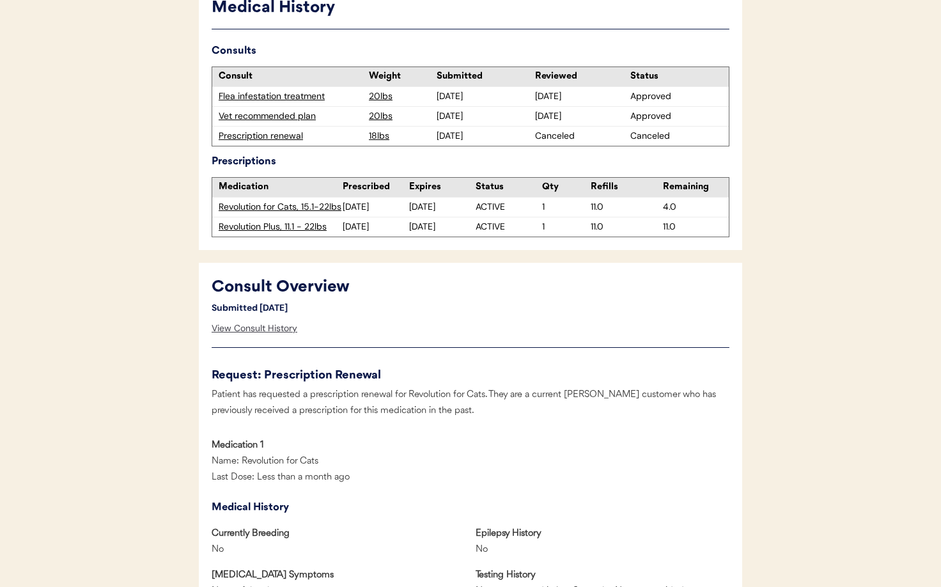
click at [256, 329] on div "View Consult History" at bounding box center [255, 329] width 86 height 26
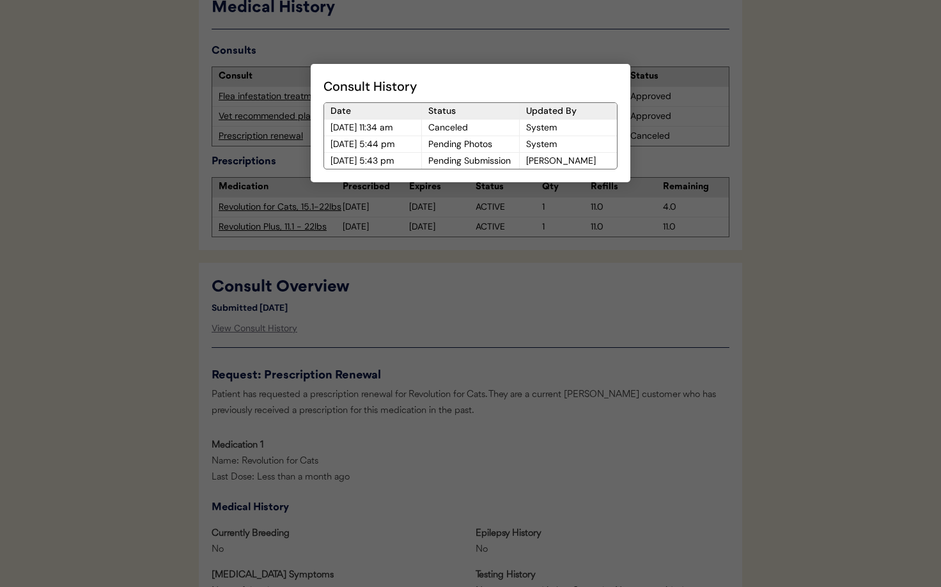
click at [528, 314] on div at bounding box center [470, 293] width 941 height 587
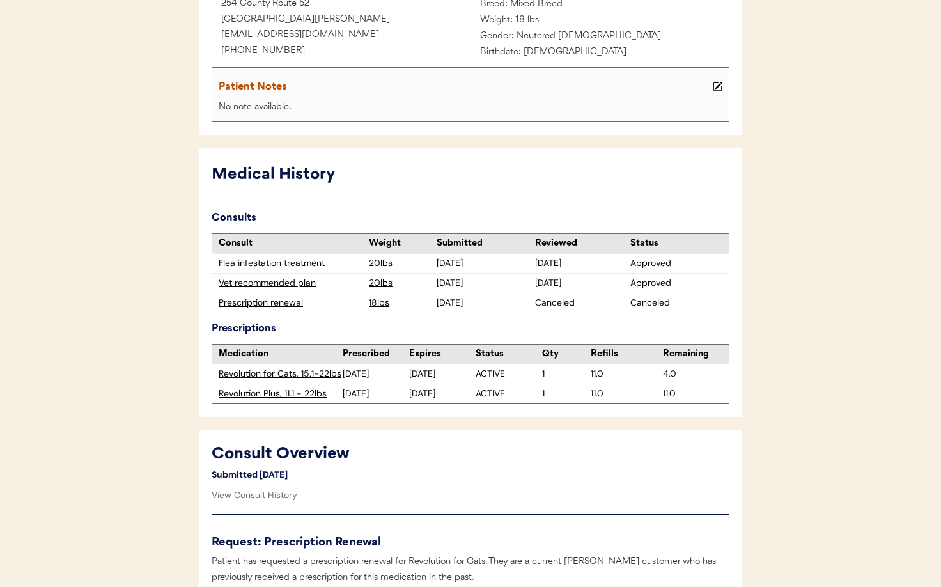
scroll to position [0, 0]
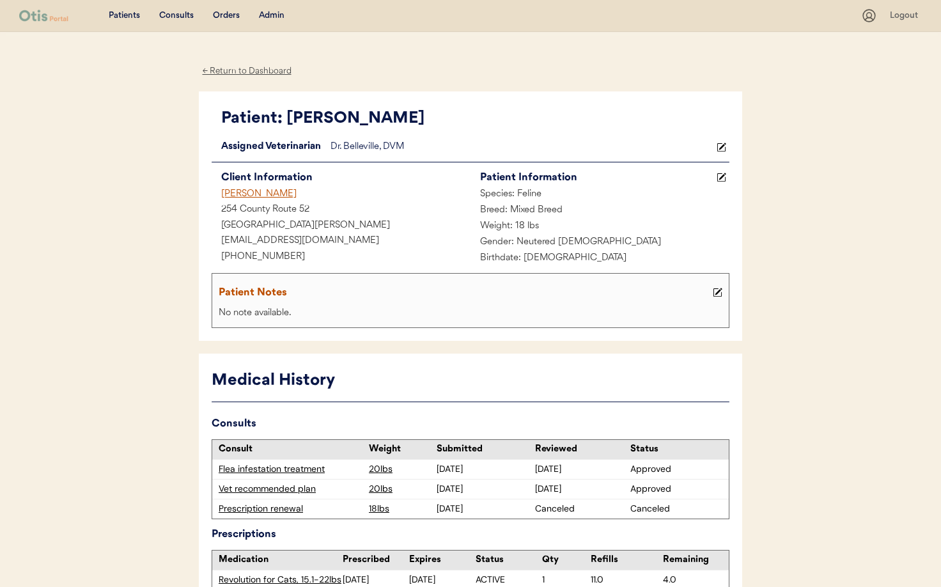
click at [219, 75] on div "← Return to Dashboard" at bounding box center [247, 71] width 96 height 15
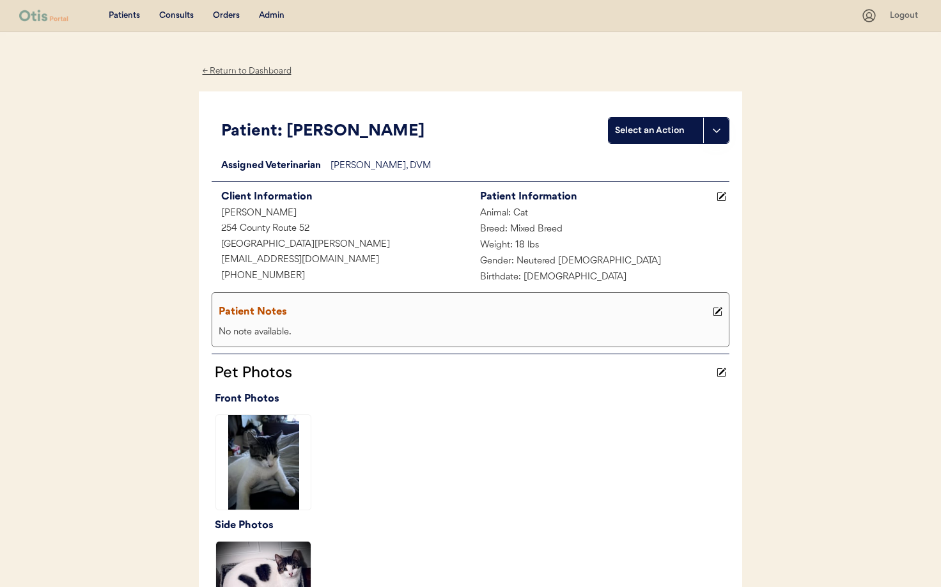
drag, startPoint x: 246, startPoint y: 73, endPoint x: 249, endPoint y: 81, distance: 8.9
click at [246, 73] on div "← Return to Dashboard" at bounding box center [247, 71] width 96 height 15
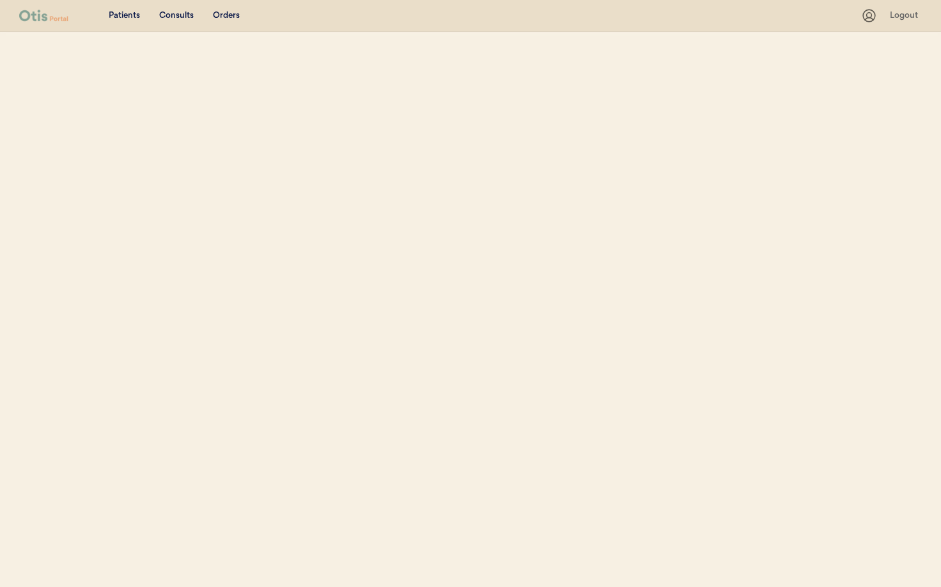
select select ""Name""
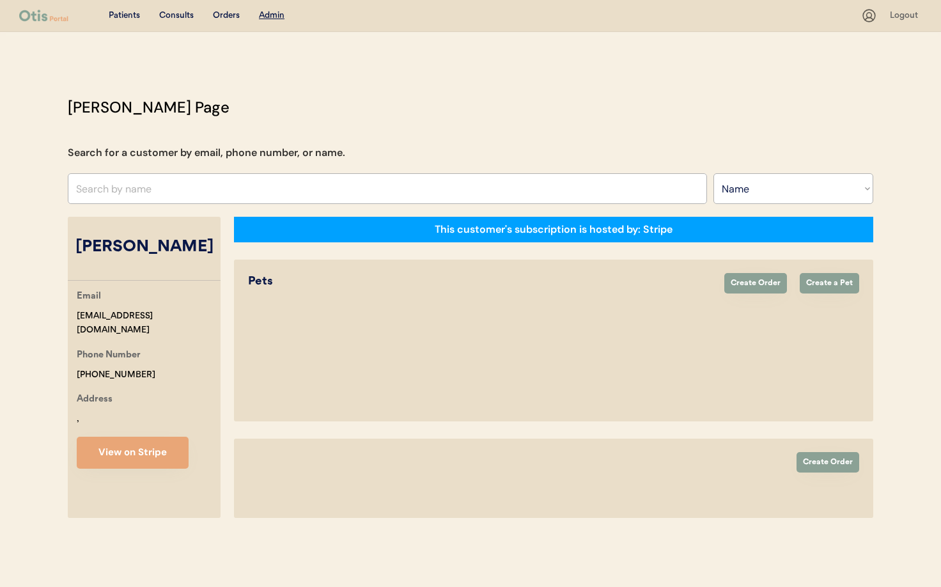
select select "true"
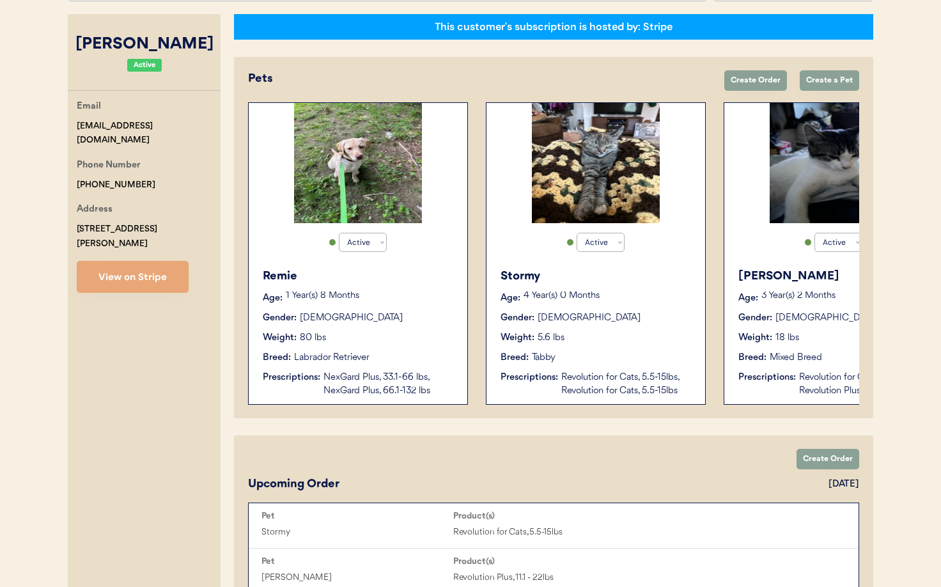
scroll to position [197, 0]
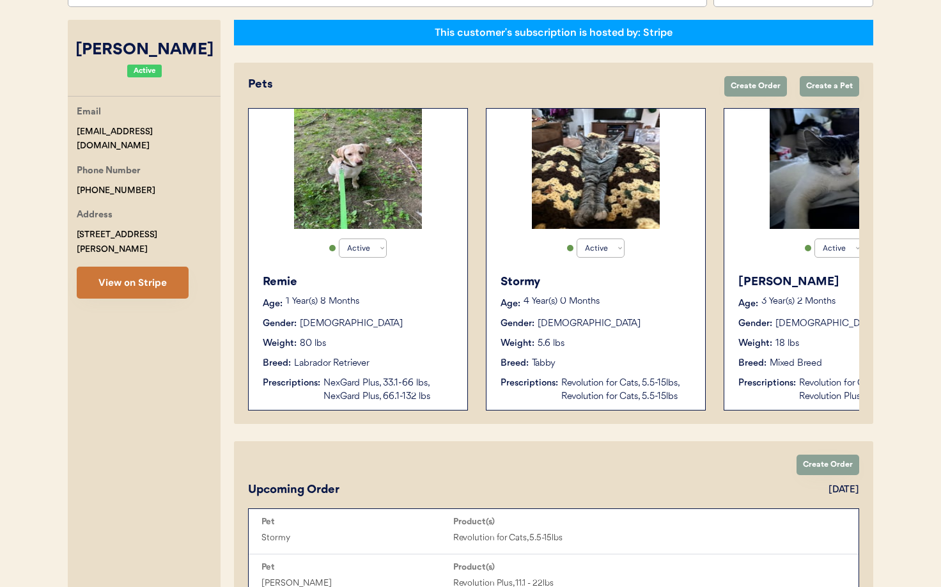
click at [122, 269] on button "View on Stripe" at bounding box center [133, 283] width 112 height 32
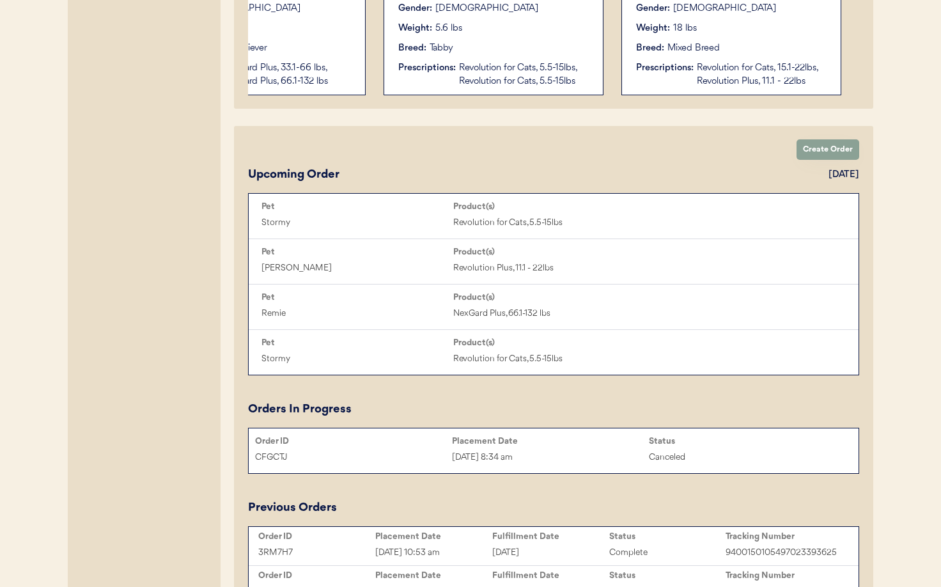
scroll to position [514, 0]
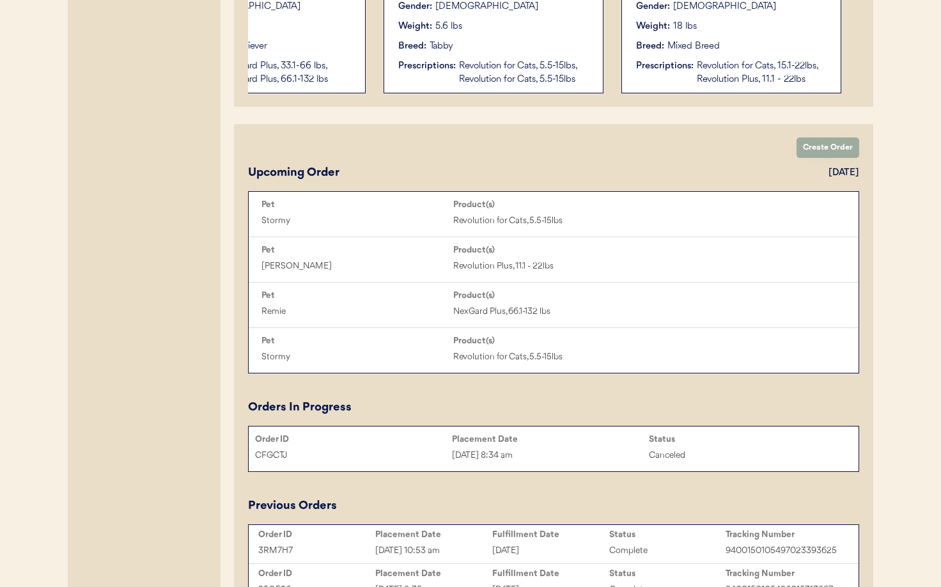
click at [826, 145] on button "Create Order" at bounding box center [828, 147] width 63 height 20
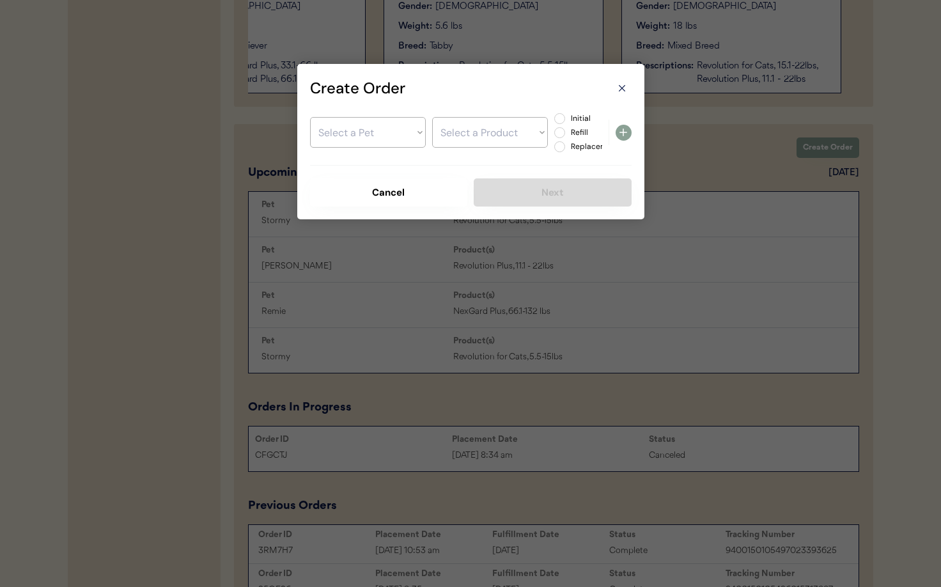
click at [572, 480] on div at bounding box center [470, 293] width 941 height 587
drag, startPoint x: 568, startPoint y: 519, endPoint x: 562, endPoint y: 522, distance: 6.9
click at [567, 520] on div at bounding box center [470, 293] width 941 height 587
click at [623, 85] on icon at bounding box center [622, 88] width 13 height 13
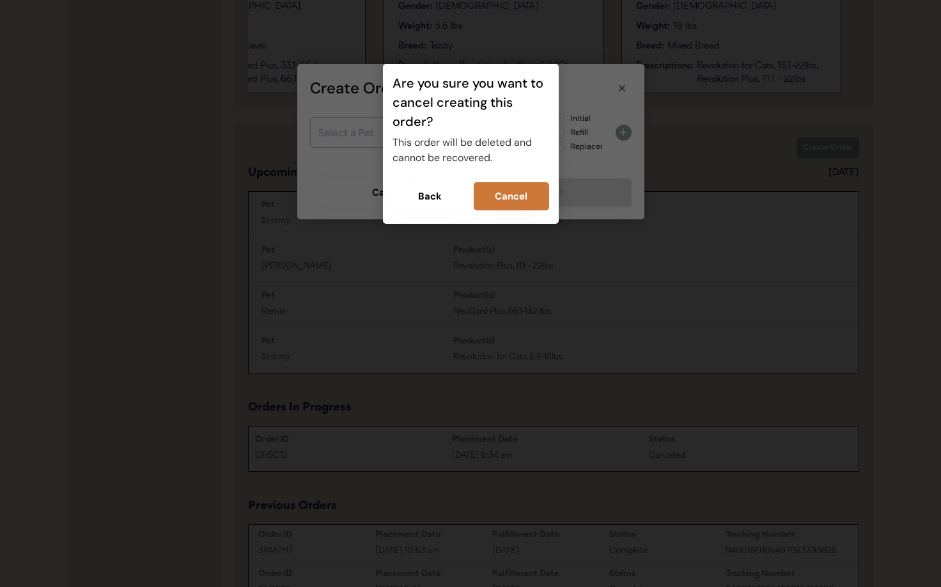
click at [519, 187] on button "Cancel" at bounding box center [511, 196] width 75 height 28
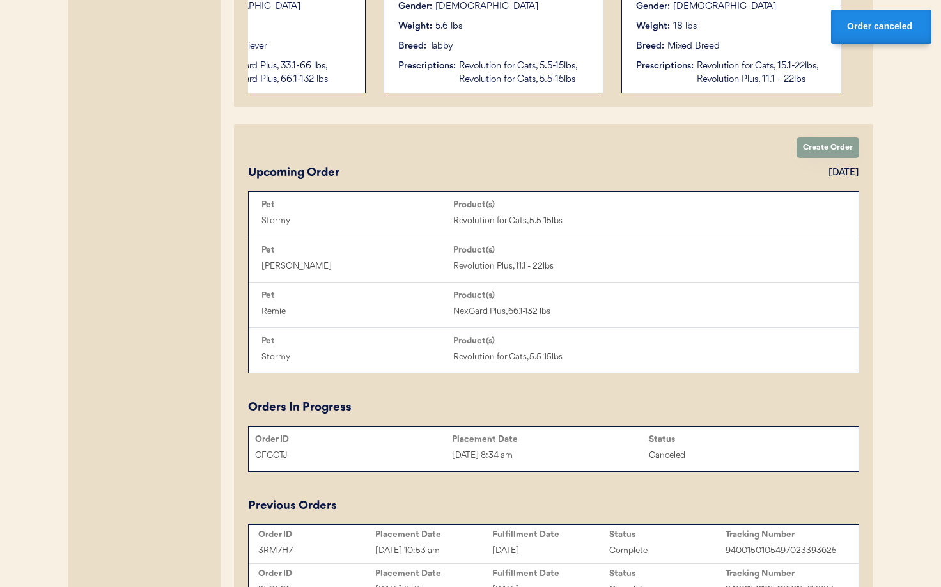
click at [519, 549] on div "[DATE]" at bounding box center [550, 551] width 117 height 15
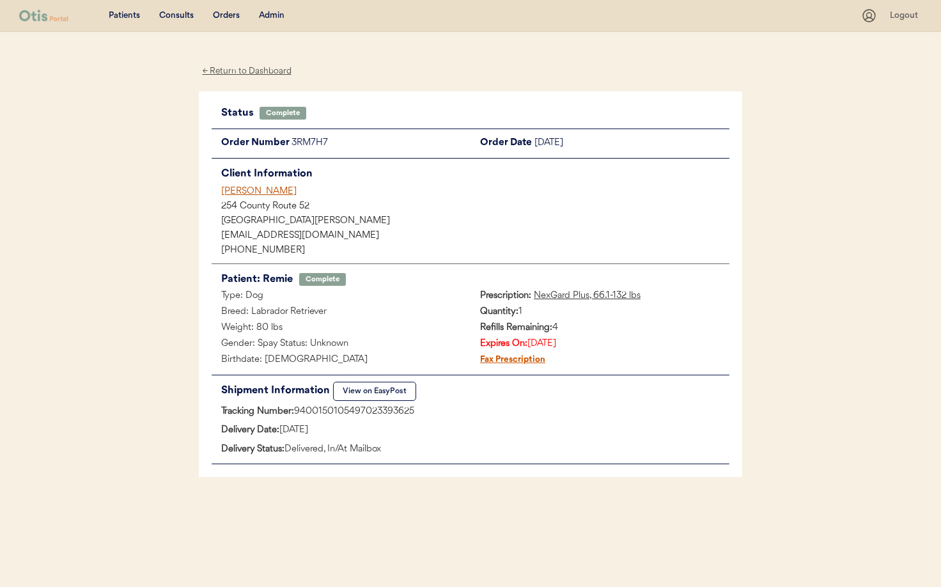
click at [239, 68] on div "← Return to Dashboard" at bounding box center [247, 71] width 96 height 15
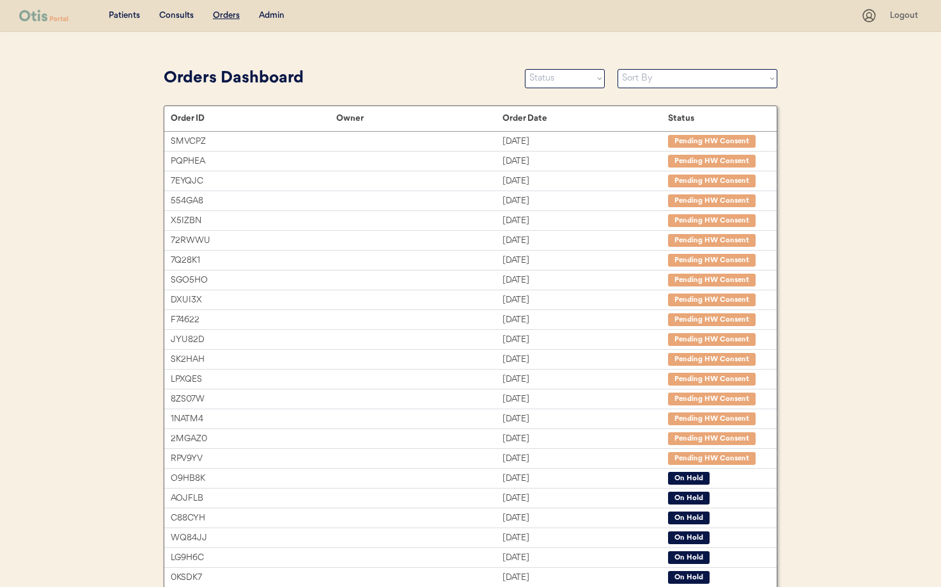
click at [265, 14] on div "Admin" at bounding box center [272, 16] width 26 height 13
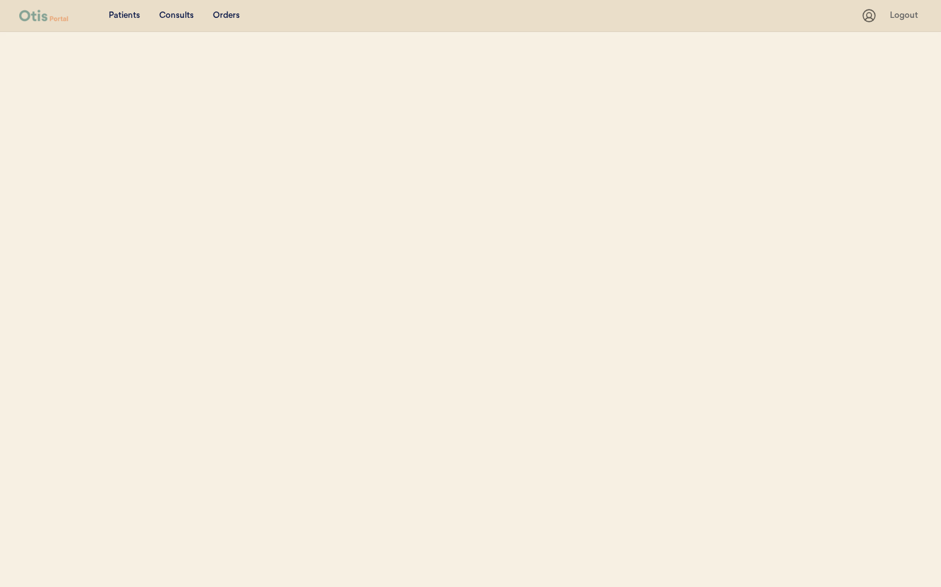
select select ""Name""
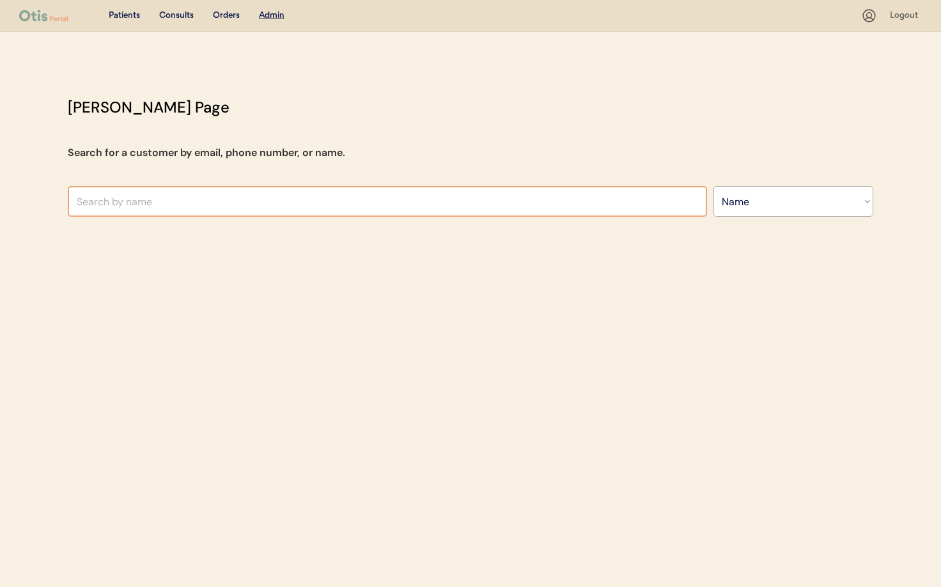
click at [205, 206] on input "text" at bounding box center [387, 201] width 639 height 31
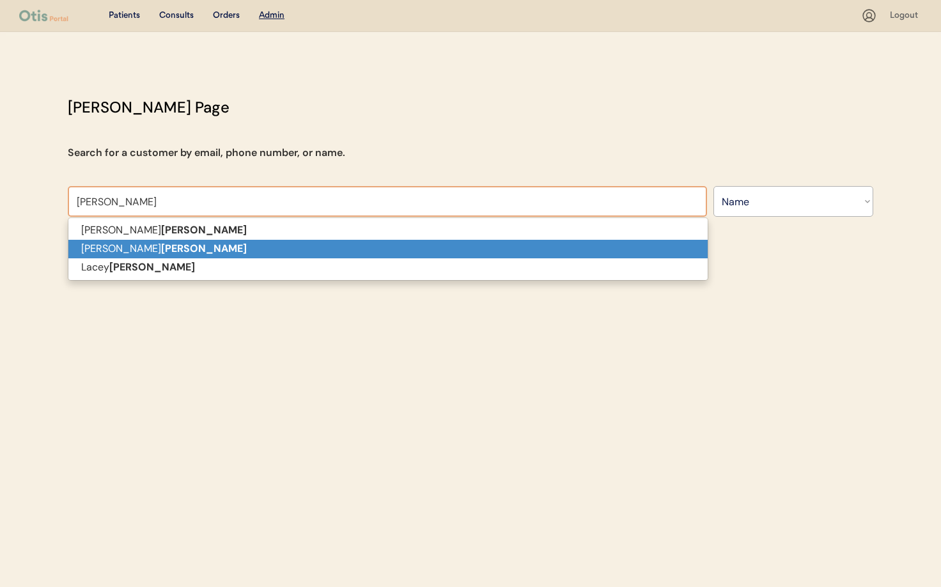
click at [186, 253] on p "[PERSON_NAME]" at bounding box center [387, 249] width 639 height 19
type input "[PERSON_NAME]"
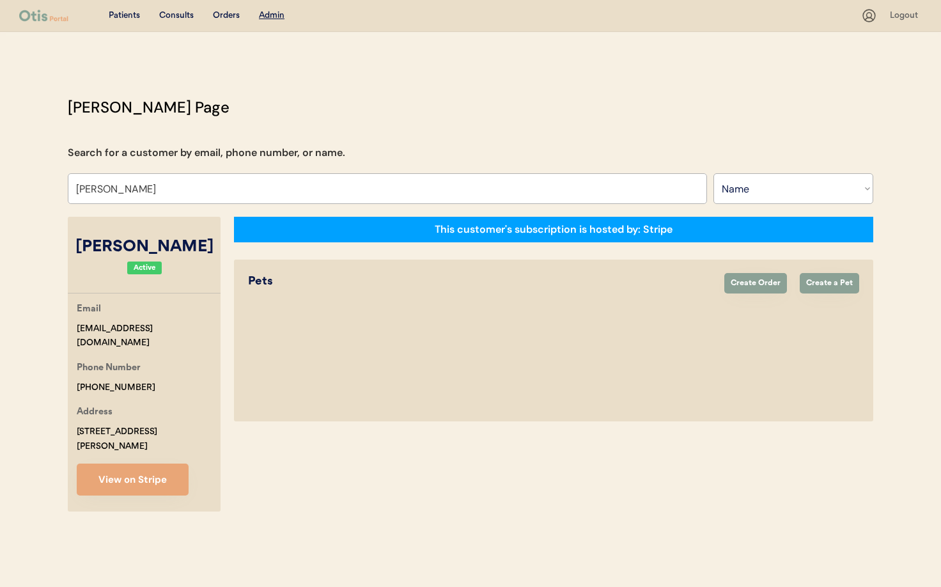
select select "true"
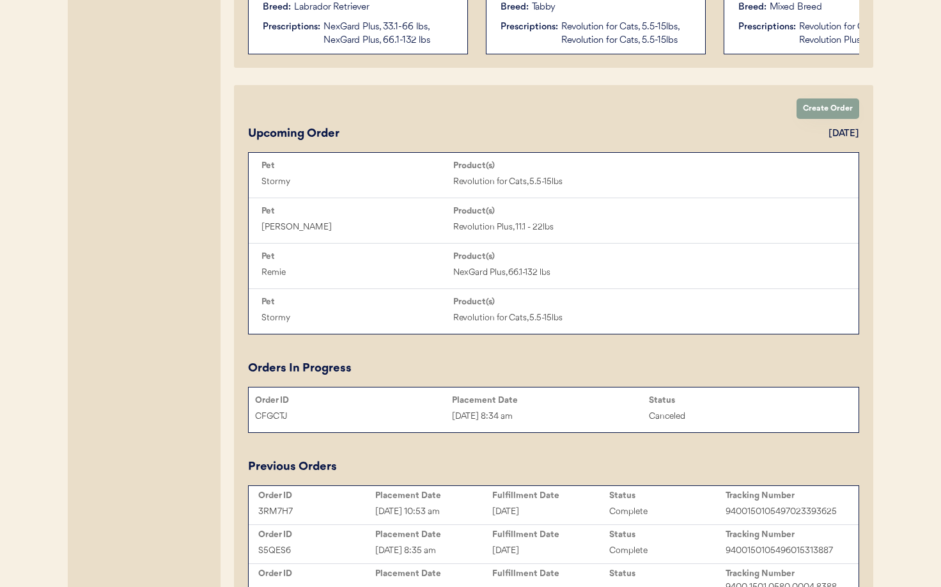
scroll to position [558, 0]
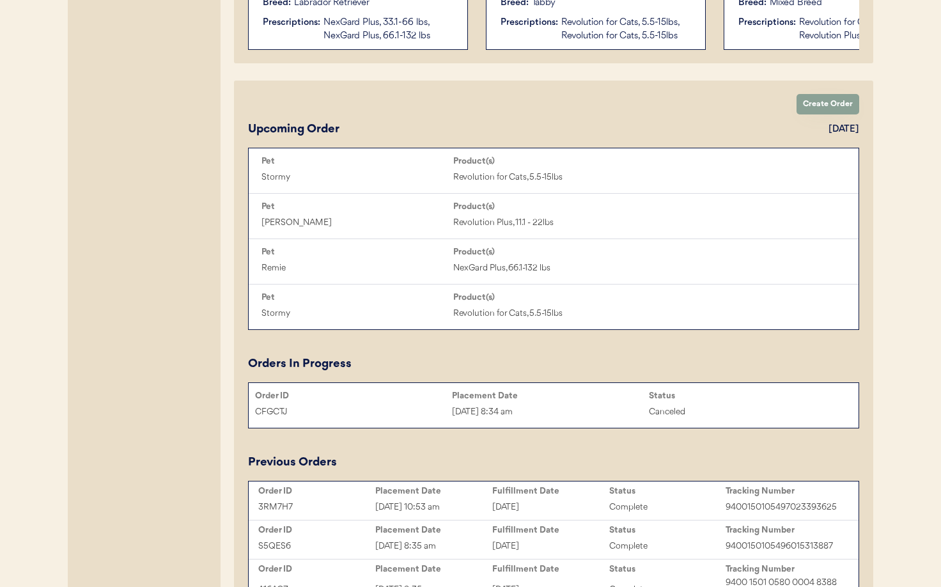
type input "[PERSON_NAME]"
click at [829, 106] on button "Create Order" at bounding box center [828, 104] width 63 height 20
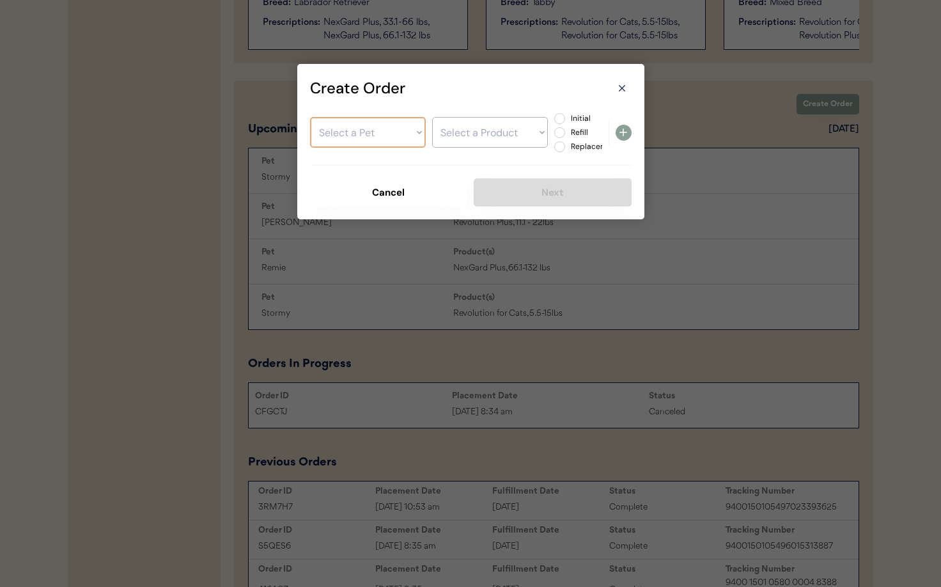
click at [361, 132] on select "Select a Pet Remie Stormy Nora" at bounding box center [368, 132] width 116 height 31
select select ""1348695171700984260__LOOKUP__1718982928625x981289955955834900""
click at [310, 117] on select "Select a Pet Remie Stormy Nora" at bounding box center [368, 132] width 116 height 31
click at [465, 136] on select "Select a Product" at bounding box center [490, 132] width 116 height 31
click at [621, 88] on icon at bounding box center [622, 88] width 13 height 13
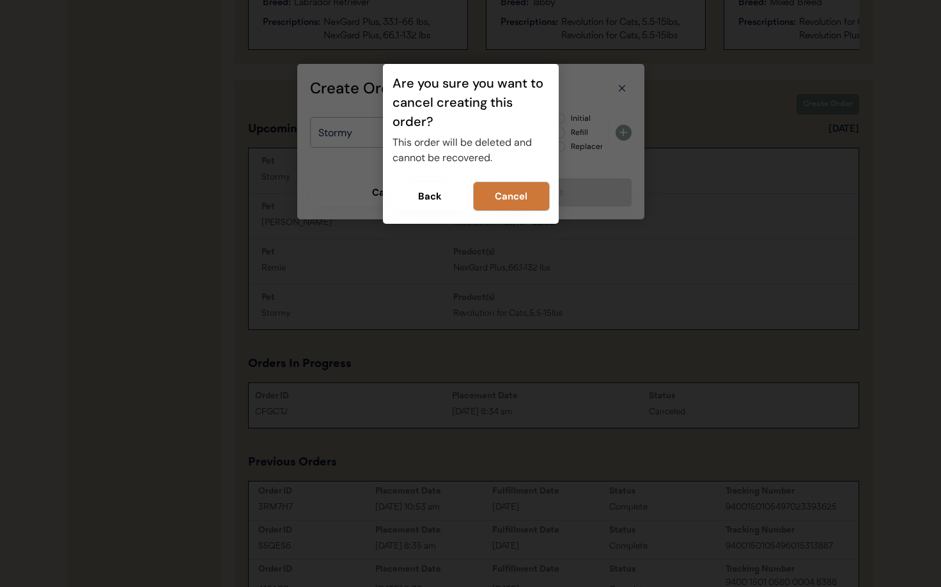
click at [510, 189] on button "Cancel" at bounding box center [511, 196] width 75 height 28
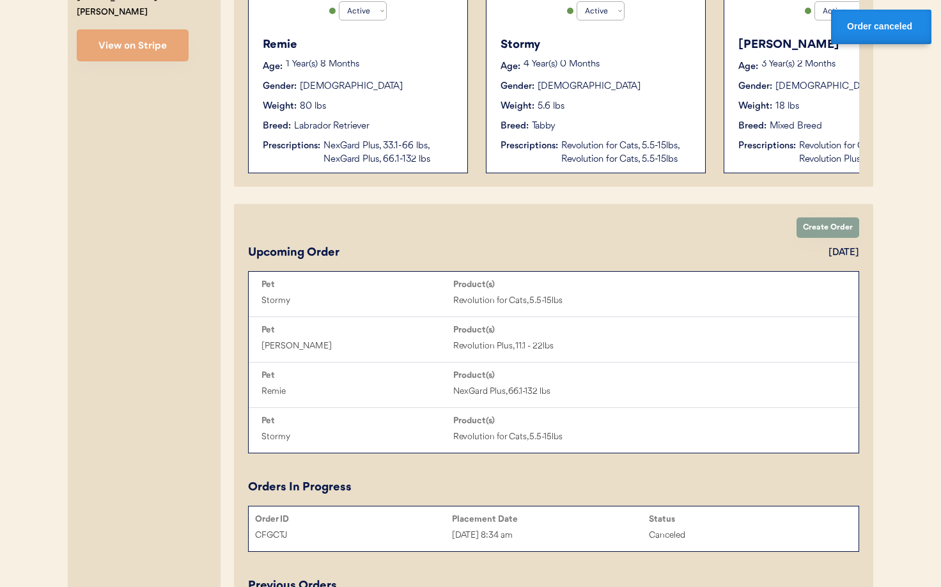
scroll to position [421, 0]
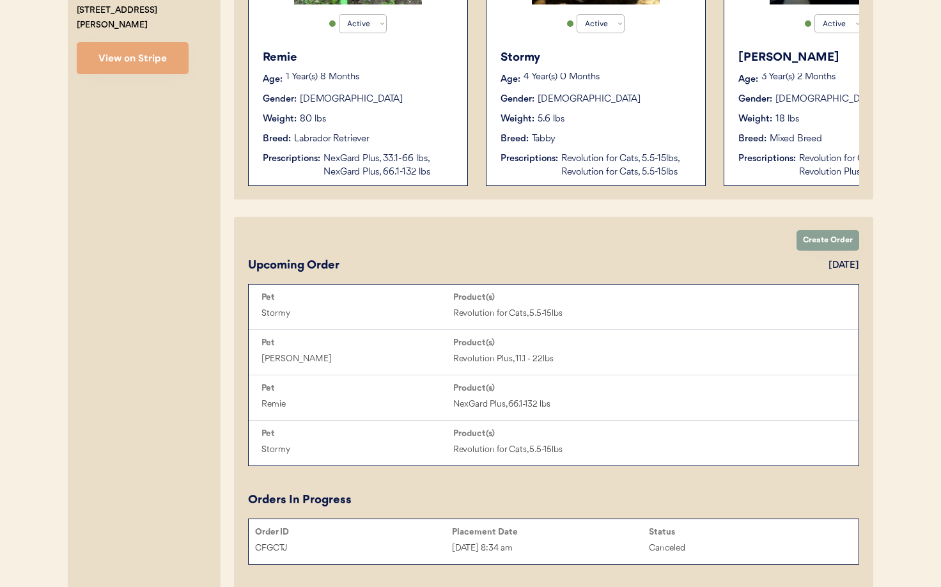
click at [620, 173] on div "Revolution for Cats, 5.5-15lbs, Revolution for Cats, 5.5-15lbs" at bounding box center [626, 165] width 131 height 27
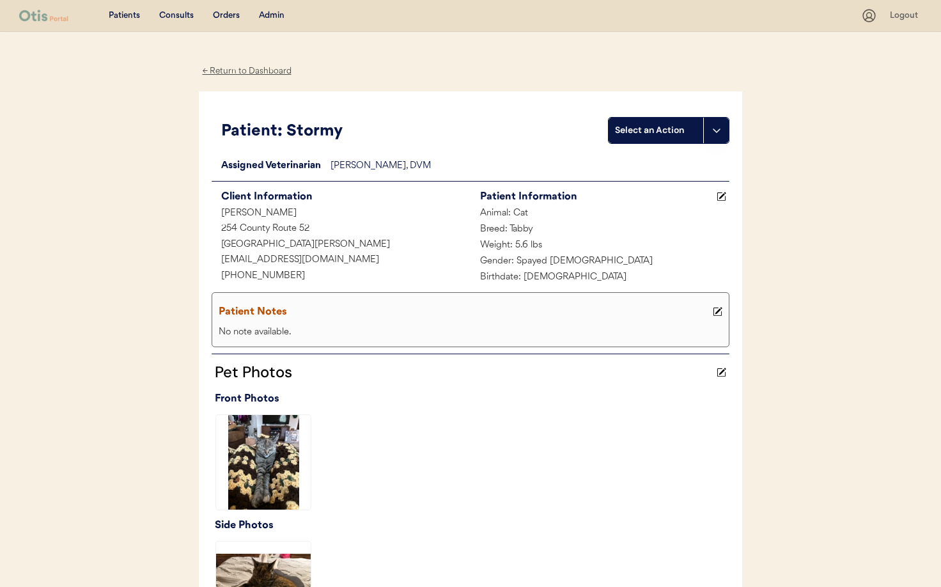
drag, startPoint x: 242, startPoint y: 70, endPoint x: 262, endPoint y: 79, distance: 22.3
click at [242, 70] on div "← Return to Dashboard" at bounding box center [247, 71] width 96 height 15
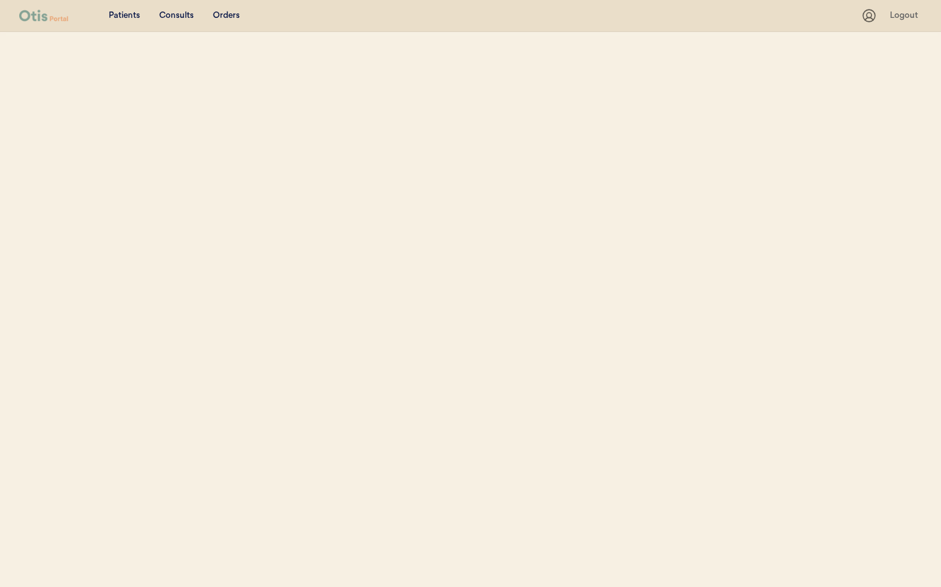
select select ""Name""
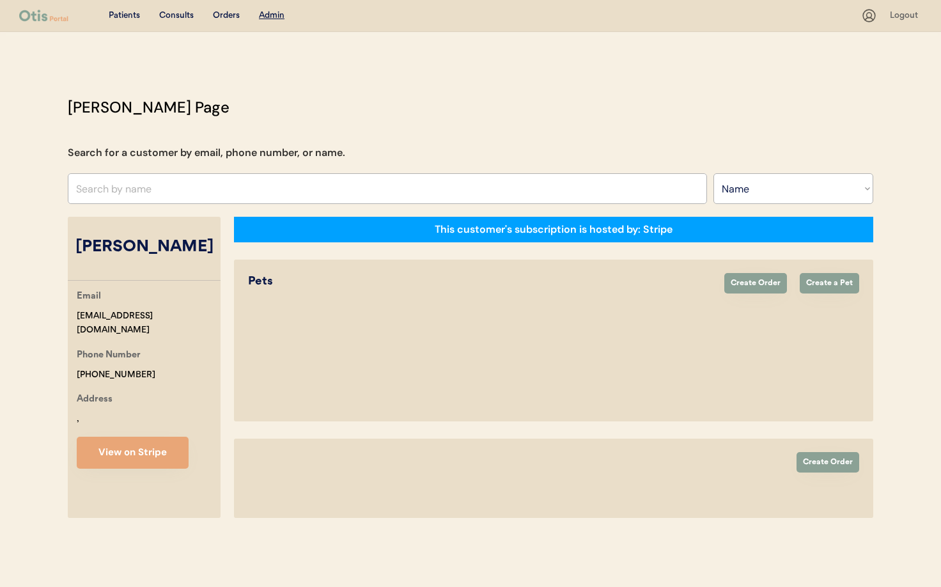
select select "true"
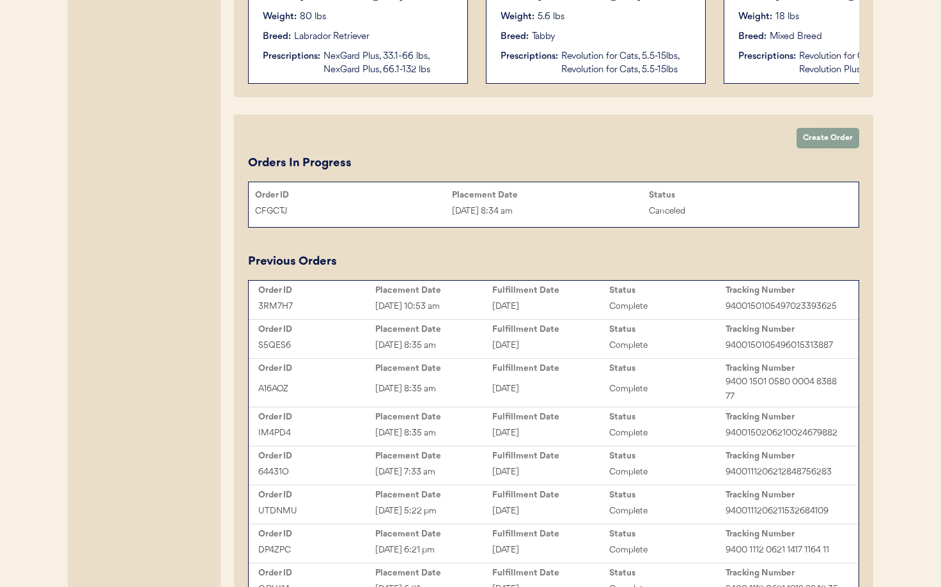
scroll to position [558, 0]
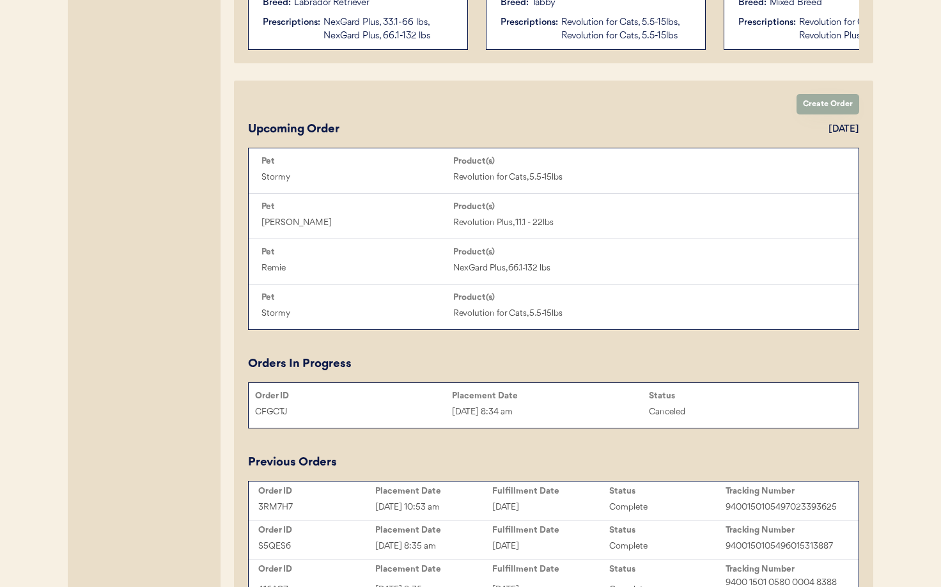
click at [819, 105] on button "Create Order" at bounding box center [828, 104] width 63 height 20
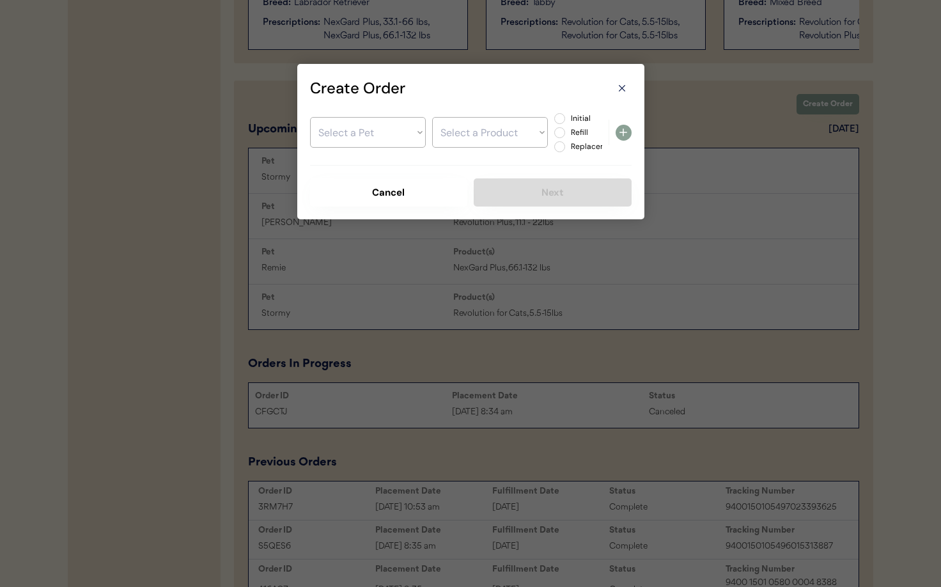
click at [345, 127] on select "Select a Pet Remie Stormy Nora" at bounding box center [368, 132] width 116 height 31
select select ""1348695171700984260__LOOKUP__1718982928625x981289955955834900""
click at [310, 117] on select "Select a Pet Remie Stormy Nora" at bounding box center [368, 132] width 116 height 31
click at [479, 139] on select "Select a Product Revolution for Cats, 5.5-15lbs Revolution for Cats, 5.5-15lbs" at bounding box center [490, 132] width 116 height 31
select select ""1348695171700984260__LOOKUP__1748792650079x500190691406643200""
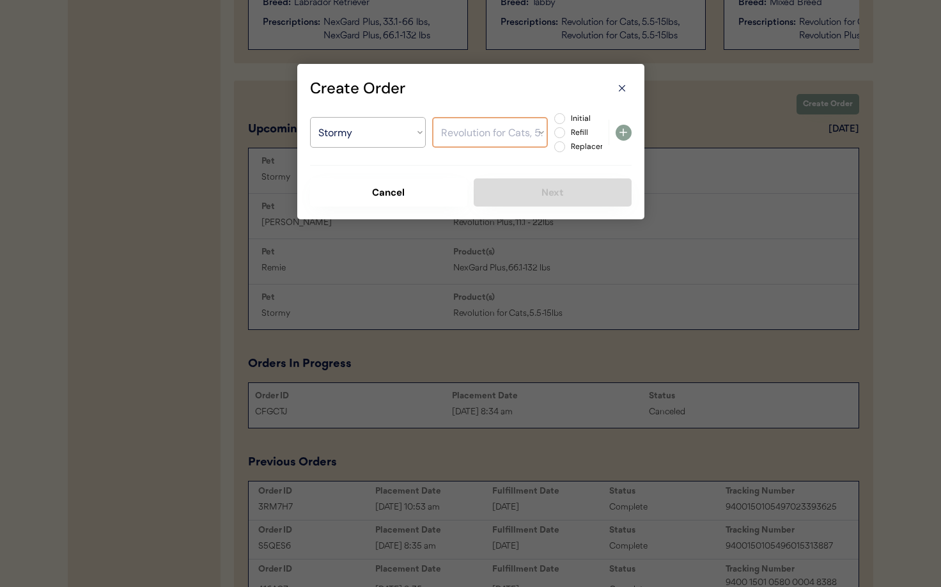
click at [432, 117] on select "Select a Product Revolution for Cats, 5.5-15lbs Revolution for Cats, 5.5-15lbs" at bounding box center [490, 132] width 116 height 31
drag, startPoint x: 560, startPoint y: 132, endPoint x: 568, endPoint y: 156, distance: 25.5
click at [567, 132] on label "Refill" at bounding box center [595, 133] width 56 height 8
click at [553, 123] on input "Refill" at bounding box center [549, 118] width 8 height 8
radio input "true"
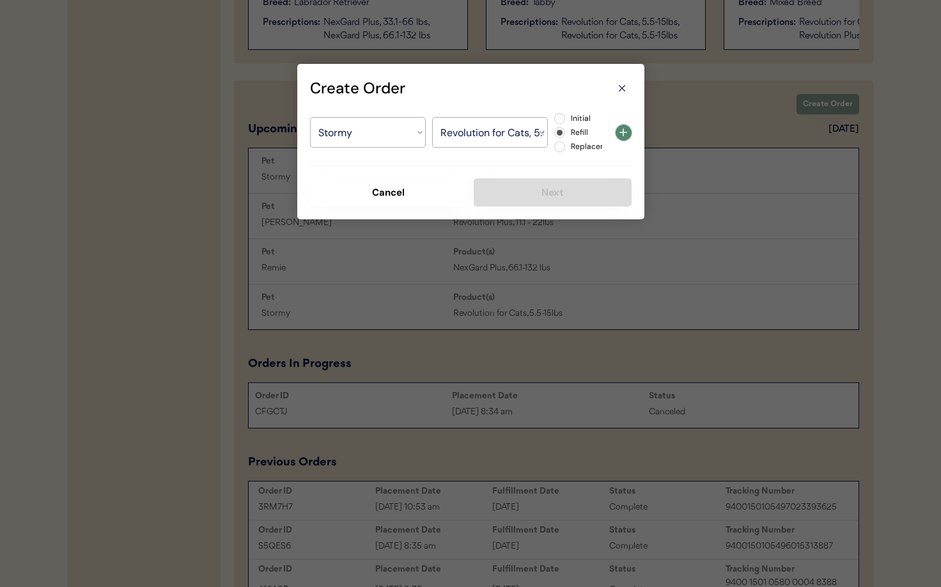
drag, startPoint x: 625, startPoint y: 132, endPoint x: 615, endPoint y: 169, distance: 37.9
click at [625, 132] on icon at bounding box center [623, 132] width 15 height 15
select select ""PLACEHOLDER_1427118222253""
radio input "false"
select select ""PLACEHOLDER_1427118222253""
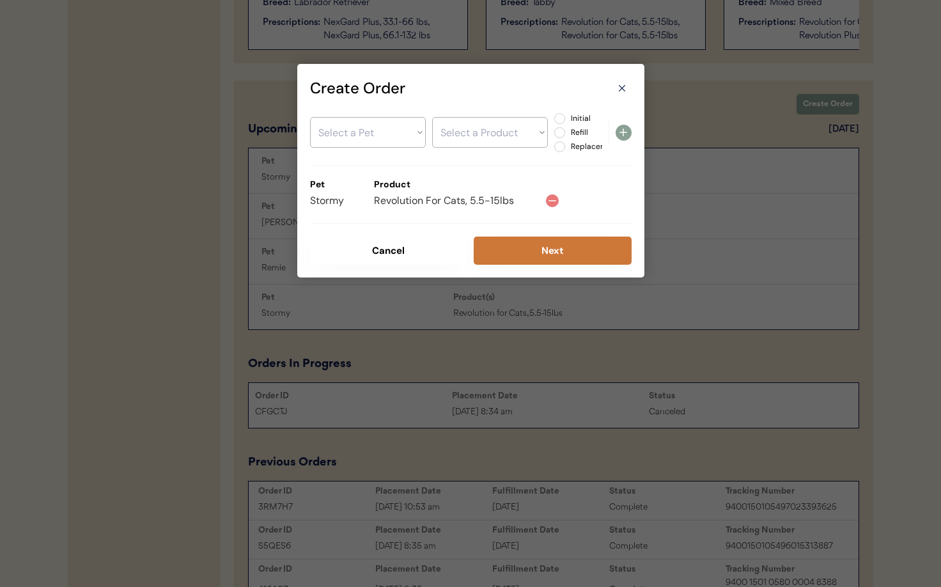
click at [533, 251] on button "Next" at bounding box center [553, 251] width 158 height 28
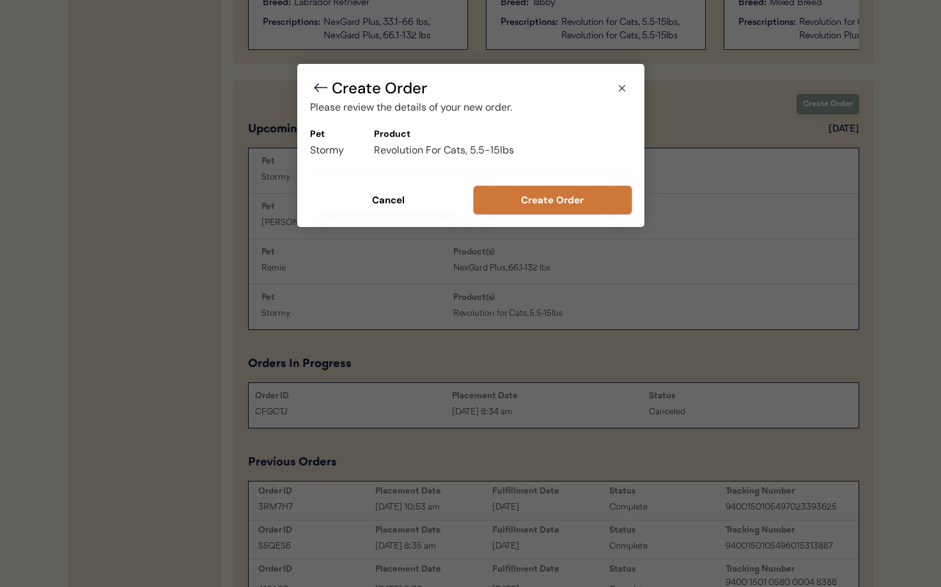
click at [543, 207] on button "Create Order" at bounding box center [553, 200] width 158 height 28
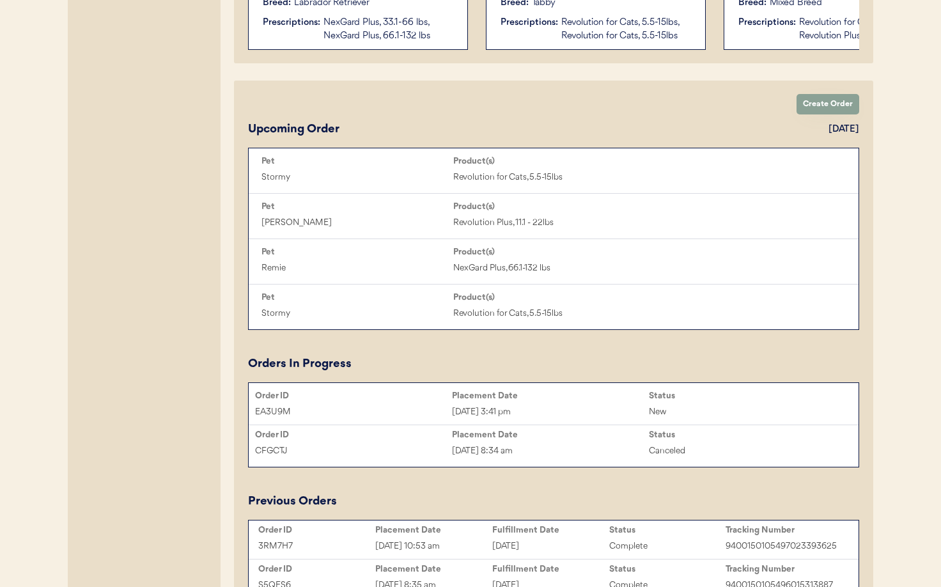
scroll to position [0, 0]
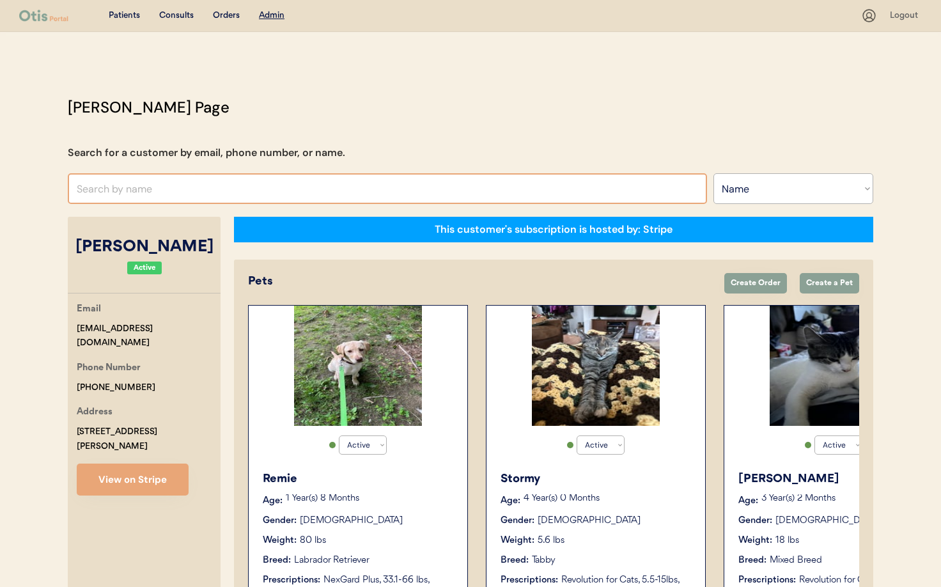
click at [137, 189] on input "text" at bounding box center [387, 188] width 639 height 31
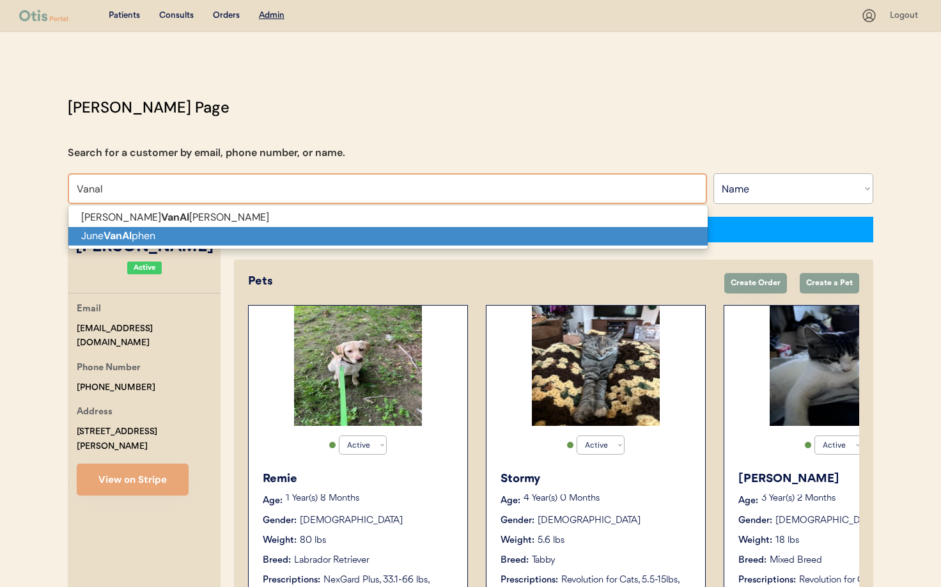
click at [167, 238] on p "June VanAl phen" at bounding box center [387, 236] width 639 height 19
type input "June VanAlphen"
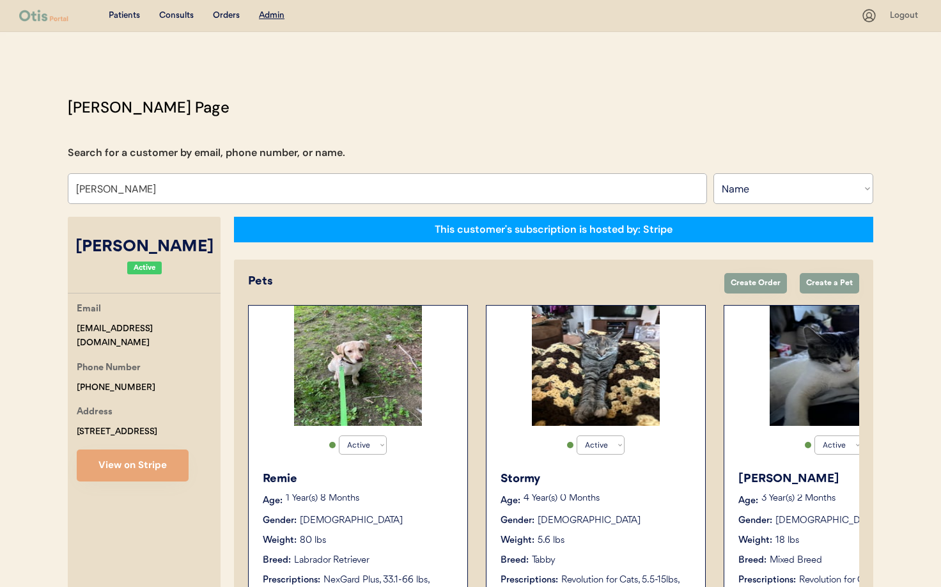
select select "false"
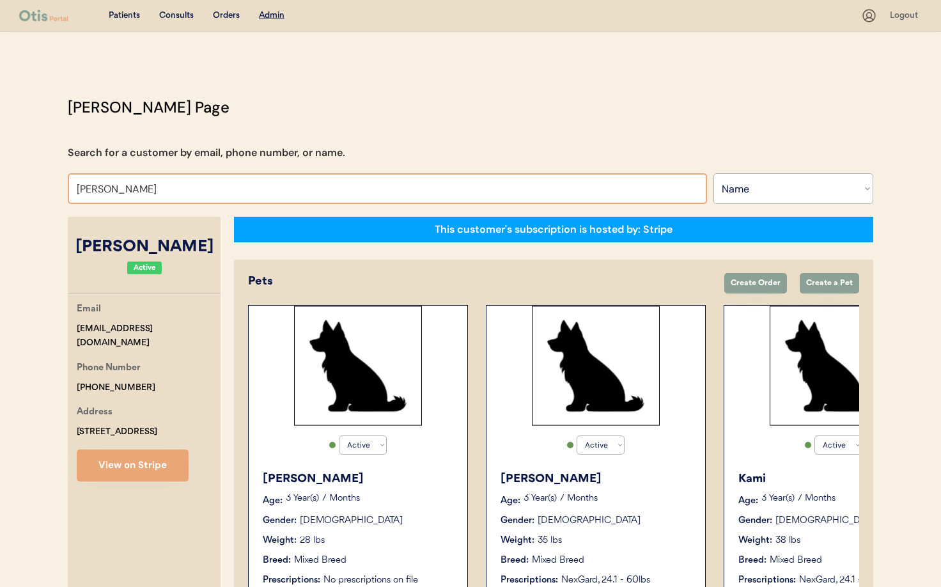
drag, startPoint x: 21, startPoint y: 187, endPoint x: 8, endPoint y: 187, distance: 13.4
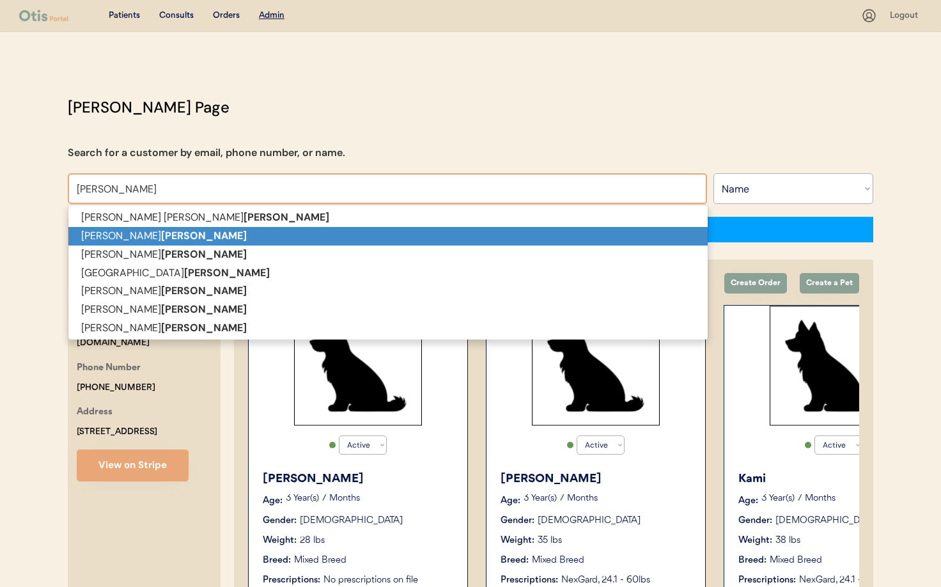
click at [100, 237] on p "Michael Jones" at bounding box center [387, 236] width 639 height 19
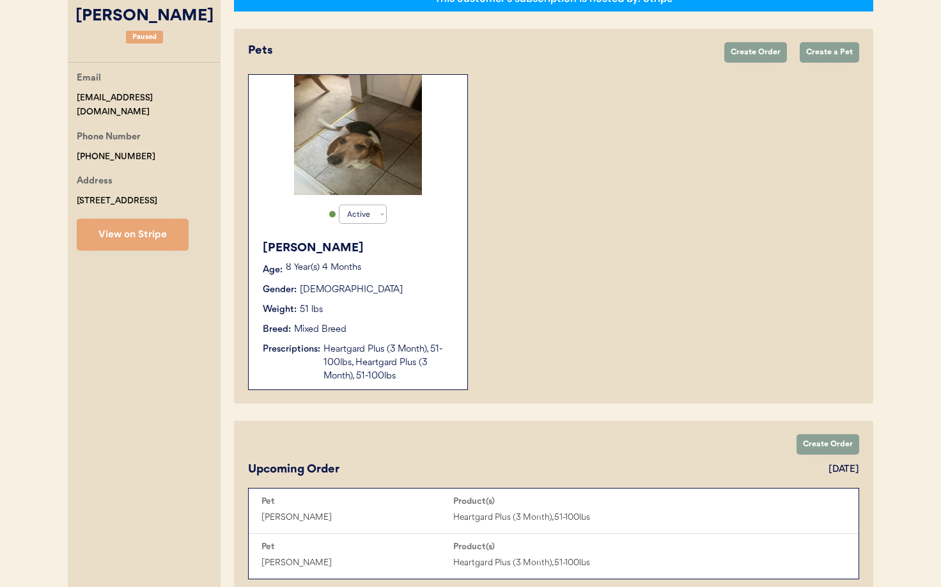
scroll to position [230, 0]
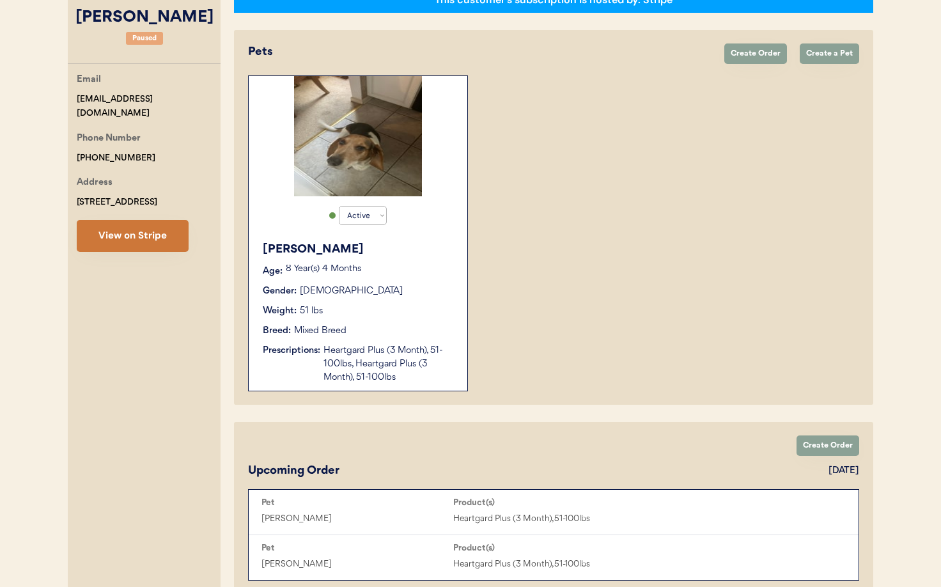
type input "Michael Jones"
click at [95, 239] on button "View on Stripe" at bounding box center [133, 236] width 112 height 32
click at [336, 327] on div "Mixed Breed" at bounding box center [320, 330] width 52 height 13
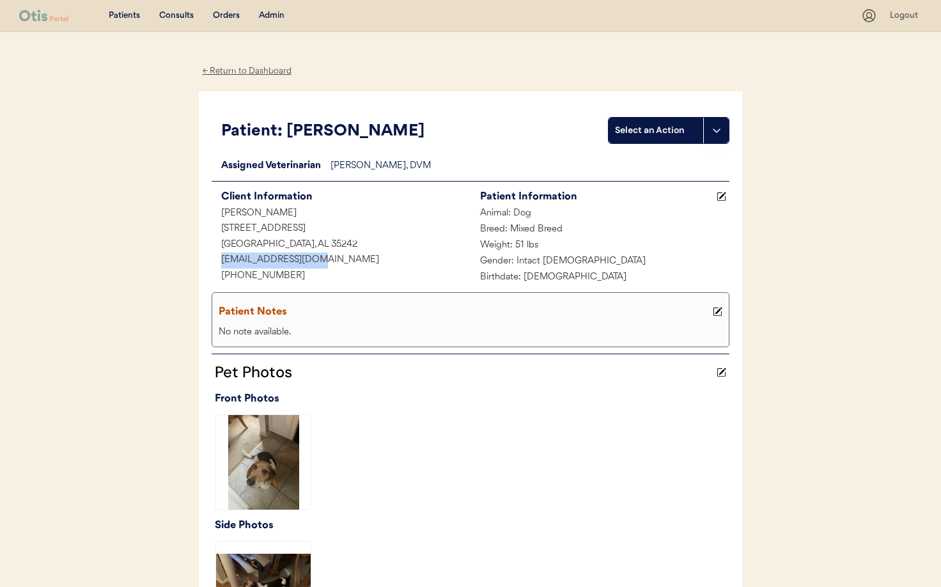
drag, startPoint x: 308, startPoint y: 265, endPoint x: 239, endPoint y: 258, distance: 69.4
click at [196, 260] on div "Patients Consults Orders Admin Logout ← Return to Dashboard Patient: [PERSON_NA…" at bounding box center [470, 500] width 941 height 1001
copy div "fightinibis@aol.com"
click at [289, 274] on div "+12054104488" at bounding box center [341, 277] width 259 height 16
drag, startPoint x: 270, startPoint y: 274, endPoint x: 215, endPoint y: 274, distance: 55.0
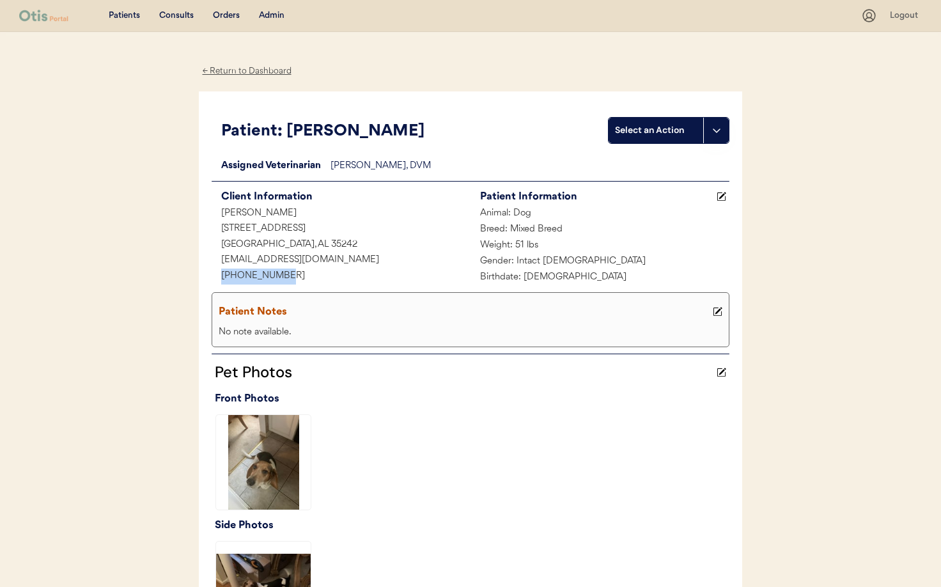
click at [207, 272] on div "Patient: Presley Select an Action Loading... Assigned Veterinarian Dr. Jamie Cl…" at bounding box center [471, 370] width 544 height 559
copy div "+12054104488"
click at [535, 160] on div "Dr. Jamie Clanin, DVM" at bounding box center [530, 167] width 399 height 16
click at [222, 74] on div "← Return to Dashboard" at bounding box center [247, 71] width 96 height 15
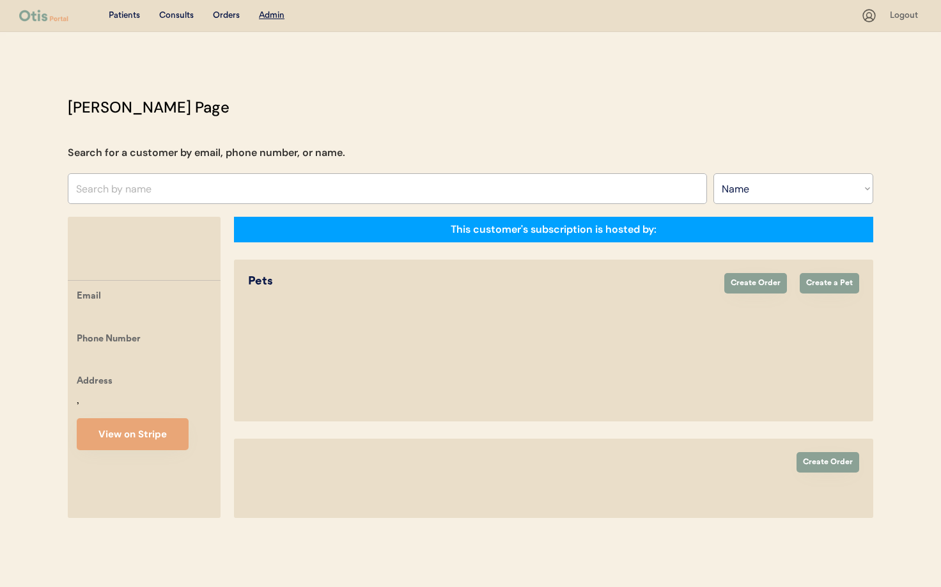
select select ""Name""
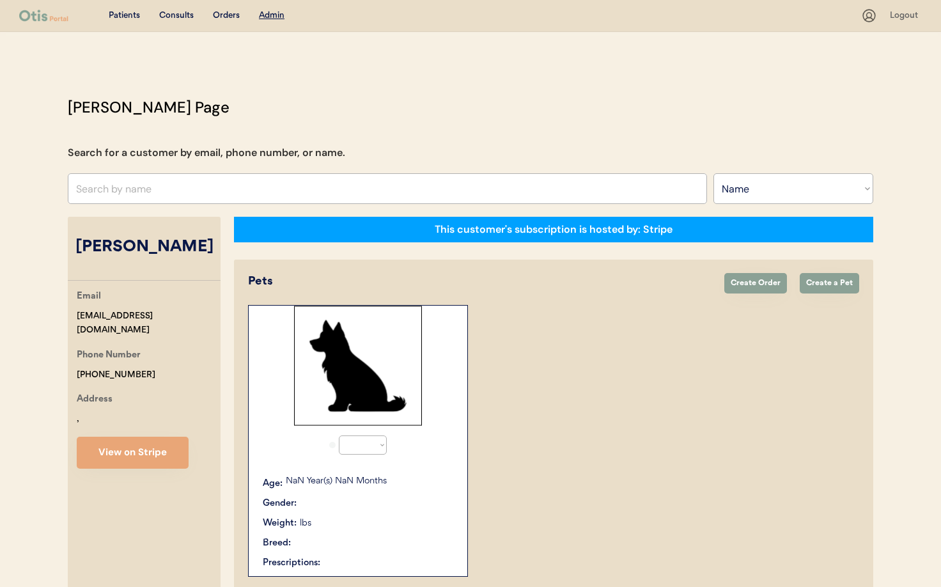
select select "true"
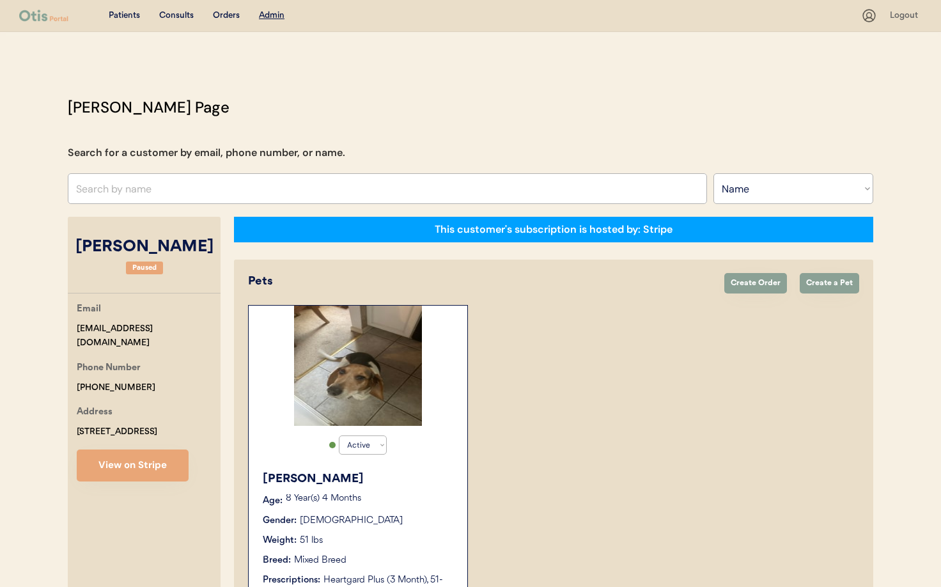
click at [130, 193] on input "text" at bounding box center [387, 188] width 639 height 31
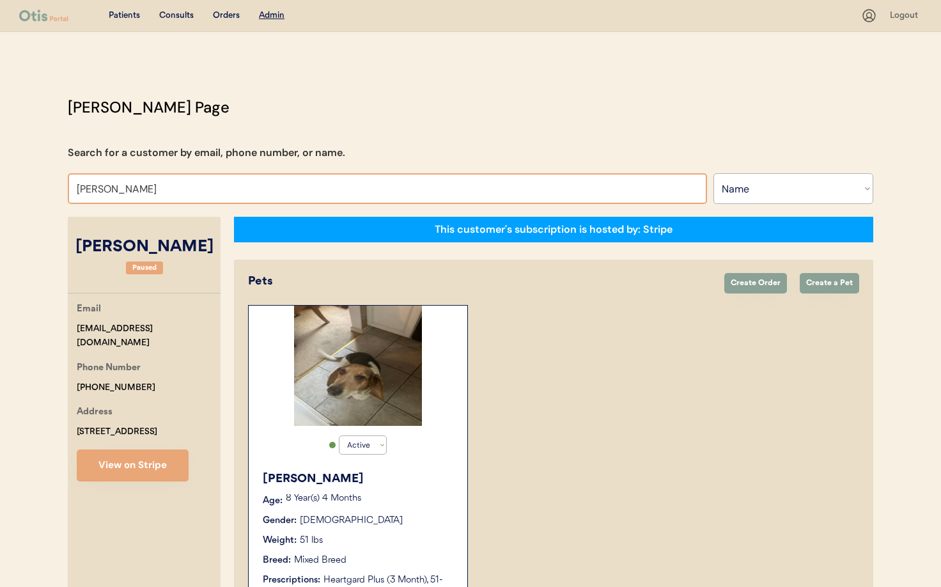
type input "Gina Per"
type input "Gina Perce"
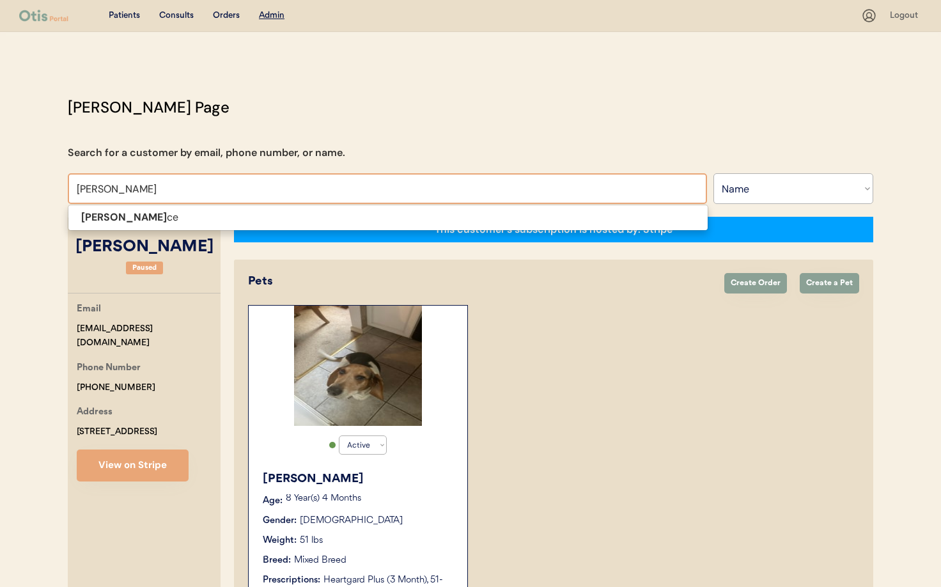
type input "Gina Perc"
type input "Gina Perce"
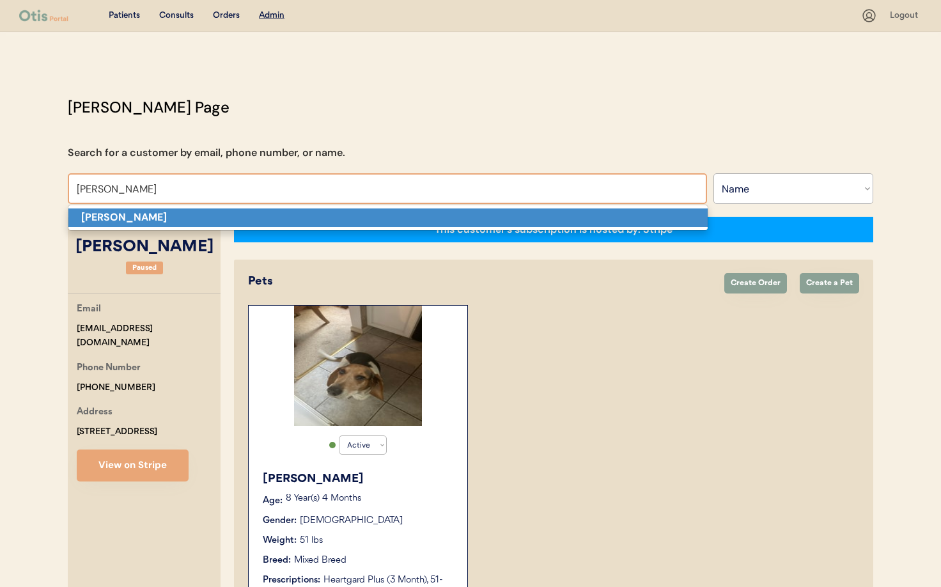
click at [125, 216] on strong "Gina Perce" at bounding box center [124, 216] width 86 height 13
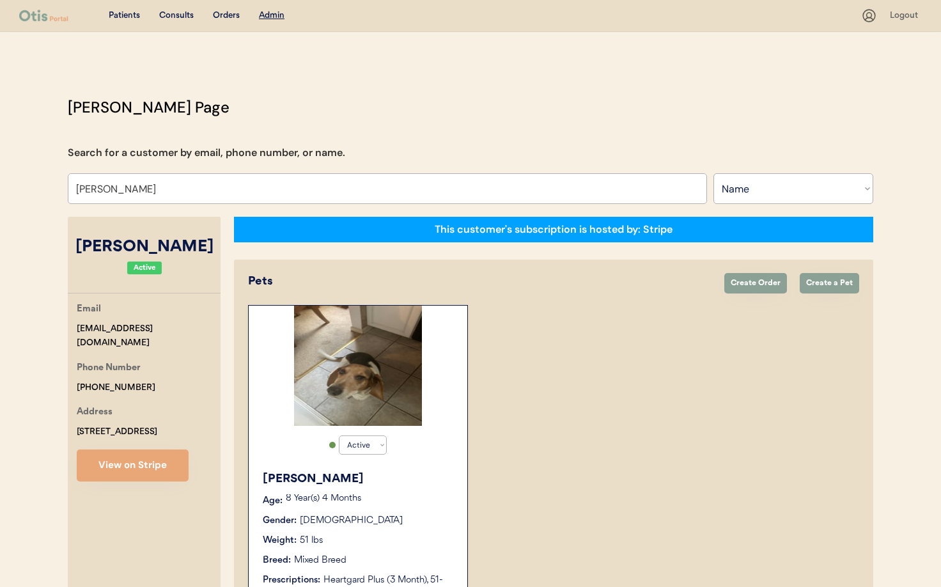
select select "true"
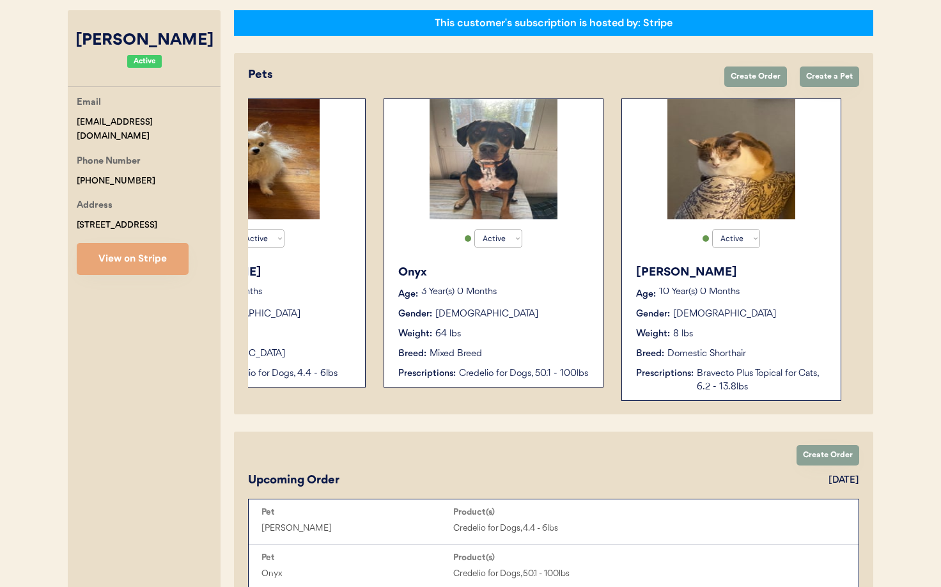
scroll to position [181, 0]
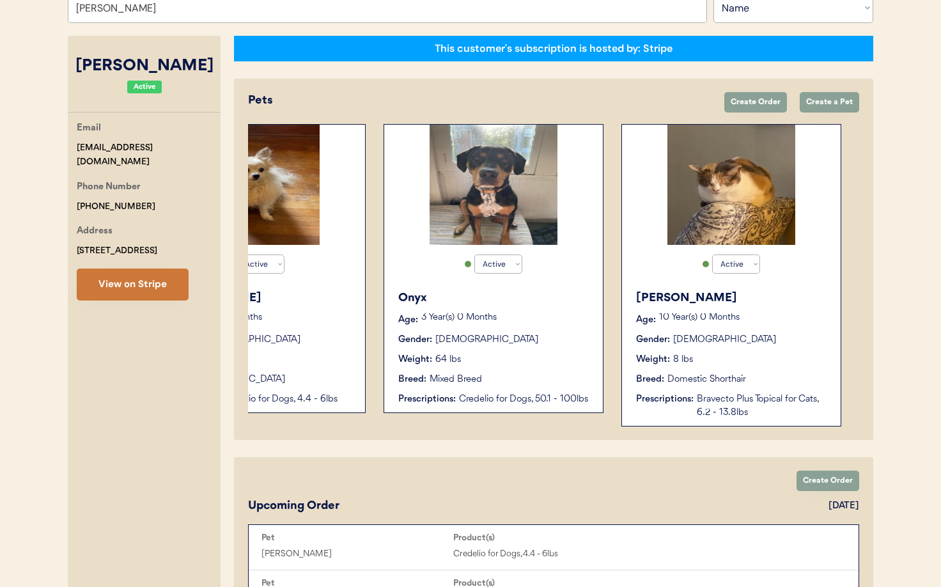
type input "Gina Perce"
click at [145, 284] on button "View on Stripe" at bounding box center [133, 285] width 112 height 32
click at [734, 401] on div "Bravecto Plus Topical for Cats, 6.2 - 13.8lbs" at bounding box center [762, 406] width 131 height 27
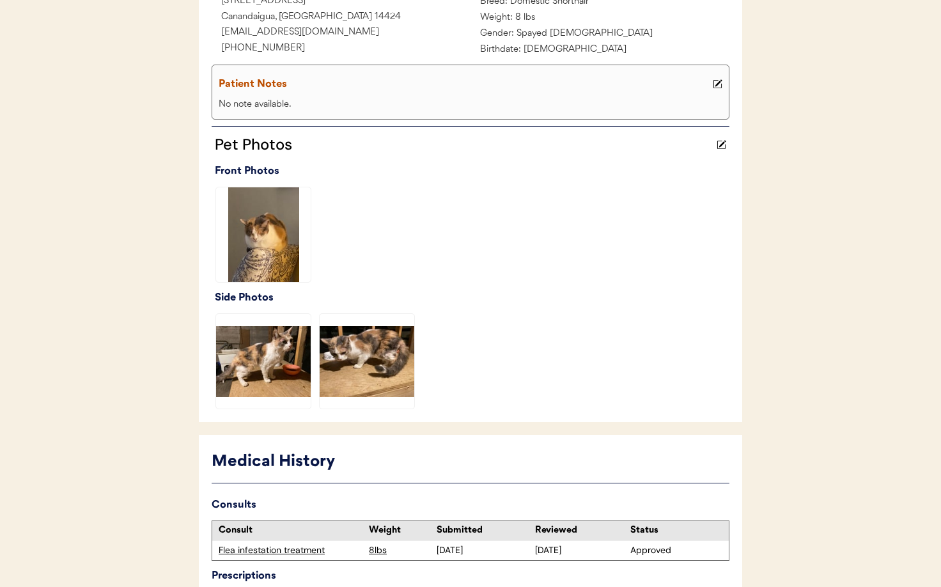
scroll to position [361, 0]
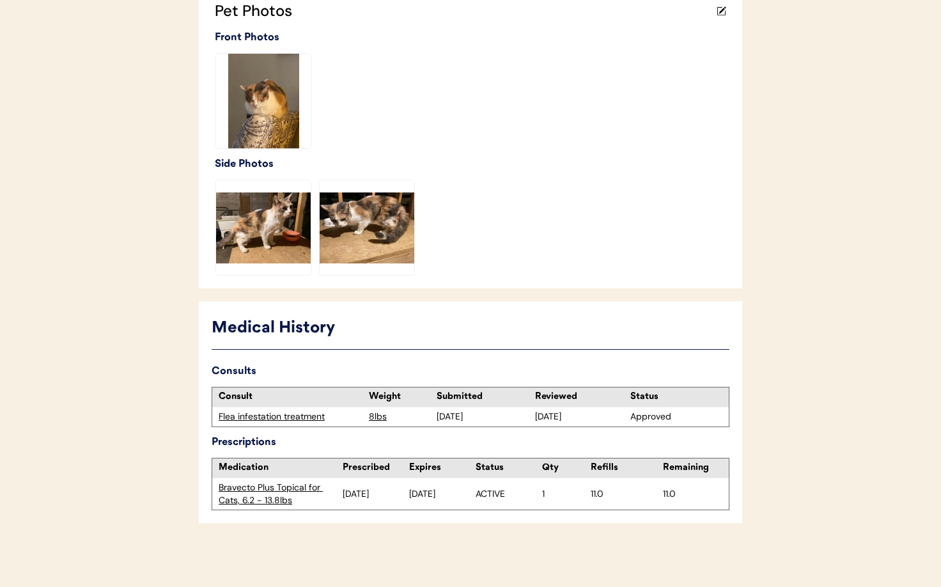
click at [294, 418] on div "Flea infestation treatment" at bounding box center [291, 417] width 144 height 13
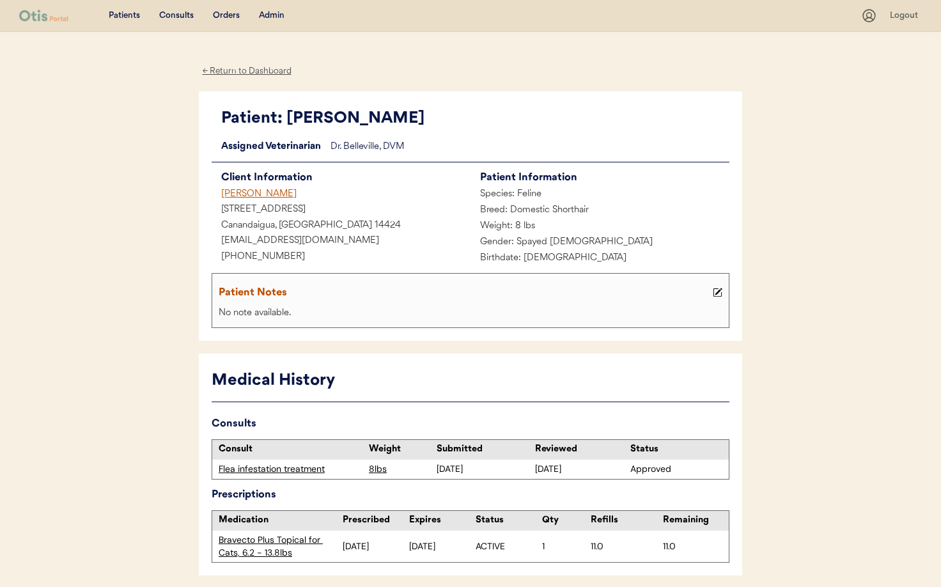
click at [251, 191] on div "[PERSON_NAME]" at bounding box center [341, 195] width 259 height 16
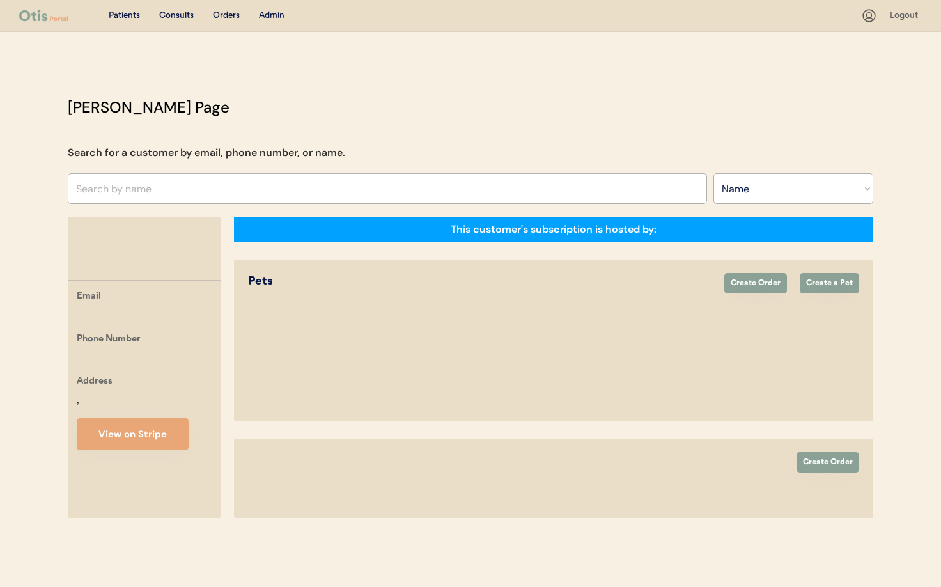
select select ""Name""
select select "true"
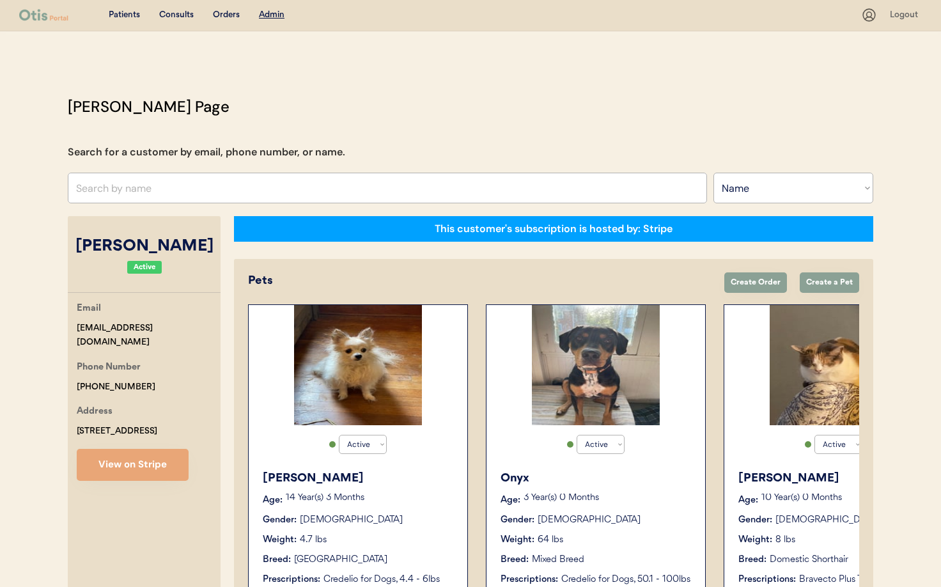
scroll to position [1, 0]
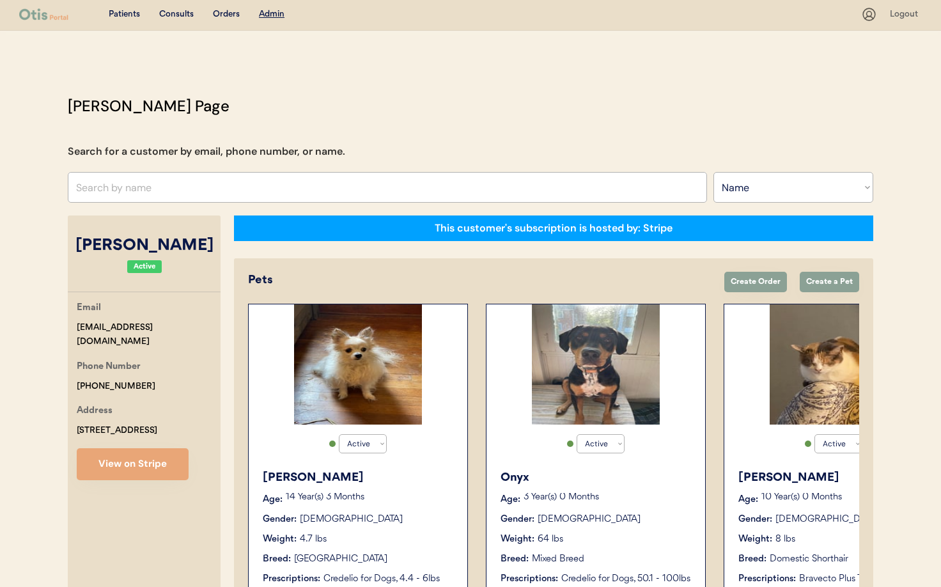
click at [767, 437] on div "Active Active Inactive Meah Age: 10 Year(s) 0 Months Gender: Female Weight: 8 l…" at bounding box center [834, 455] width 220 height 302
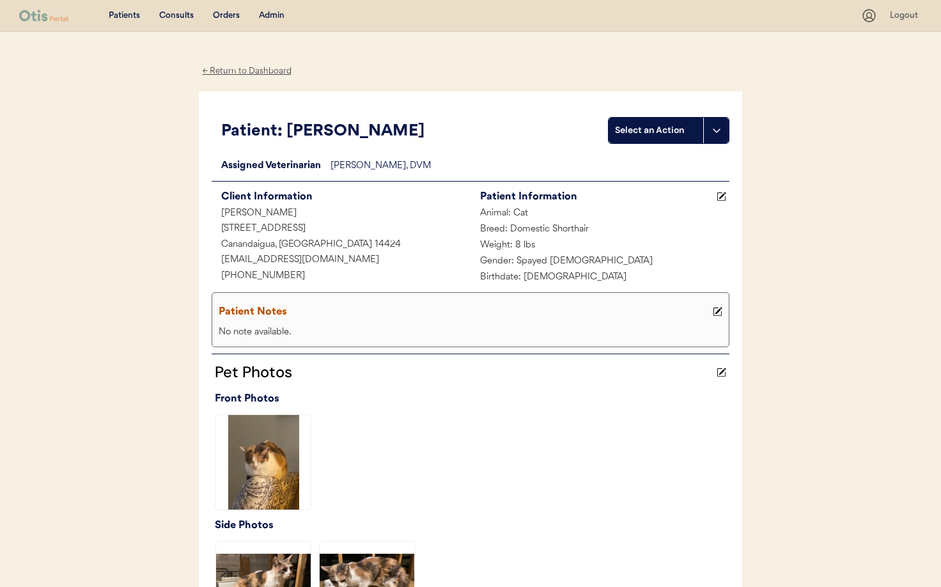
click at [236, 73] on div "← Return to Dashboard" at bounding box center [247, 71] width 96 height 15
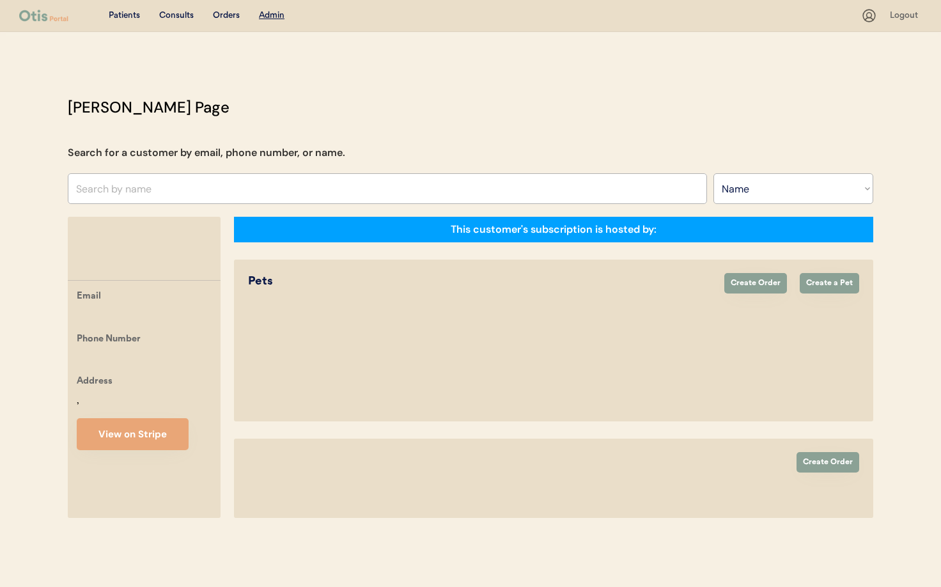
select select ""Name""
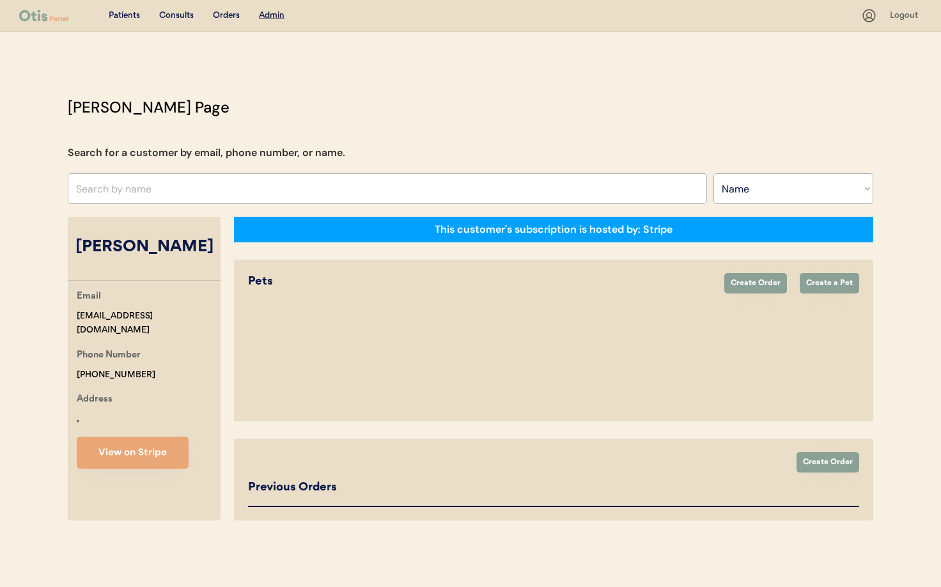
select select "true"
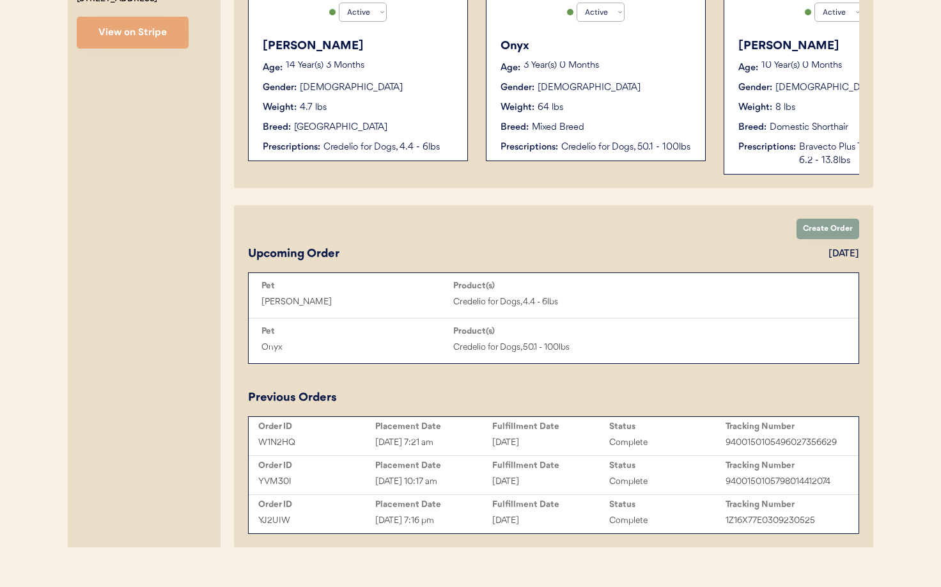
scroll to position [451, 0]
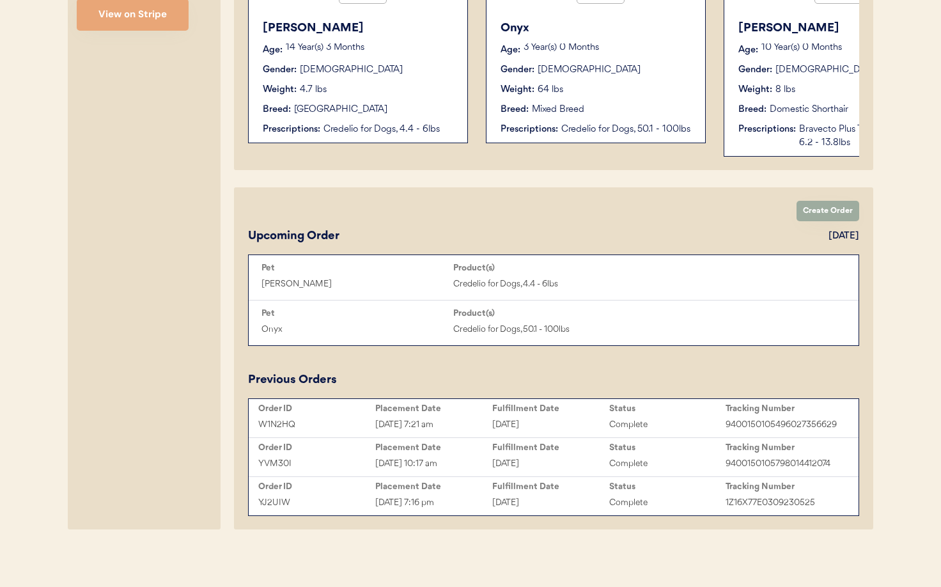
click at [817, 212] on button "Create Order" at bounding box center [828, 211] width 63 height 20
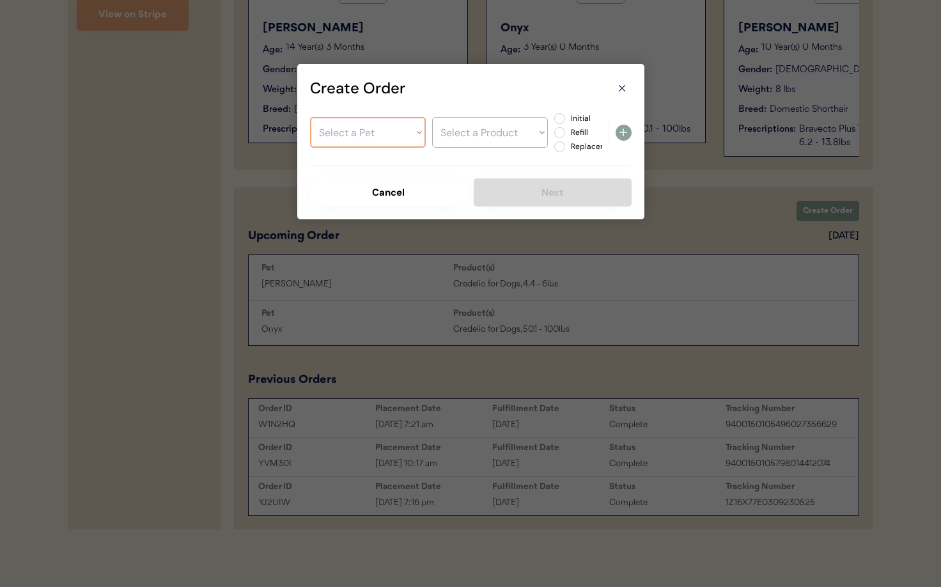
click at [386, 135] on select "Select a Pet Shelby Onyx Meah" at bounding box center [368, 132] width 116 height 31
select select ""1348695171700984260__LOOKUP__1725646998601x342712657494147100""
click at [310, 117] on select "Select a Pet Shelby Onyx Meah" at bounding box center [368, 132] width 116 height 31
click at [466, 141] on select "Select a Product Bravecto Plus Topical for Cats, 6.2 - 13.8lbs" at bounding box center [490, 132] width 116 height 31
select select ""1348695171700984260__LOOKUP__1756444515249x366603346401034240""
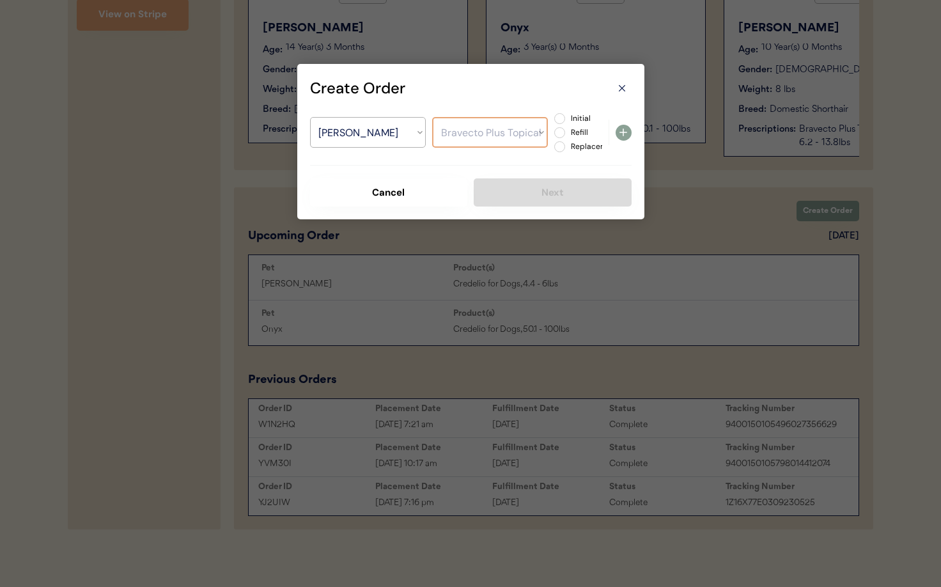
click at [432, 117] on select "Select a Product Bravecto Plus Topical for Cats, 6.2 - 13.8lbs" at bounding box center [490, 132] width 116 height 31
click at [567, 120] on label "Initial" at bounding box center [595, 118] width 56 height 8
click at [553, 120] on input "Initial" at bounding box center [549, 118] width 8 height 8
radio input "true"
drag, startPoint x: 627, startPoint y: 133, endPoint x: 622, endPoint y: 137, distance: 6.8
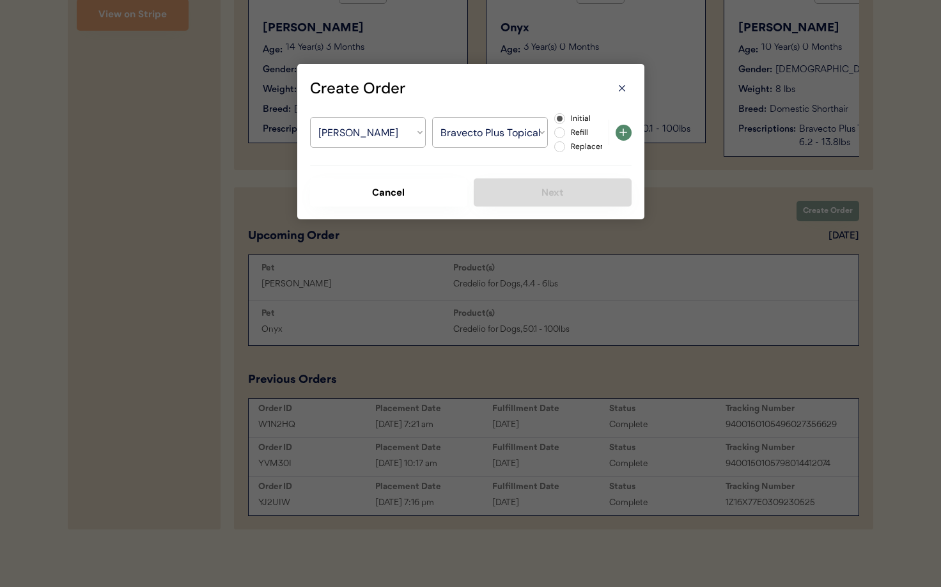
click at [627, 133] on icon at bounding box center [623, 132] width 15 height 15
select select ""PLACEHOLDER_1427118222253""
radio input "false"
select select ""PLACEHOLDER_1427118222253""
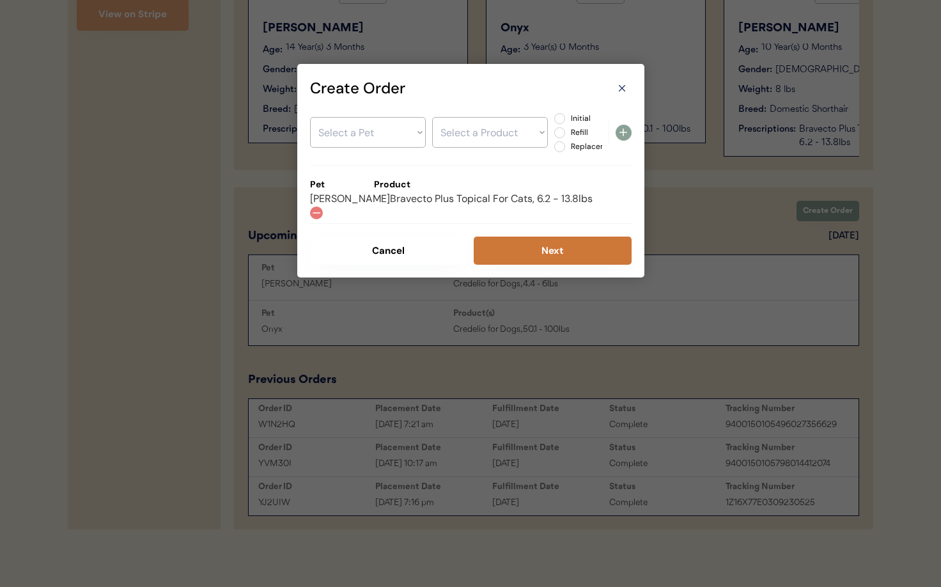
click at [530, 256] on button "Next" at bounding box center [553, 251] width 158 height 28
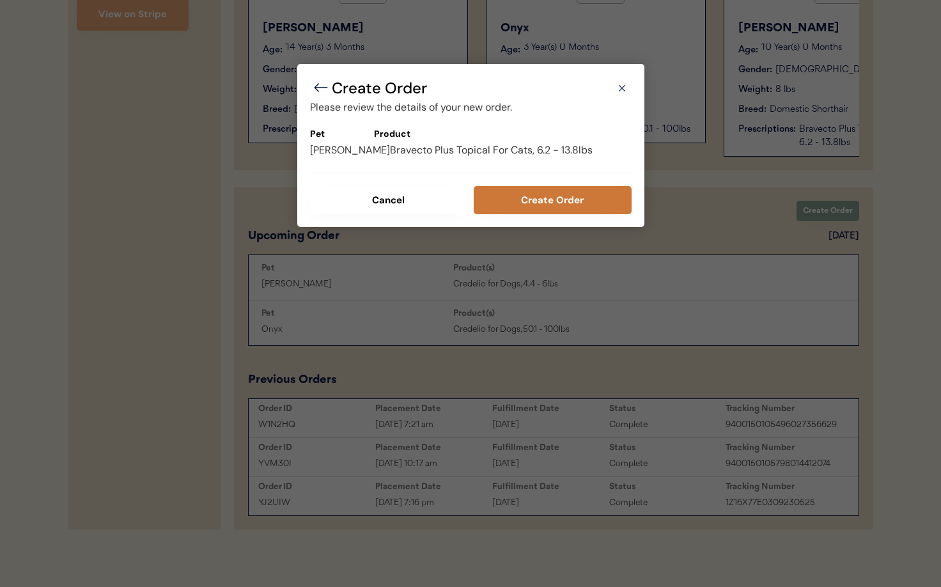
click at [530, 206] on button "Create Order" at bounding box center [553, 200] width 158 height 28
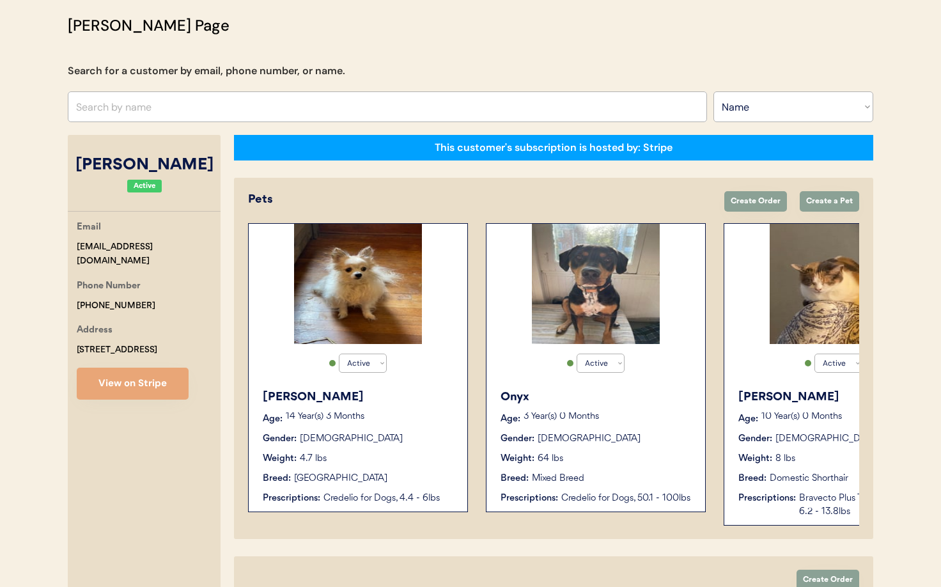
scroll to position [0, 0]
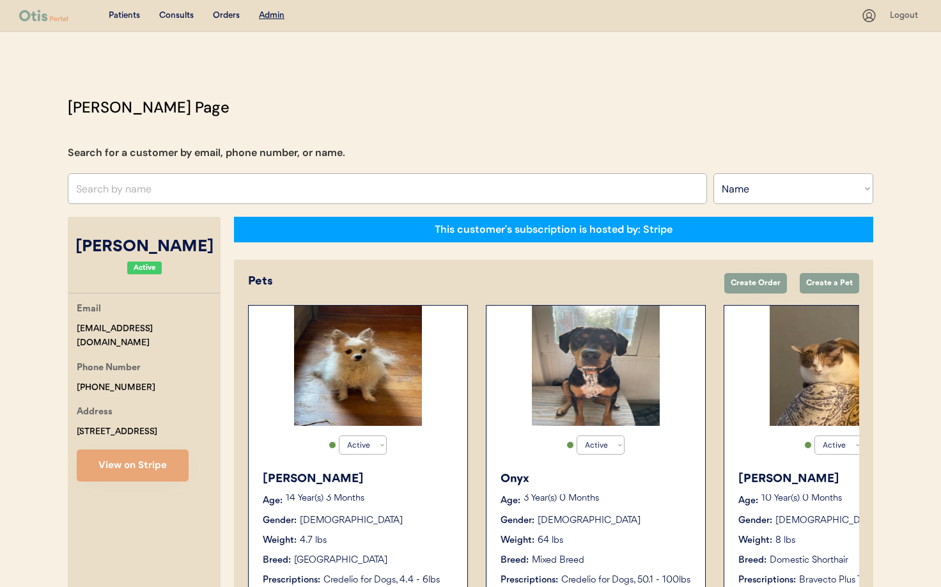
click at [145, 191] on input "text" at bounding box center [387, 188] width 639 height 31
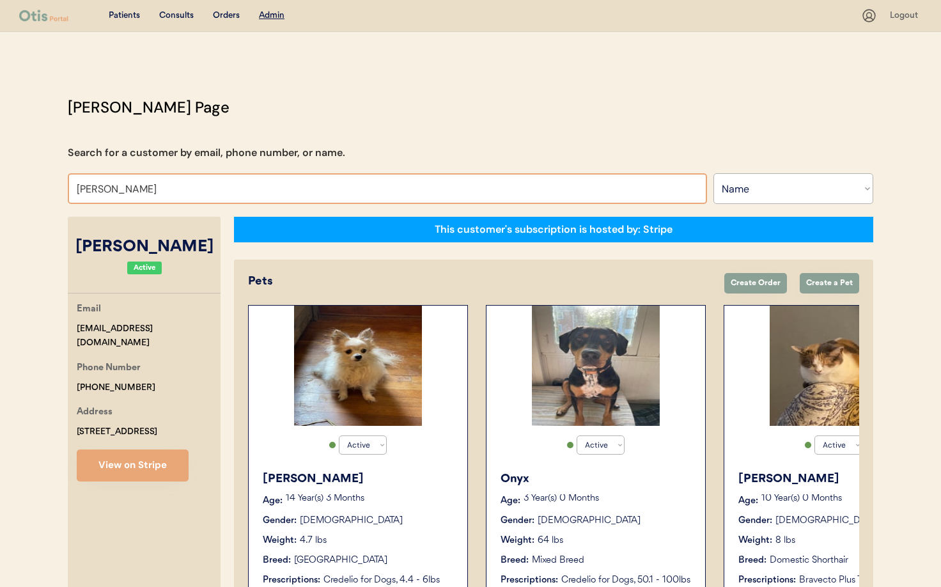
type input "Dana"
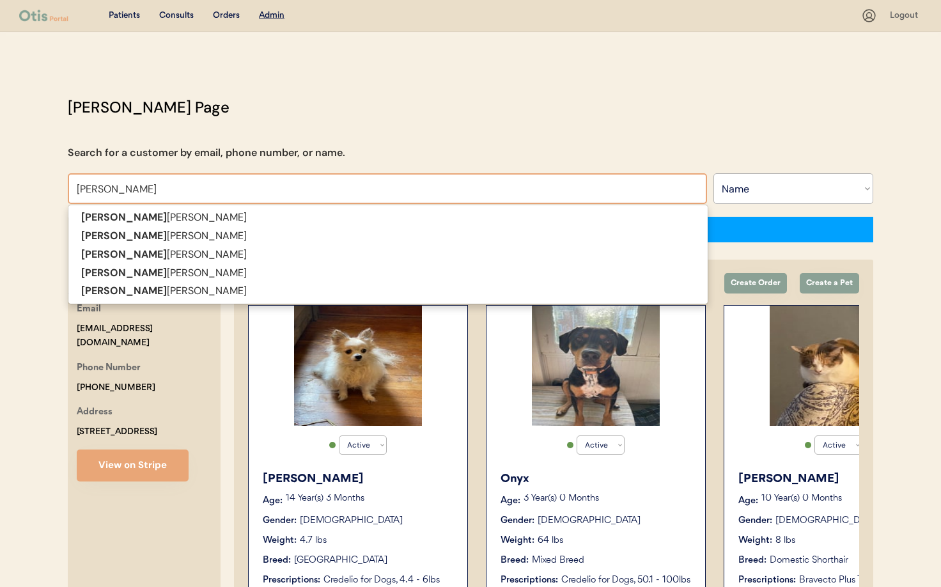
type input "Dana DeLio"
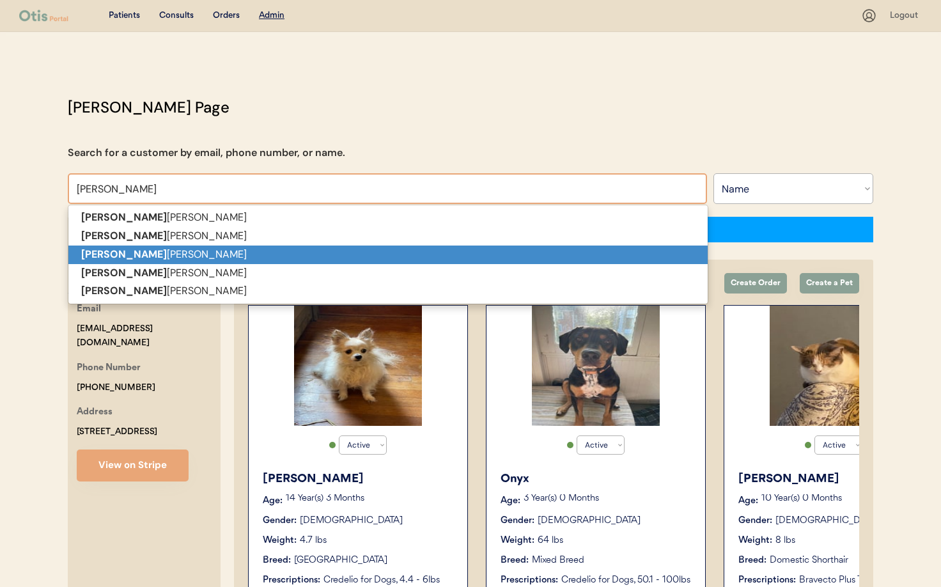
click at [145, 253] on p "Dana lee Hornberger" at bounding box center [387, 255] width 639 height 19
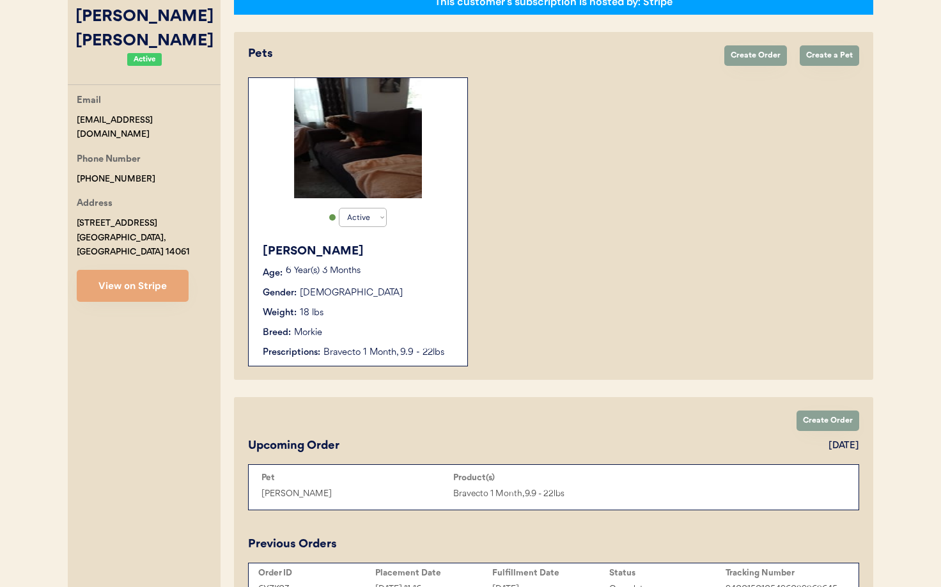
scroll to position [226, 0]
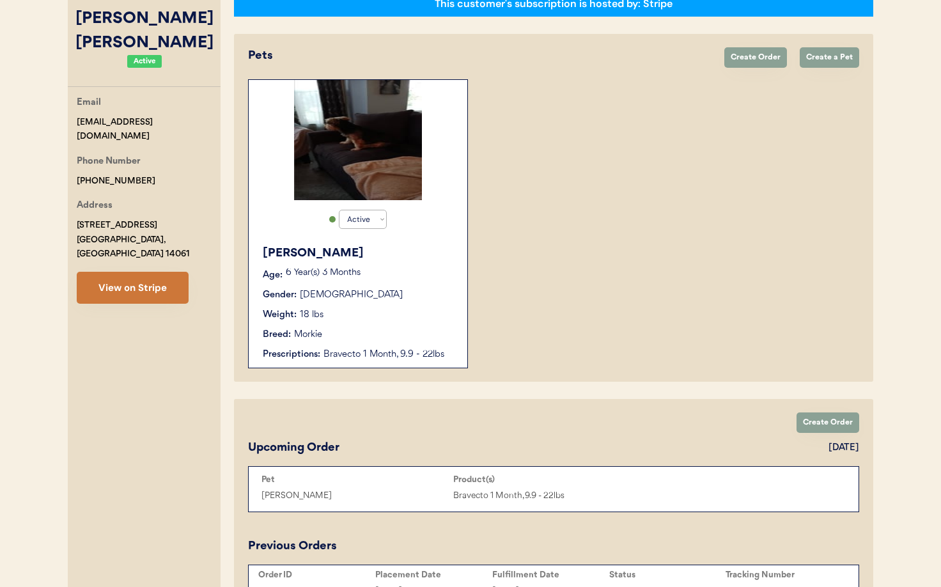
click at [116, 276] on button "View on Stripe" at bounding box center [133, 288] width 112 height 32
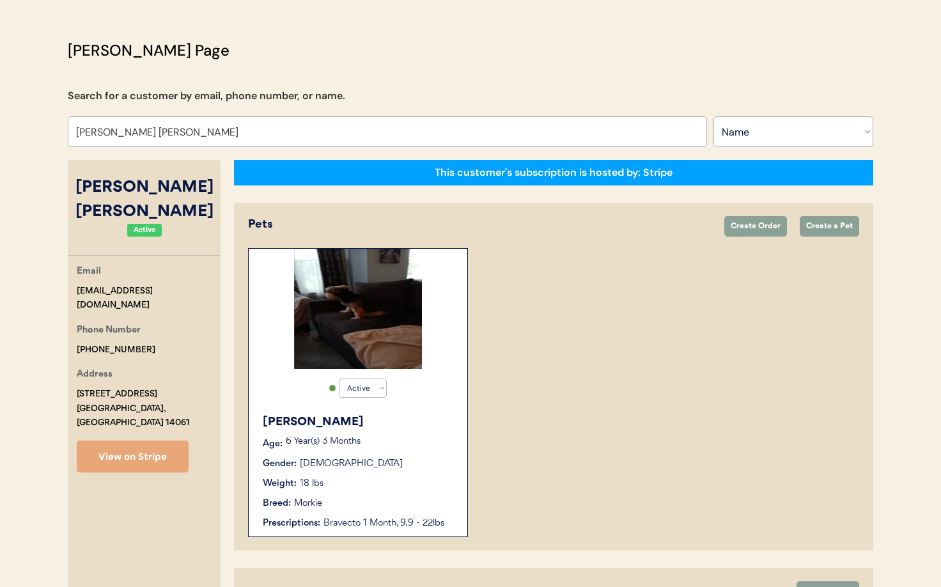
scroll to position [0, 0]
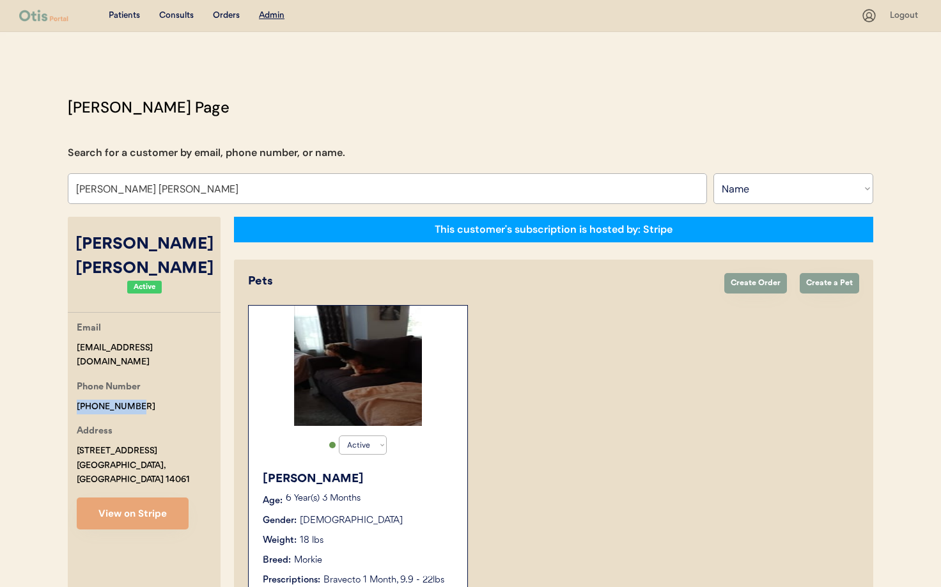
drag, startPoint x: 140, startPoint y: 393, endPoint x: 54, endPoint y: 388, distance: 85.8
copy div "+17164809483"
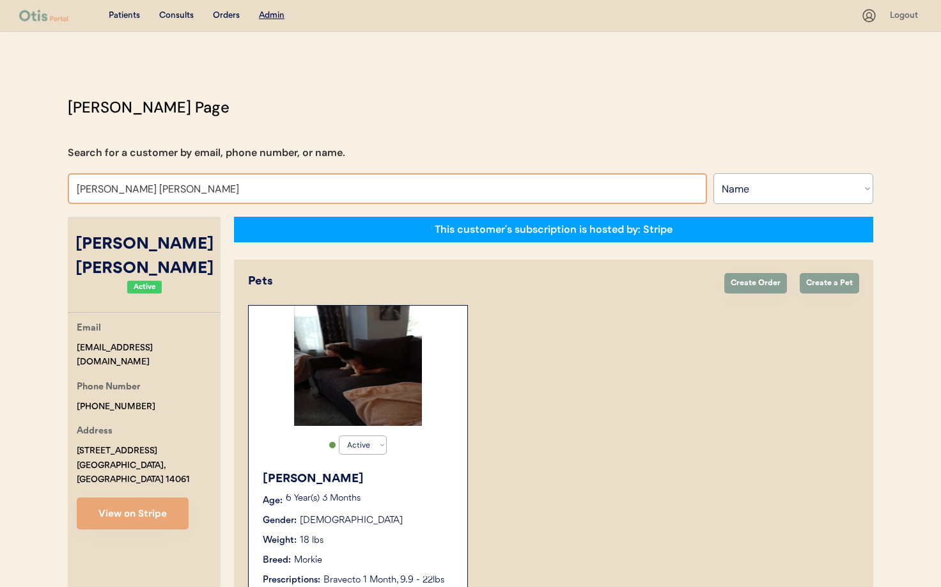
drag, startPoint x: 137, startPoint y: 191, endPoint x: 33, endPoint y: 194, distance: 104.3
click at [33, 194] on div "Patients Consults Orders Admin Logout Otis Admin Page Search for a customer by …" at bounding box center [470, 588] width 941 height 1176
type input "Aar"
type input "Aaryn Johnson"
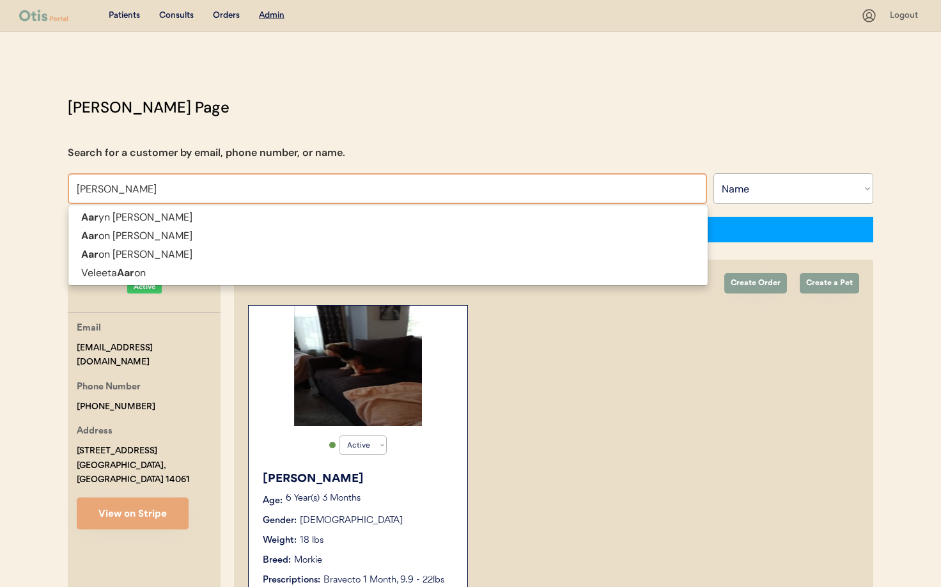
type input "Aaron Wol"
type input "[PERSON_NAME]"
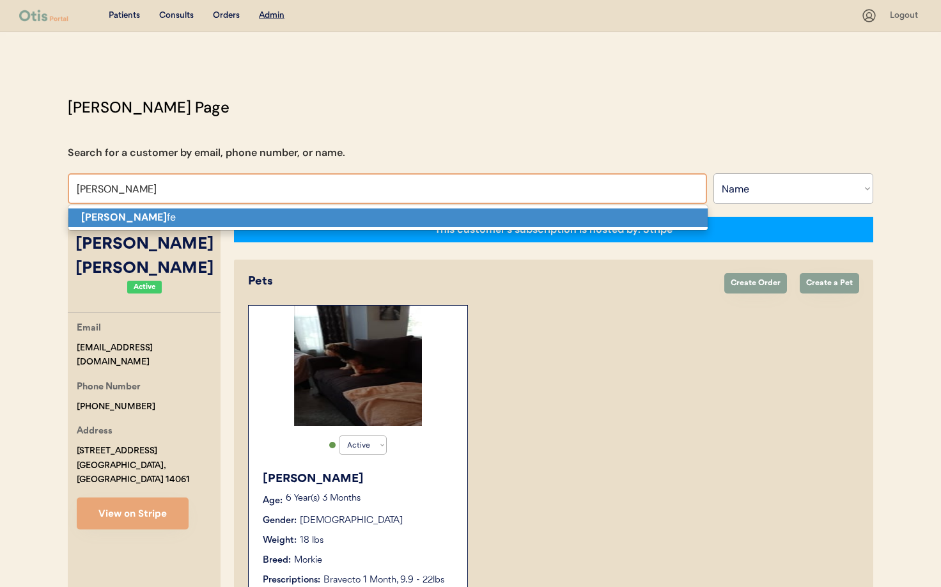
click at [129, 215] on strong "Aaron Wol" at bounding box center [124, 216] width 86 height 13
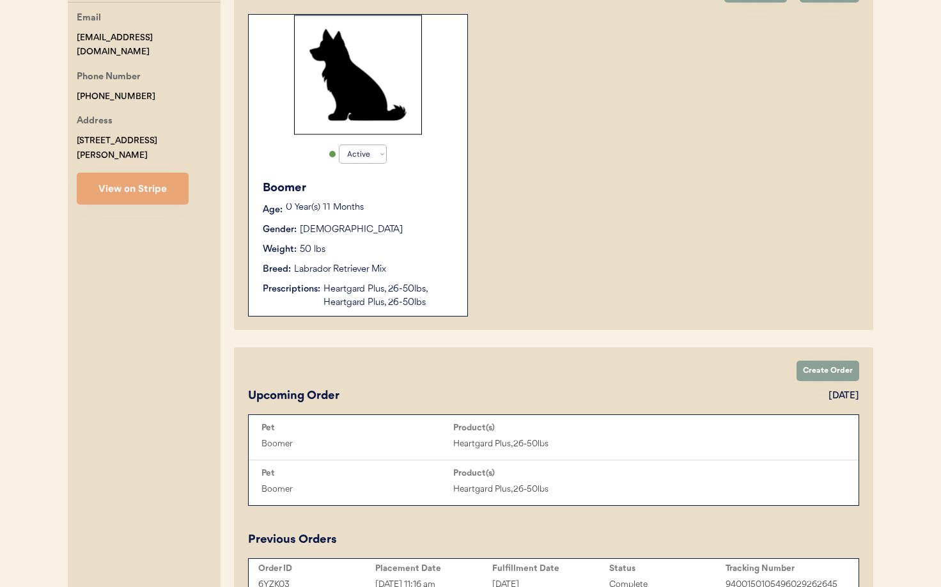
scroll to position [279, 0]
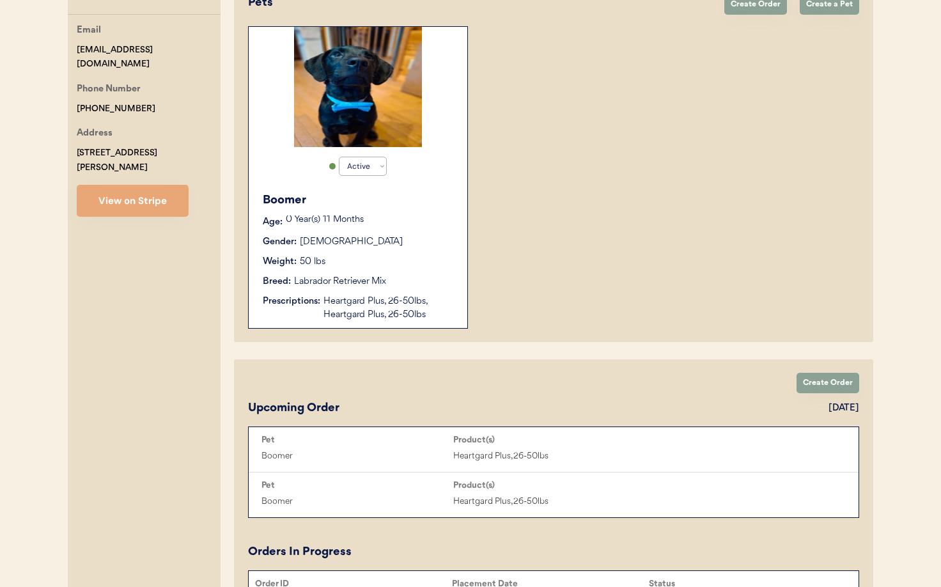
type input "[PERSON_NAME]"
click at [439, 303] on div "Heartgard Plus, 26-50lbs, Heartgard Plus, 26-50lbs" at bounding box center [389, 308] width 131 height 27
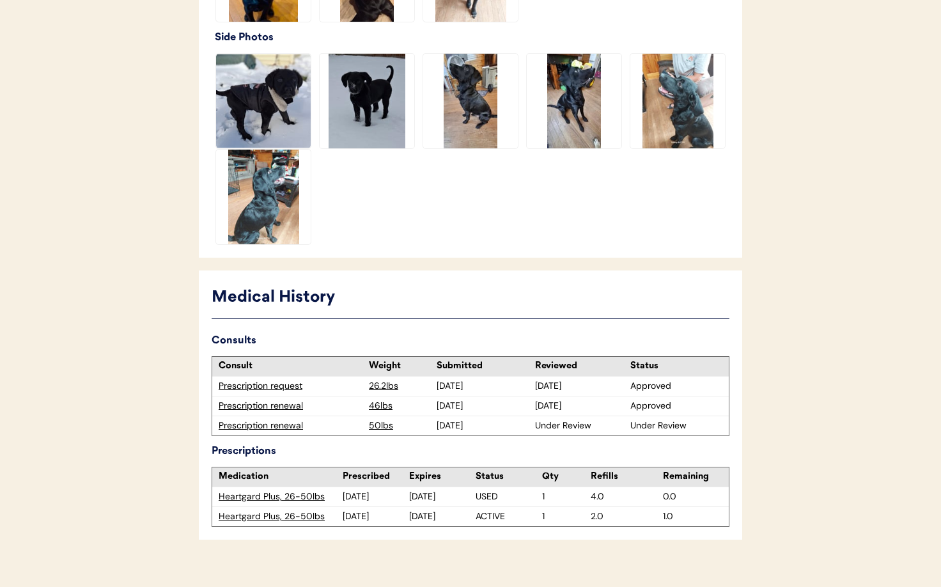
scroll to position [521, 0]
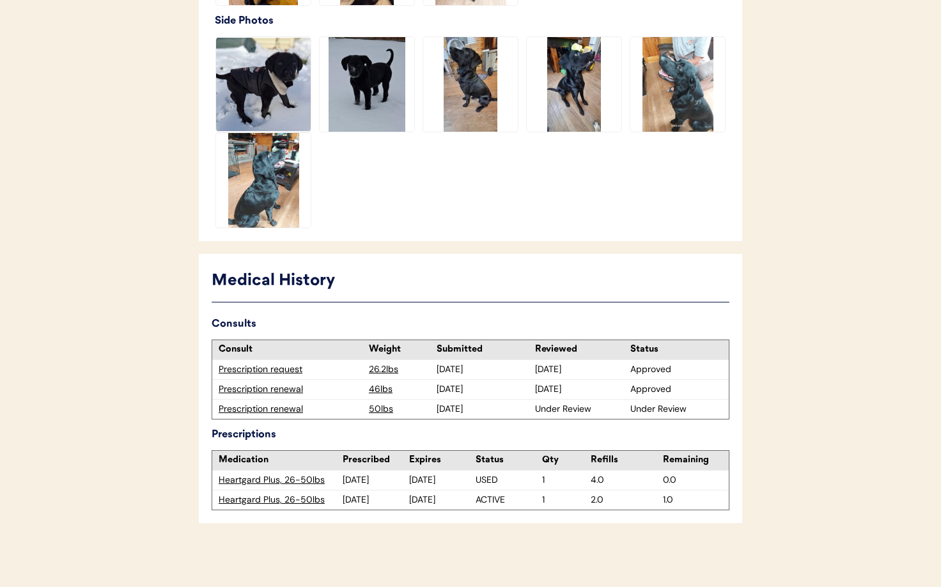
click at [239, 407] on div "Prescription renewal" at bounding box center [291, 409] width 144 height 13
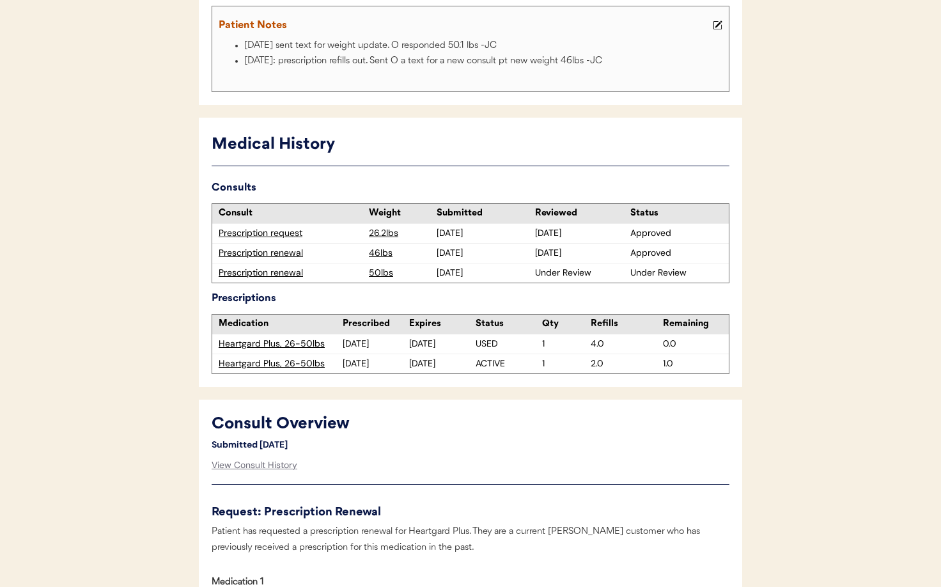
scroll to position [263, 0]
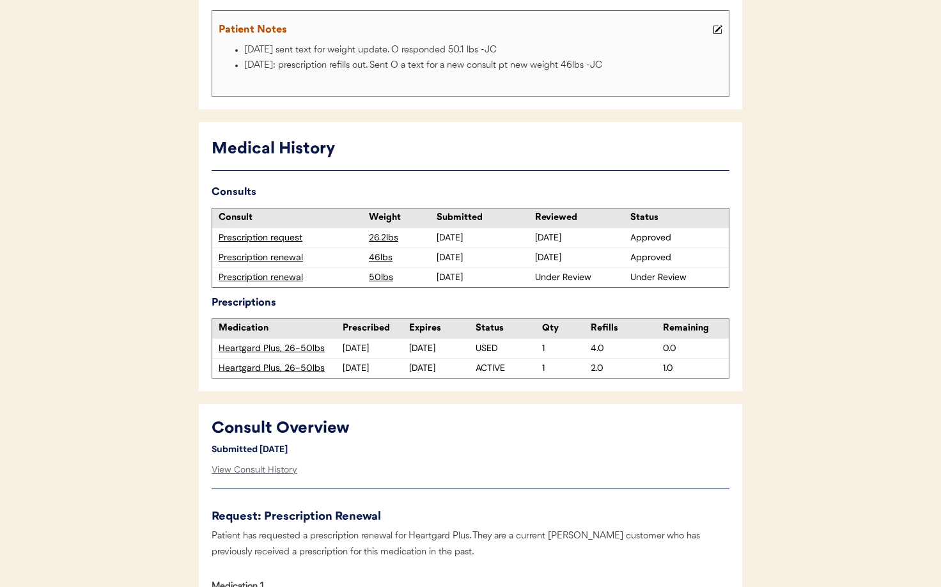
click at [260, 276] on div "Prescription renewal" at bounding box center [291, 277] width 144 height 13
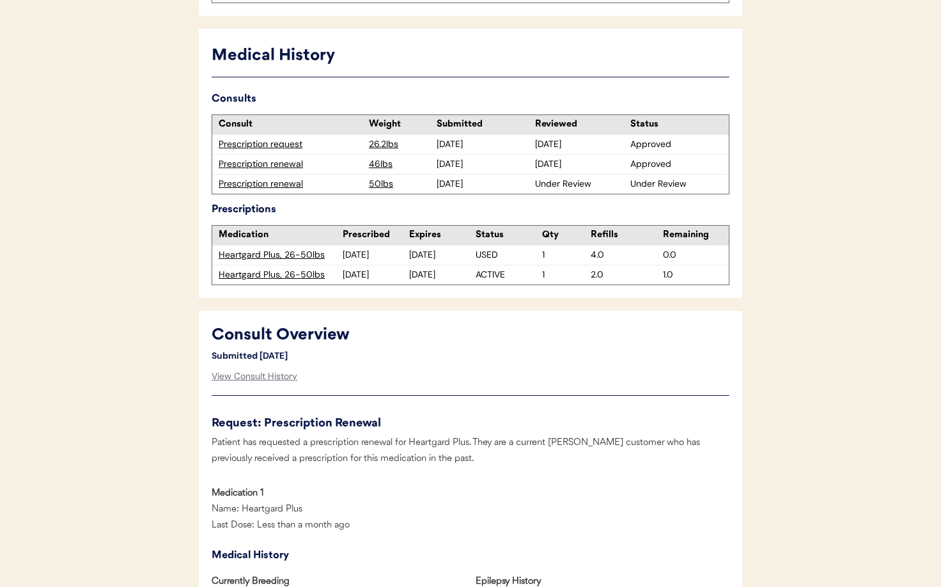
scroll to position [461, 0]
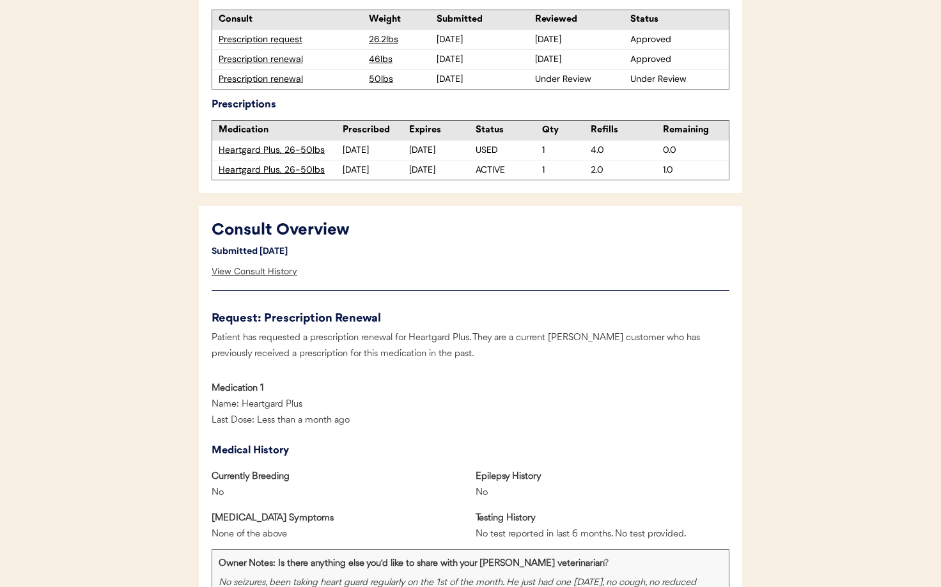
click at [276, 276] on div "View Consult History" at bounding box center [255, 272] width 86 height 26
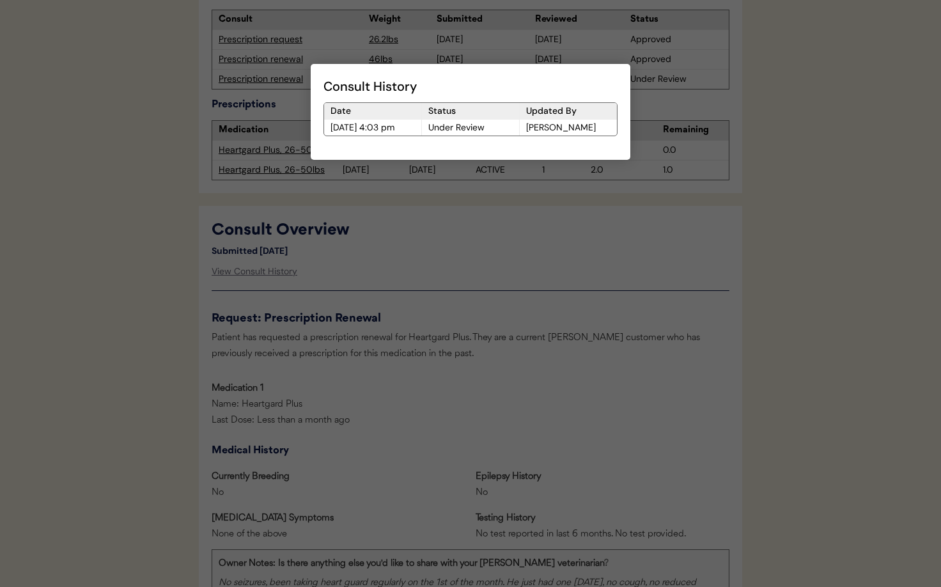
click at [432, 281] on div at bounding box center [470, 293] width 941 height 587
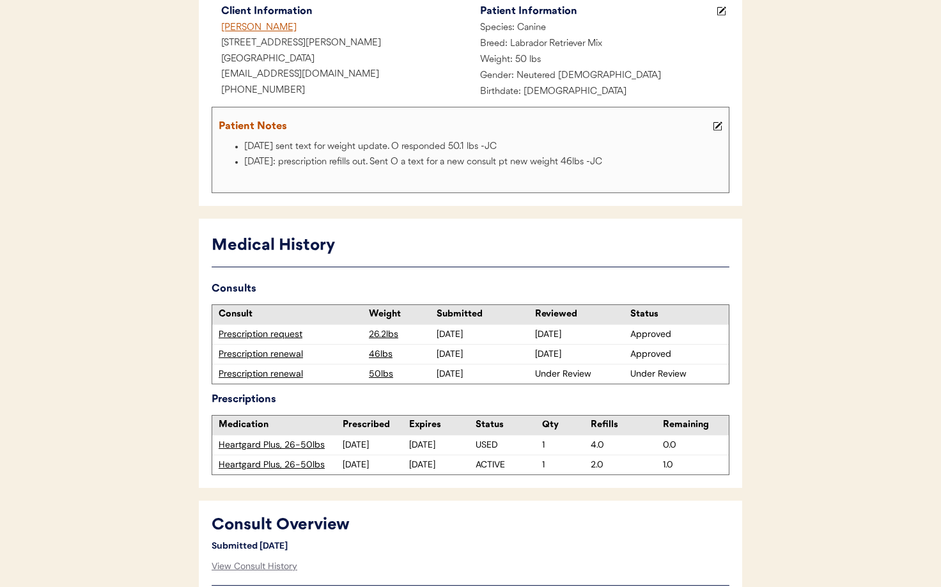
scroll to position [0, 0]
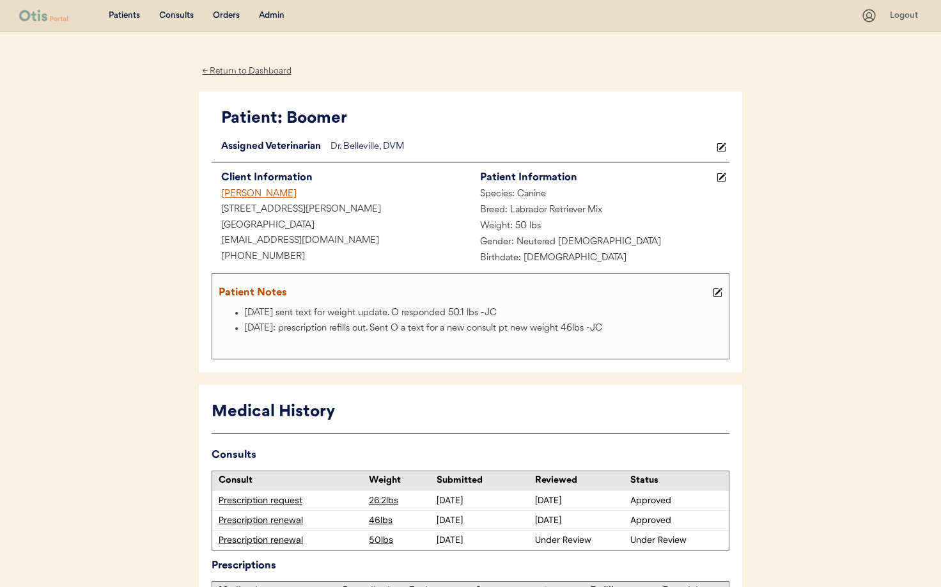
click at [224, 70] on div "← Return to Dashboard" at bounding box center [247, 71] width 96 height 15
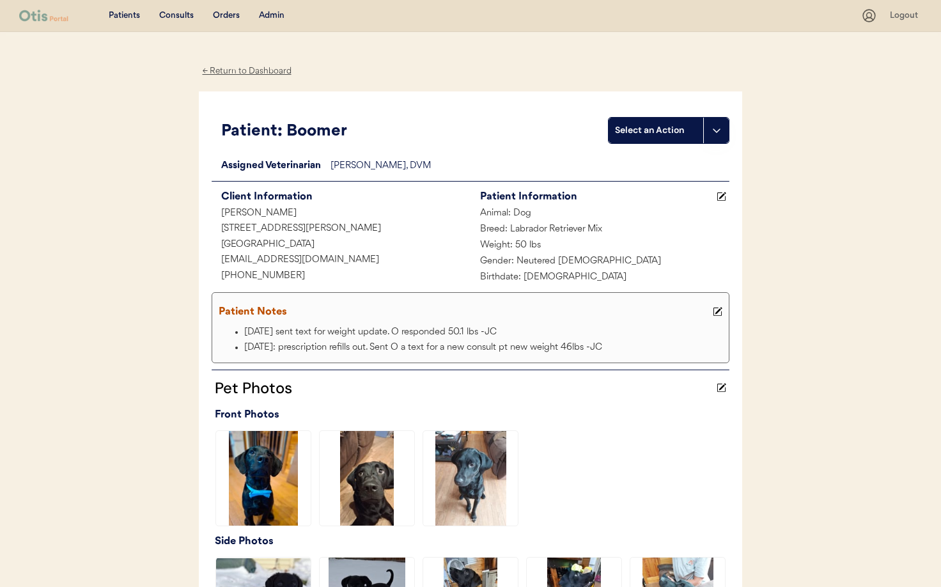
click at [231, 68] on div "← Return to Dashboard" at bounding box center [247, 71] width 96 height 15
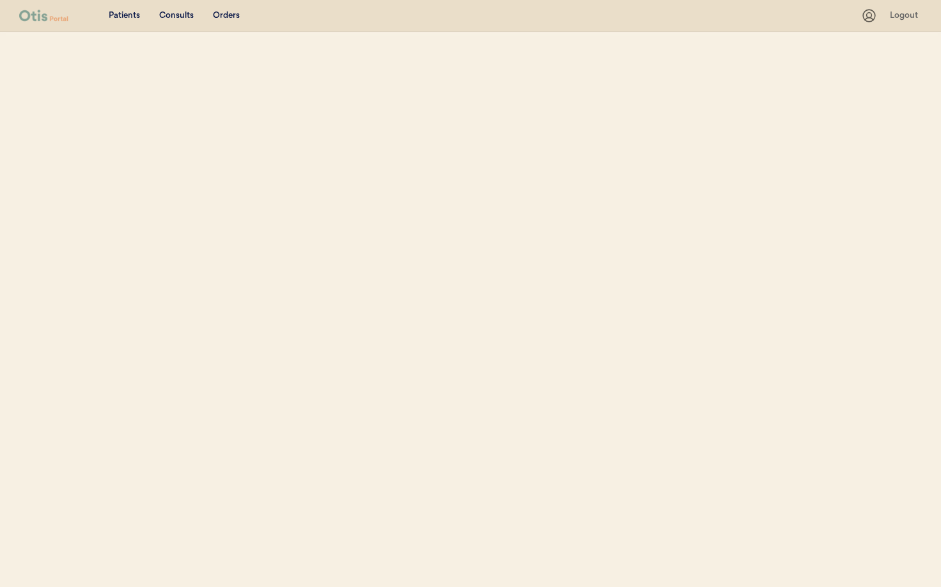
select select ""Name""
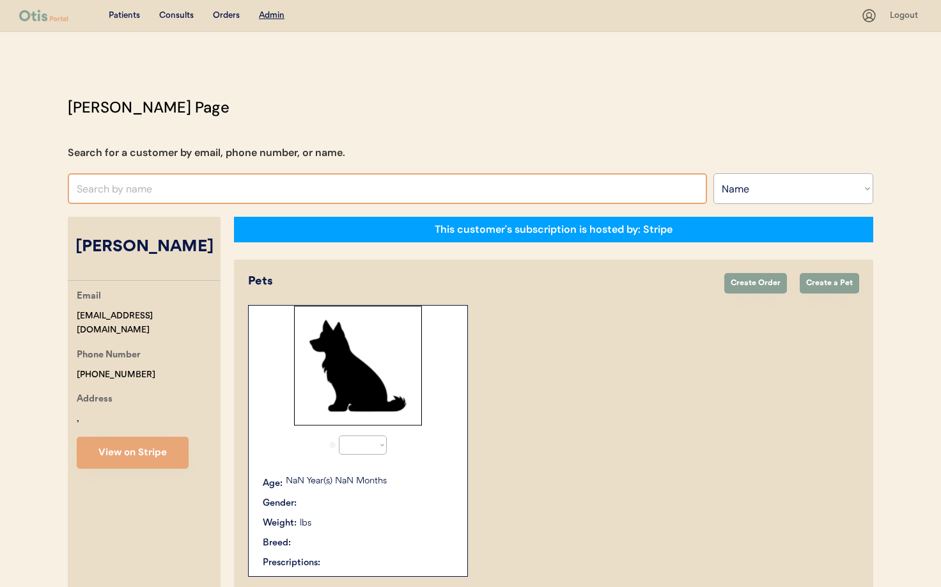
select select "true"
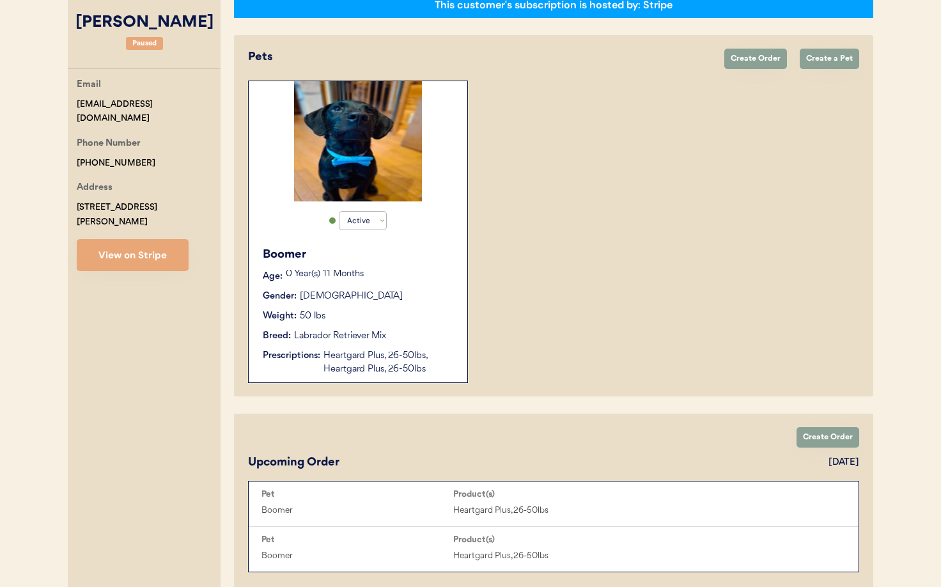
scroll to position [223, 0]
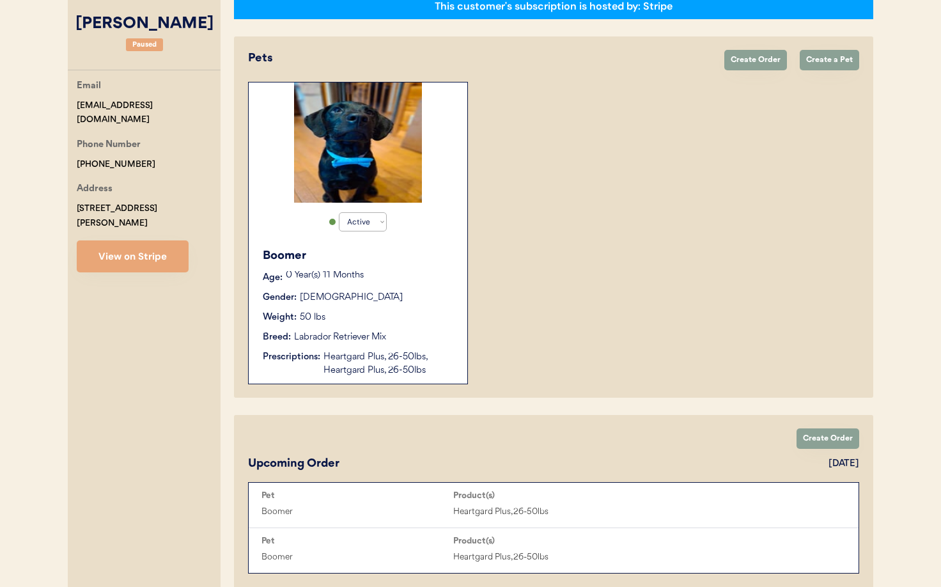
click at [411, 303] on div "Gender: [DEMOGRAPHIC_DATA]" at bounding box center [359, 297] width 192 height 13
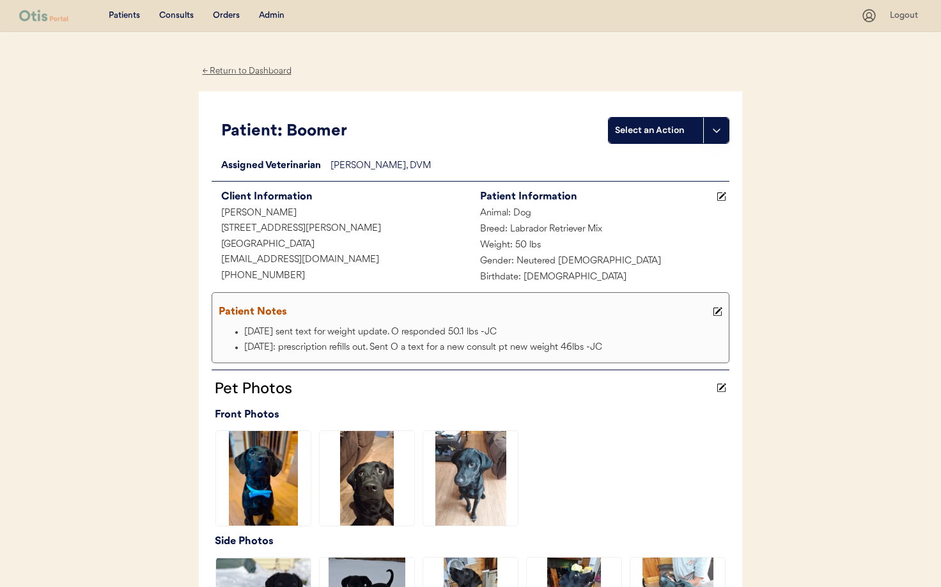
click at [226, 68] on div "← Return to Dashboard" at bounding box center [247, 71] width 96 height 15
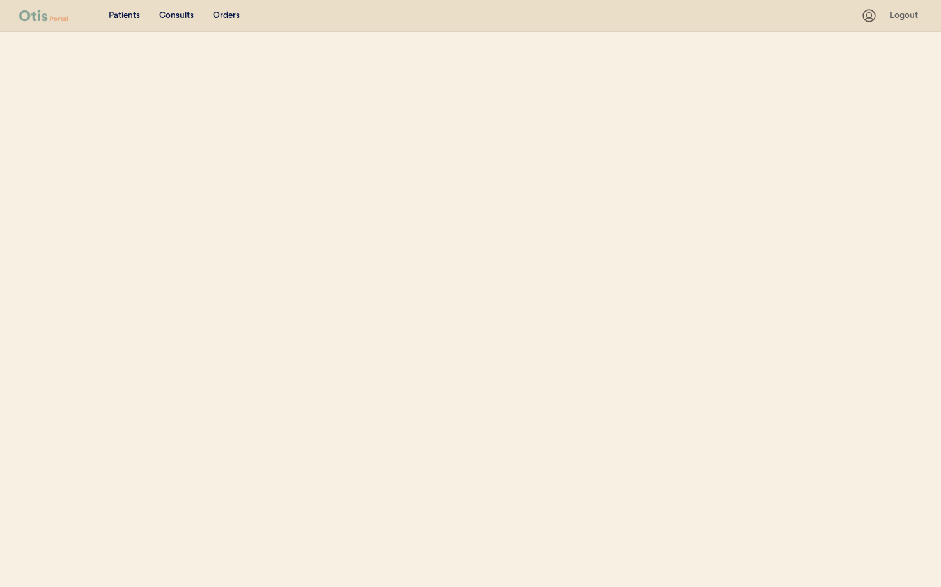
scroll to position [159, 0]
select select ""Name""
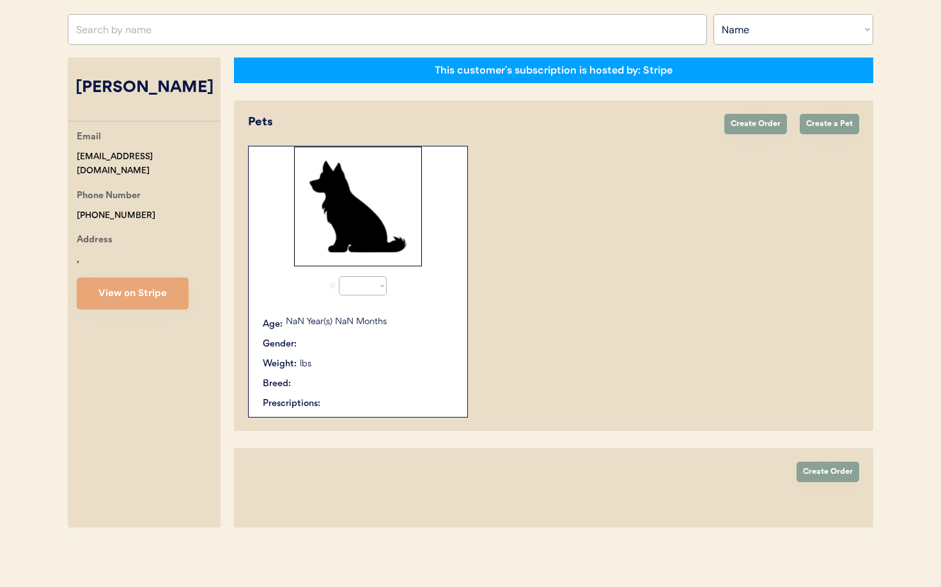
select select "true"
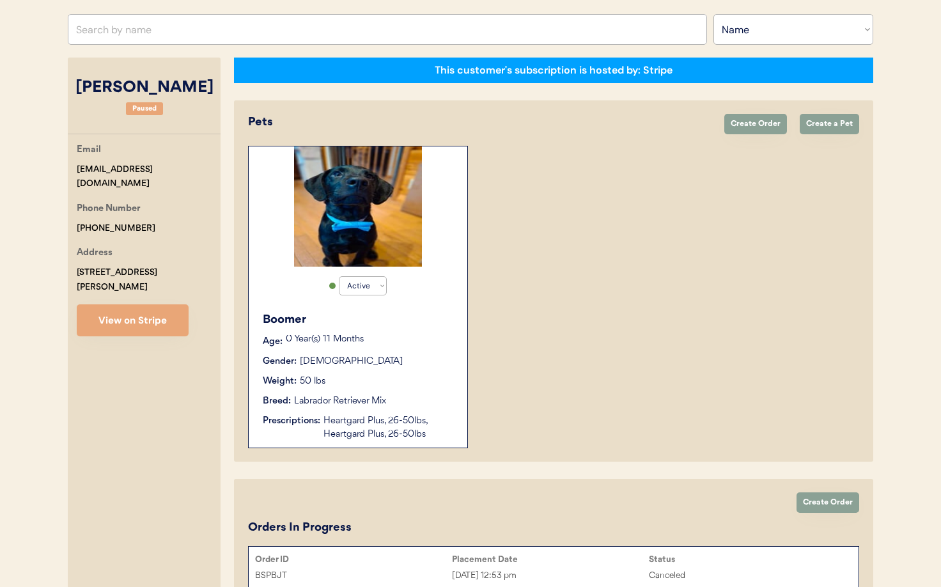
scroll to position [162, 0]
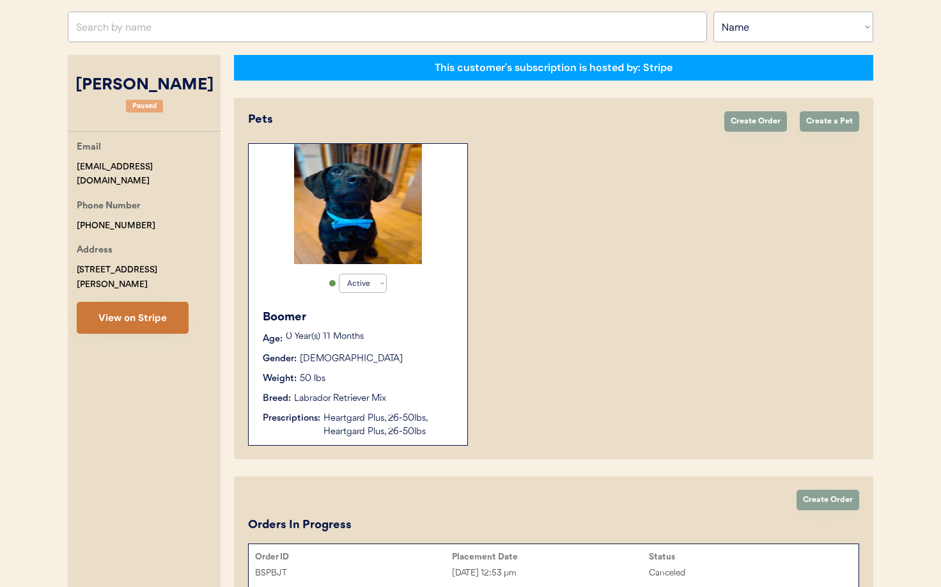
click at [147, 302] on button "View on Stripe" at bounding box center [133, 318] width 112 height 32
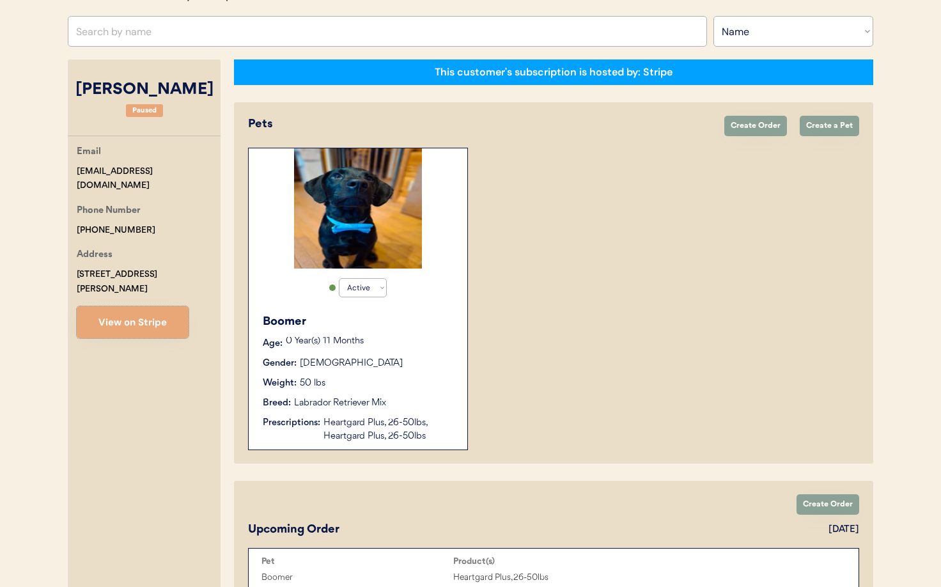
scroll to position [0, 0]
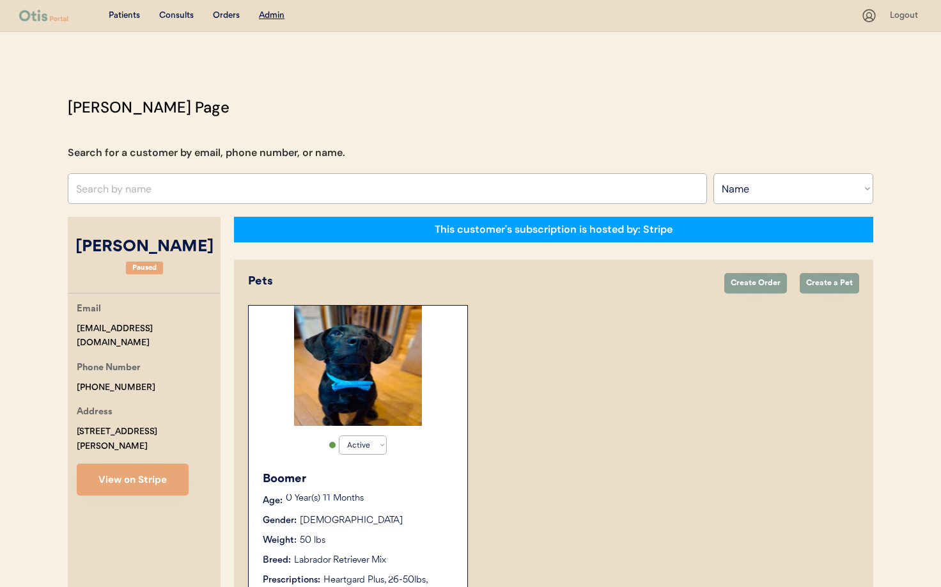
click at [382, 560] on div "Labrador Retriever Mix" at bounding box center [340, 560] width 92 height 13
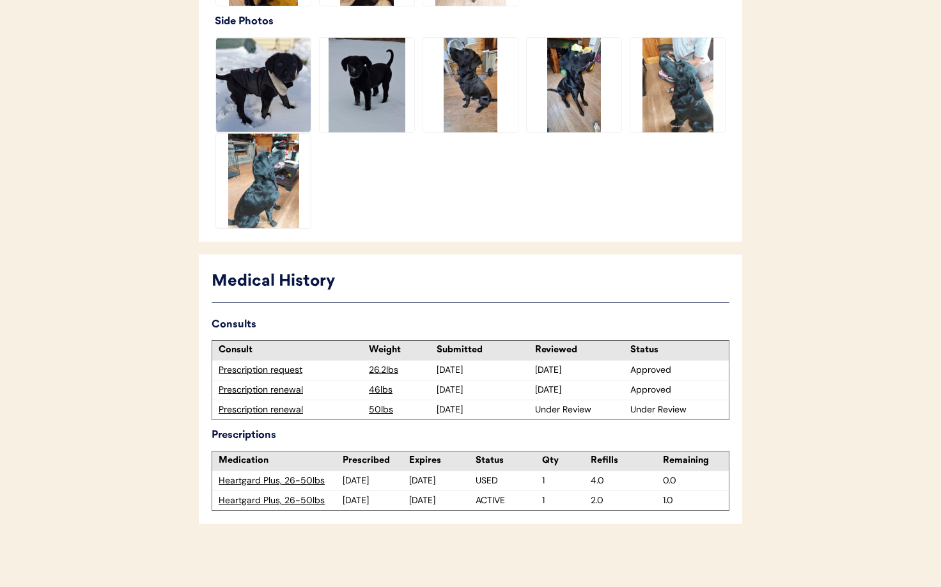
scroll to position [521, 0]
click at [258, 409] on div "Prescription renewal" at bounding box center [291, 409] width 144 height 13
